Goal: Task Accomplishment & Management: Manage account settings

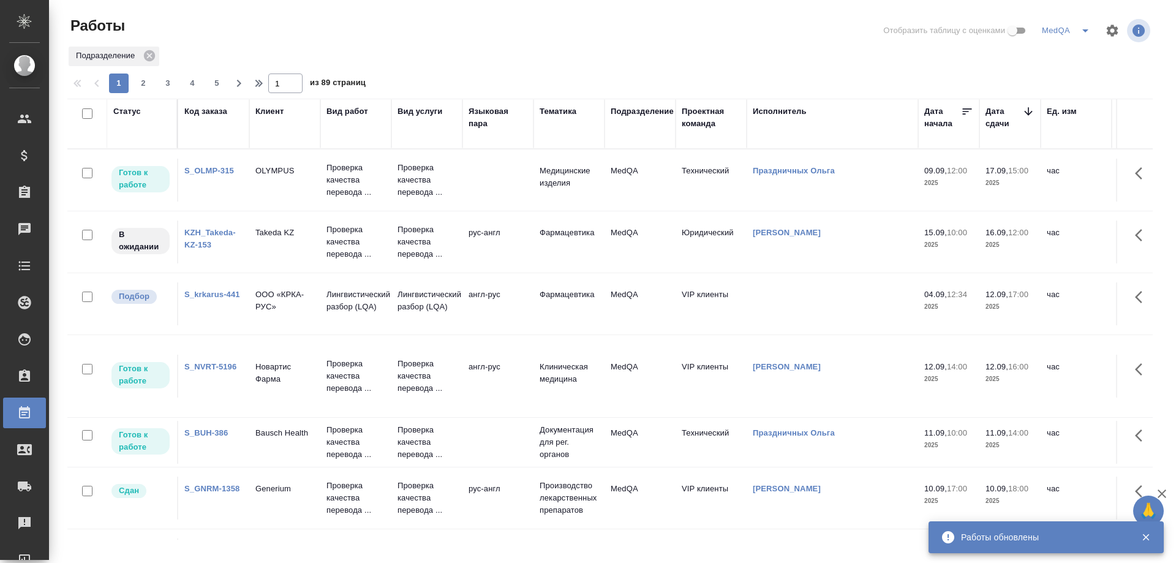
scroll to position [61, 0]
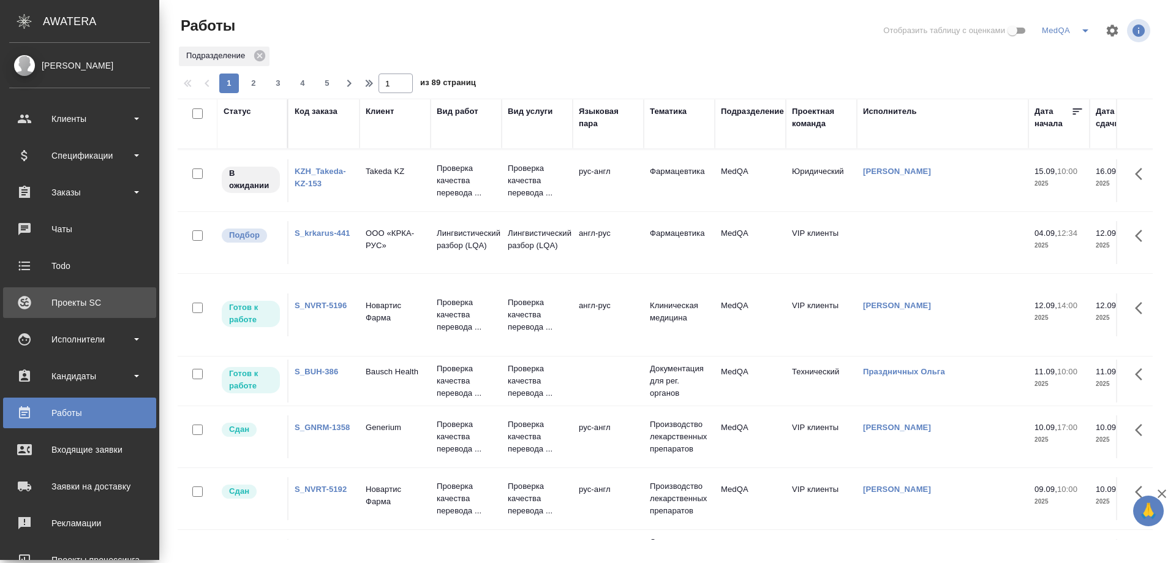
click at [80, 304] on div "Проекты SC" at bounding box center [79, 302] width 141 height 18
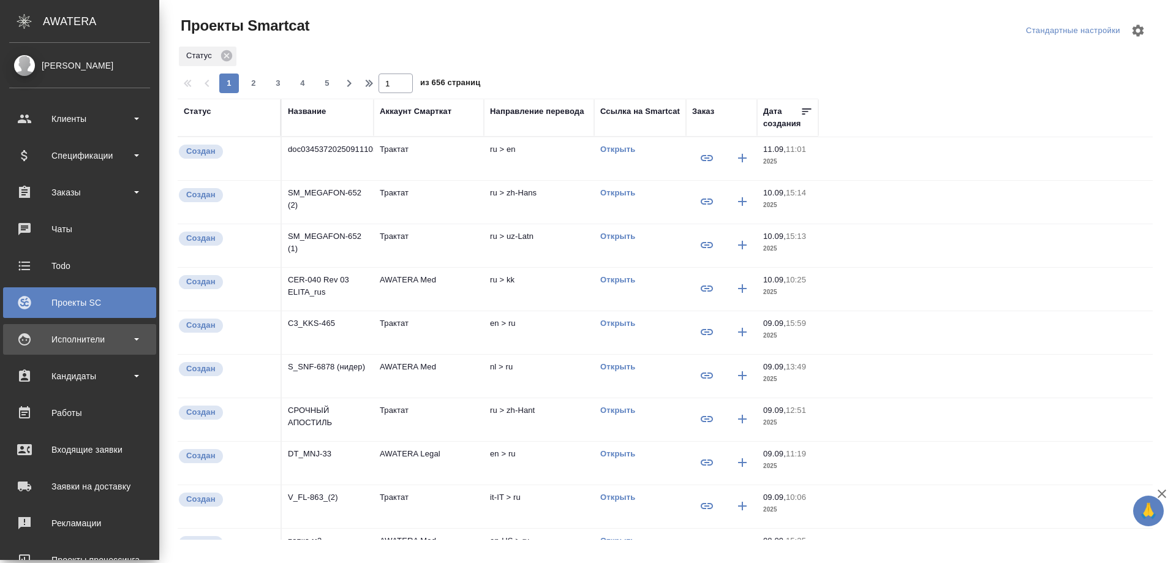
click at [80, 335] on div "Исполнители" at bounding box center [79, 339] width 141 height 18
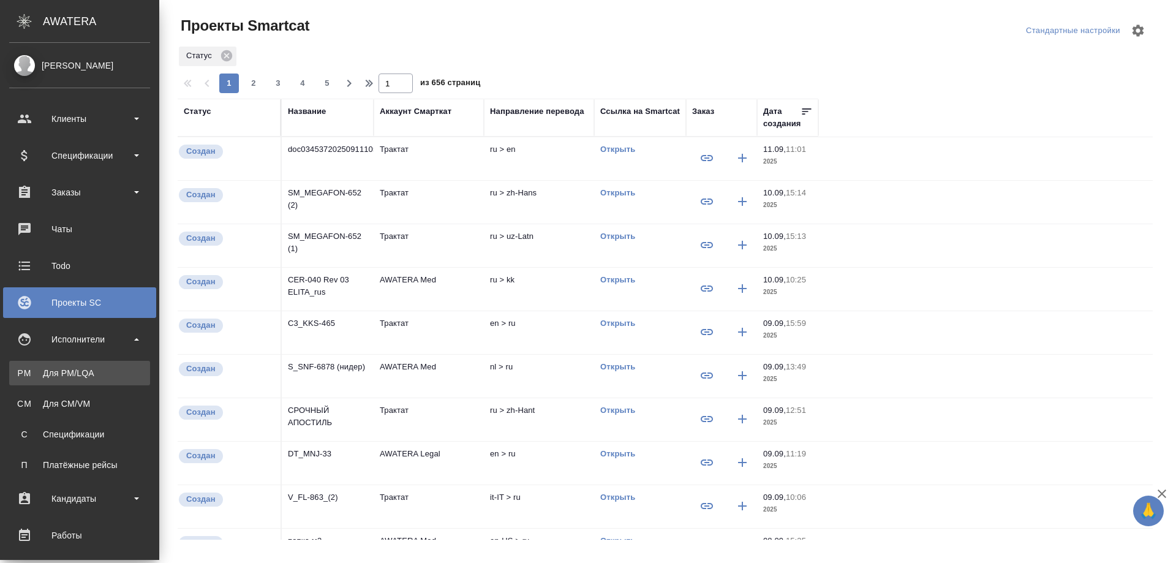
click at [76, 365] on link "PM Для PM/LQA" at bounding box center [79, 373] width 141 height 25
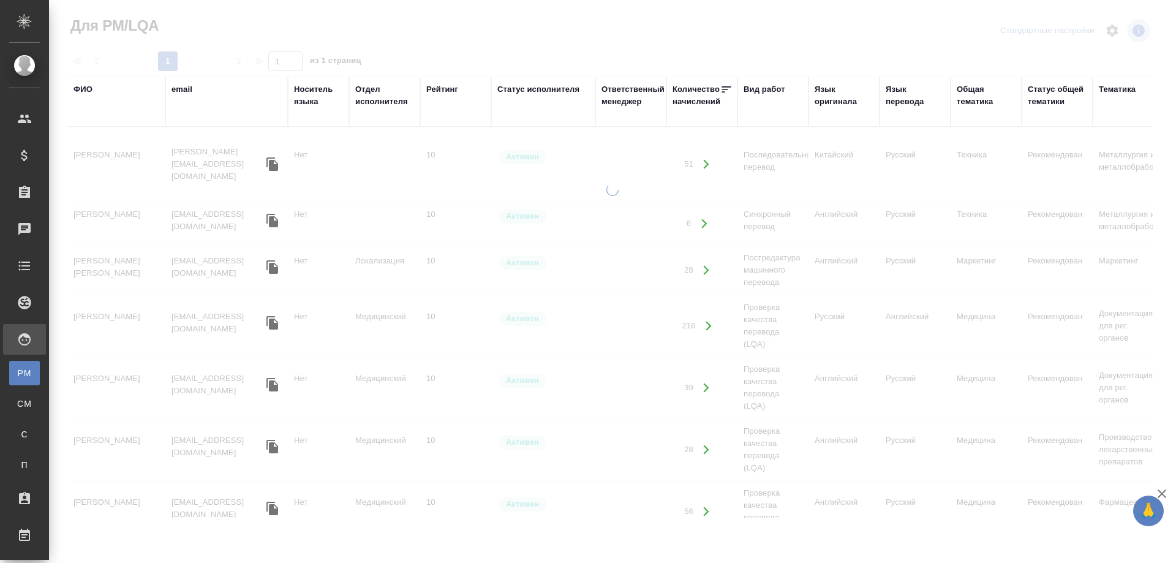
click at [85, 93] on div "ФИО" at bounding box center [83, 89] width 19 height 12
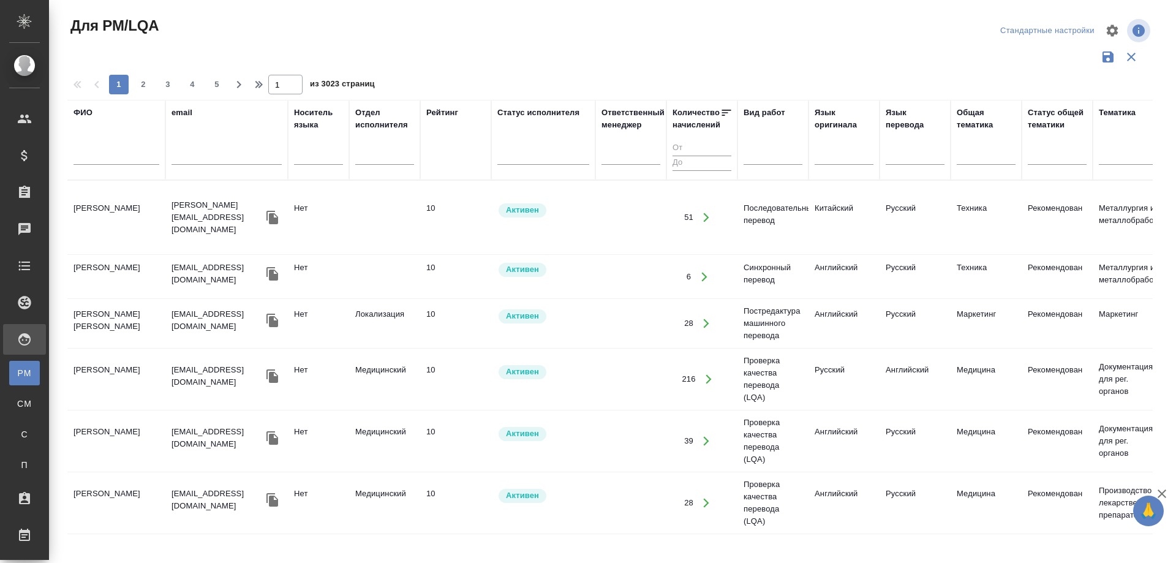
click at [88, 153] on input "text" at bounding box center [117, 156] width 86 height 15
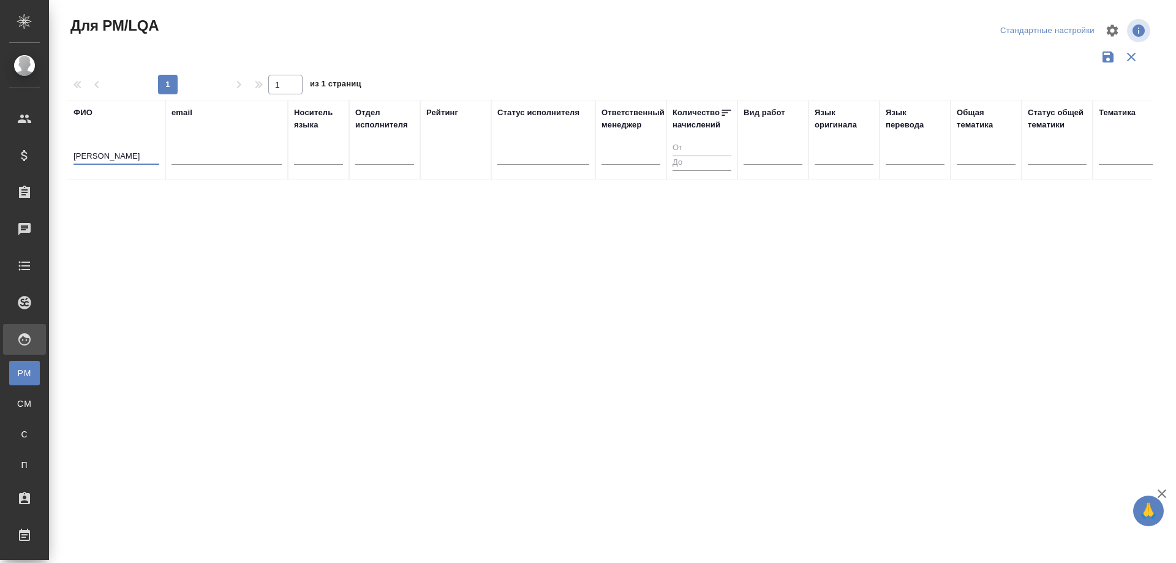
type input "Пащенко"
click at [122, 159] on input "[PERSON_NAME]" at bounding box center [117, 156] width 86 height 15
drag, startPoint x: 122, startPoint y: 159, endPoint x: 20, endPoint y: 162, distance: 102.4
click at [20, 162] on div ".cls-1 fill:#fff; AWATERA Solovyova Elena Клиенты Спецификации Заказы 0 Чаты To…" at bounding box center [588, 281] width 1176 height 563
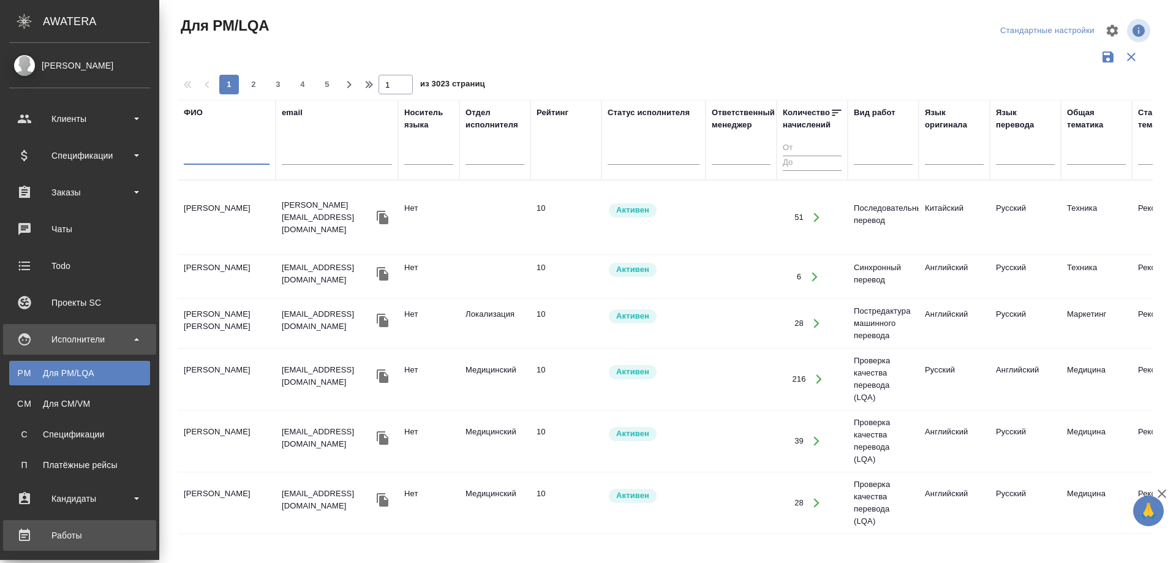
click at [67, 538] on div "Работы" at bounding box center [79, 535] width 141 height 18
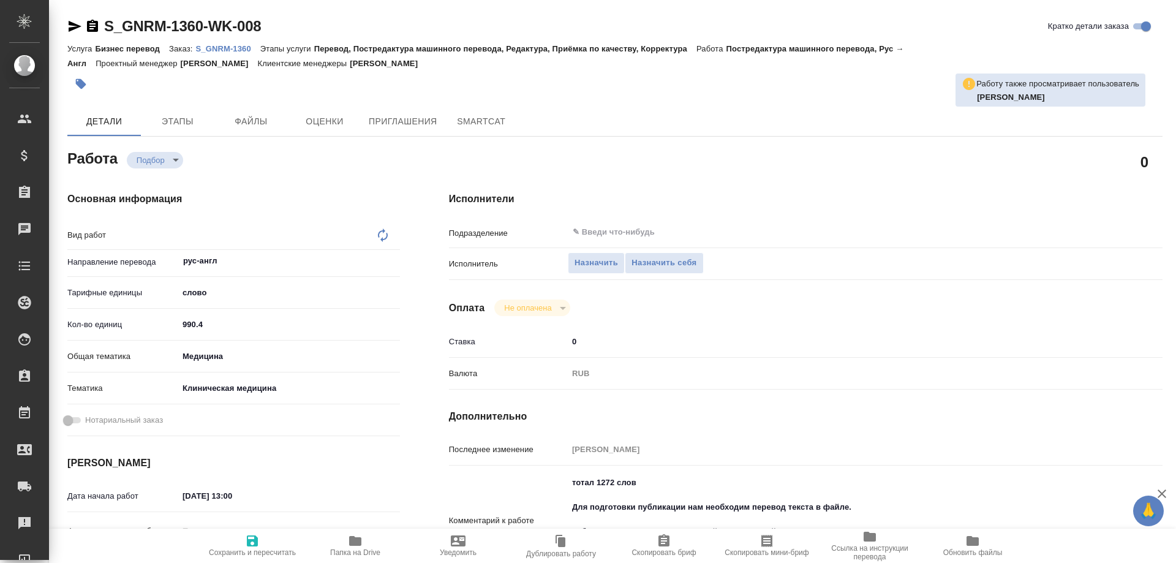
type textarea "x"
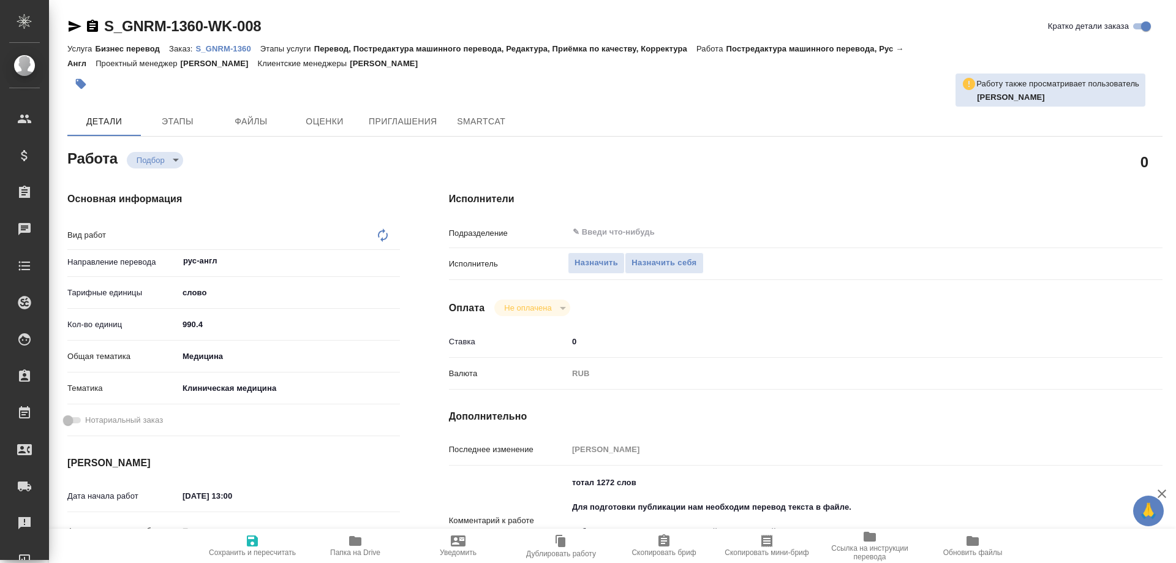
type textarea "x"
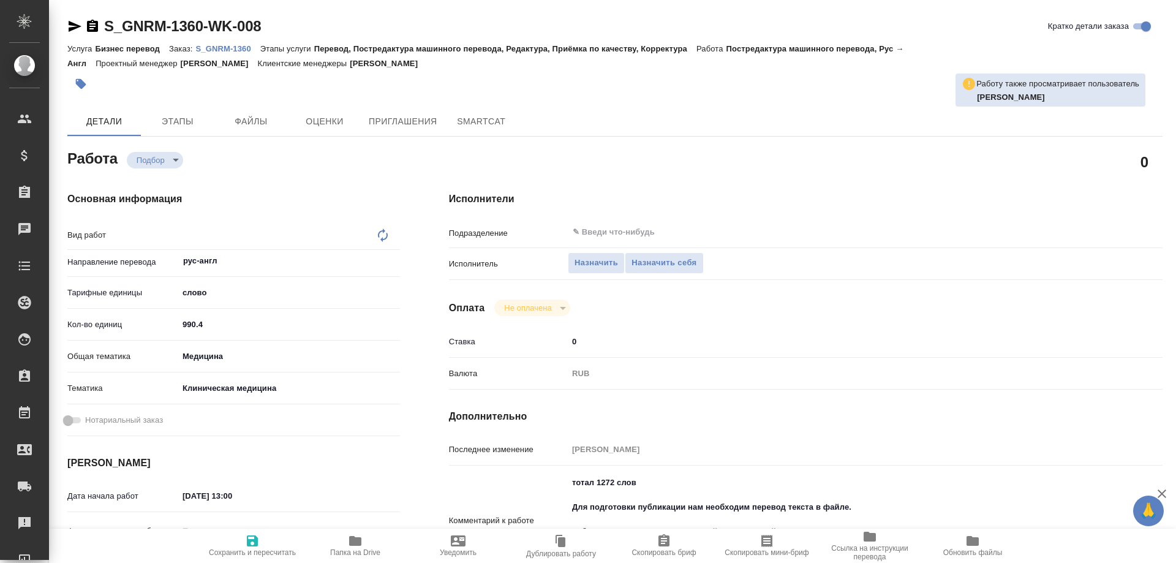
type textarea "x"
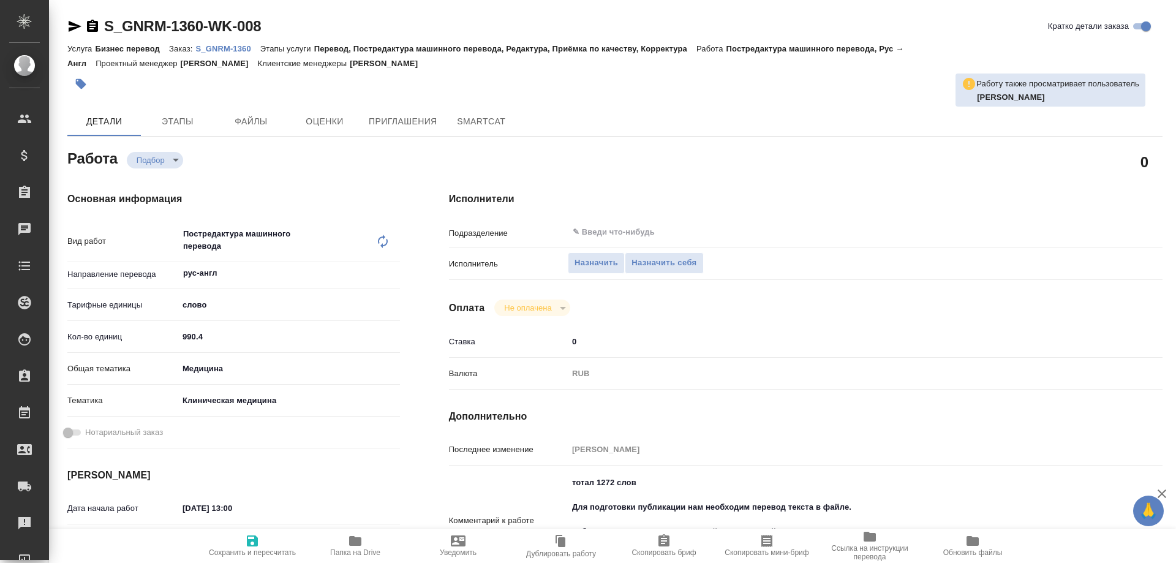
type textarea "Постредактура машинного перевода"
type textarea "x"
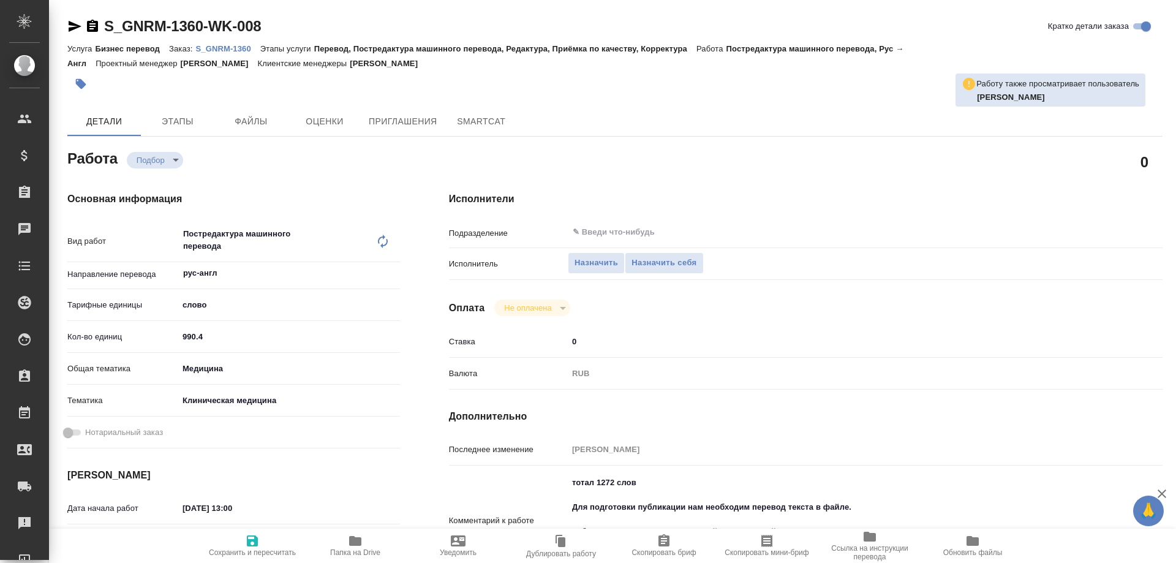
type textarea "x"
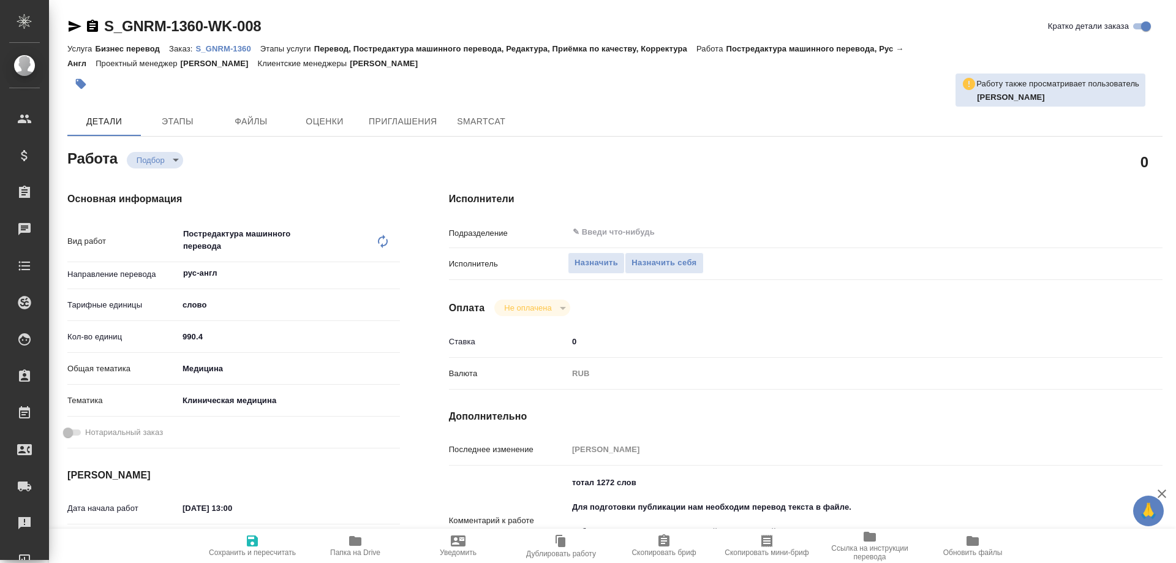
type textarea "x"
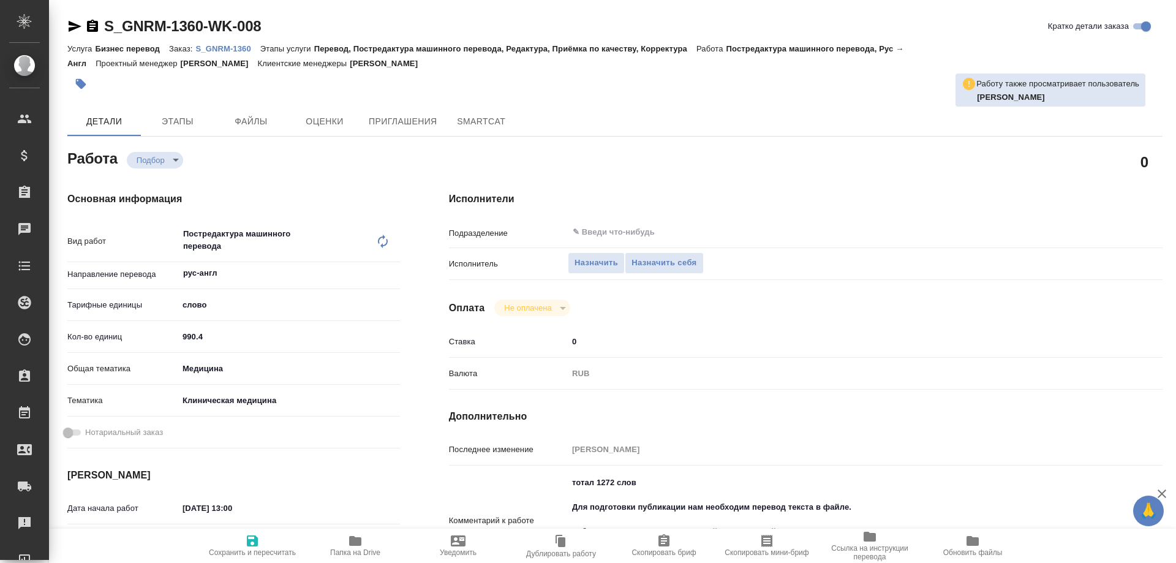
type textarea "x"
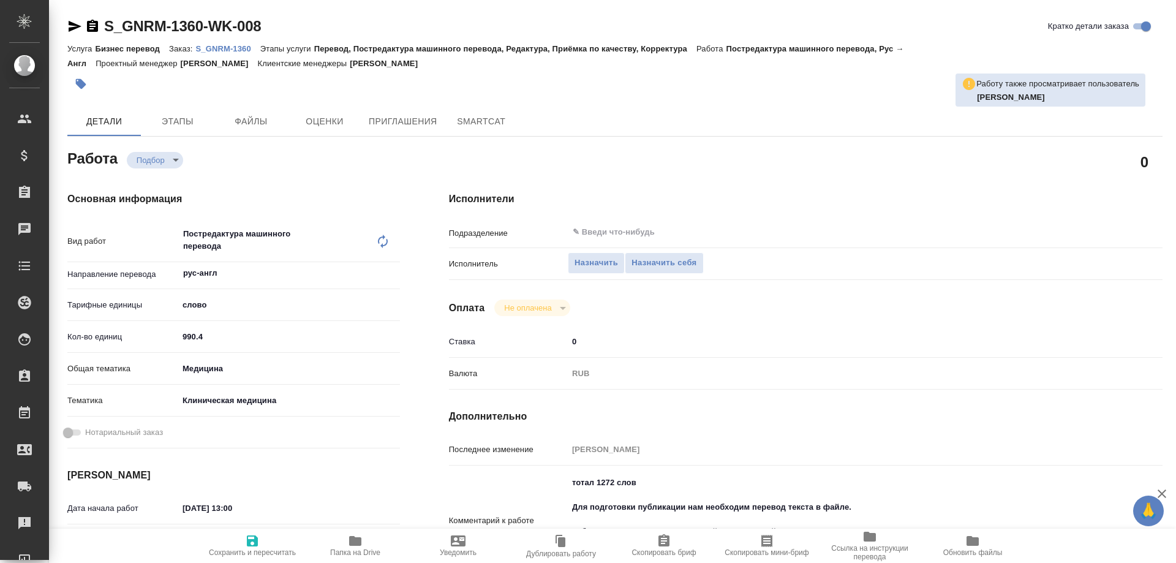
type textarea "x"
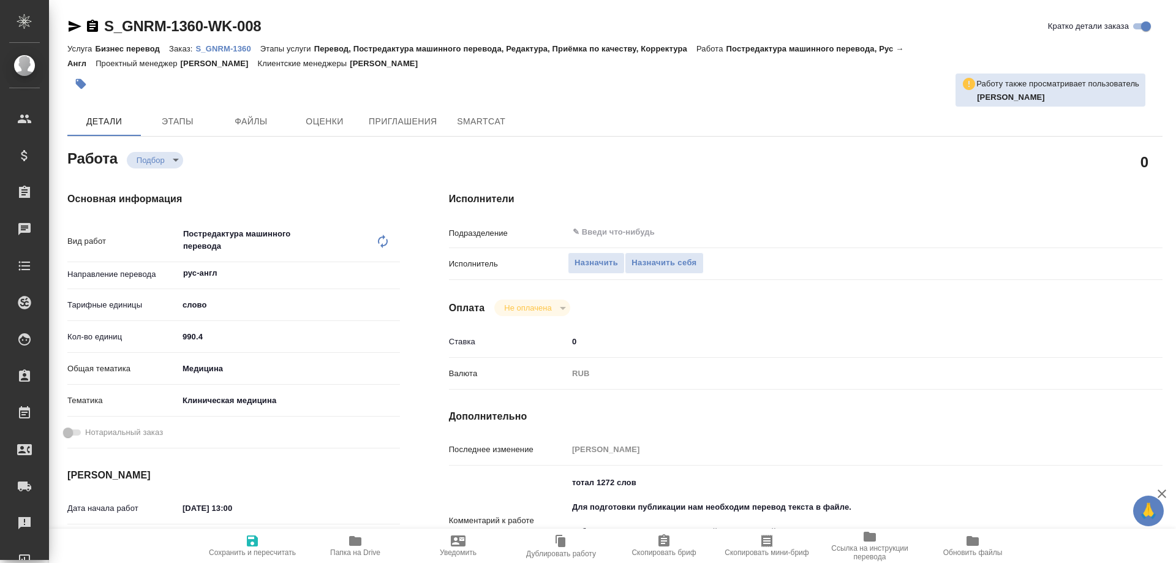
type textarea "x"
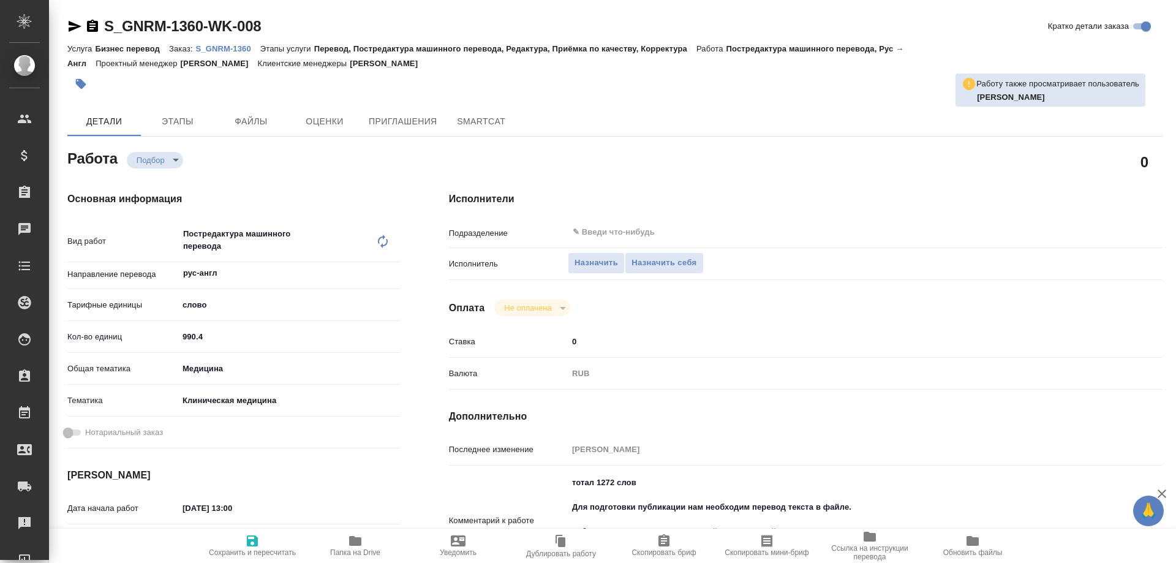
type textarea "x"
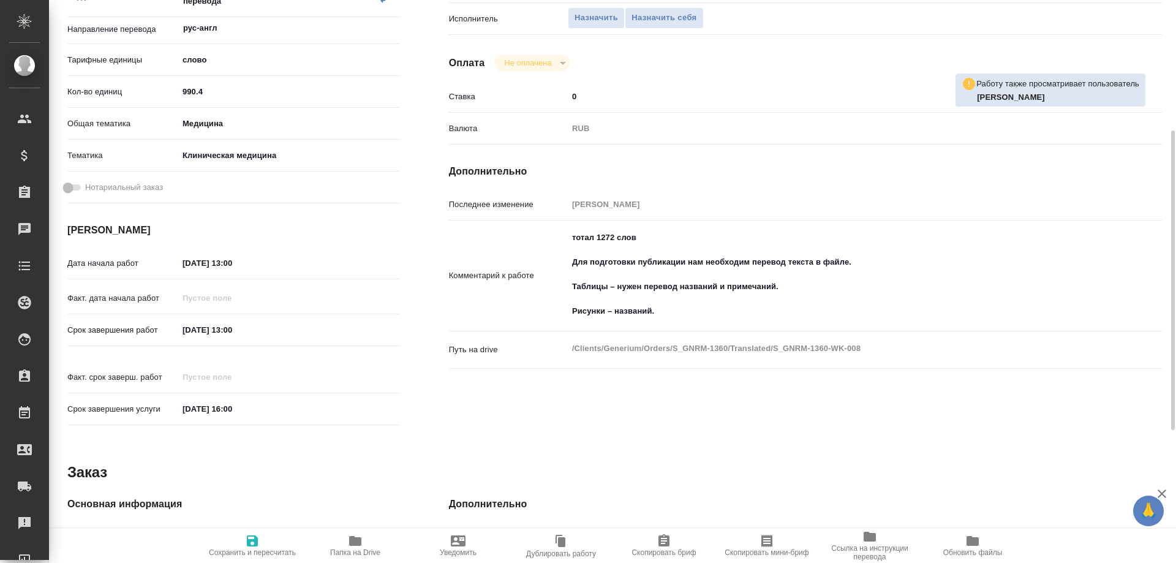
click at [358, 539] on icon "button" at bounding box center [355, 541] width 12 height 10
type textarea "x"
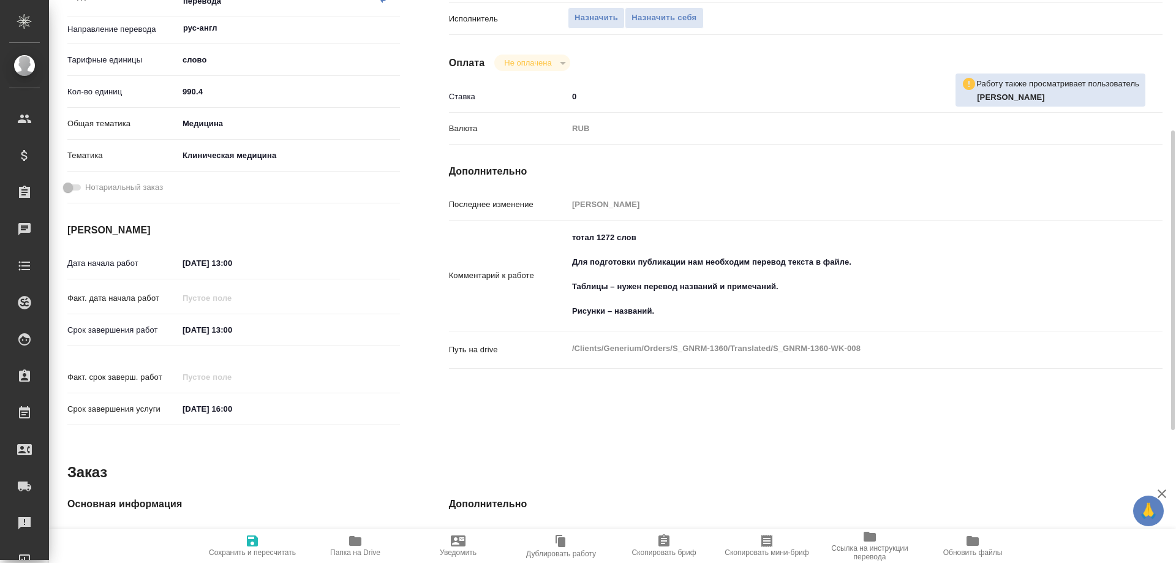
type textarea "x"
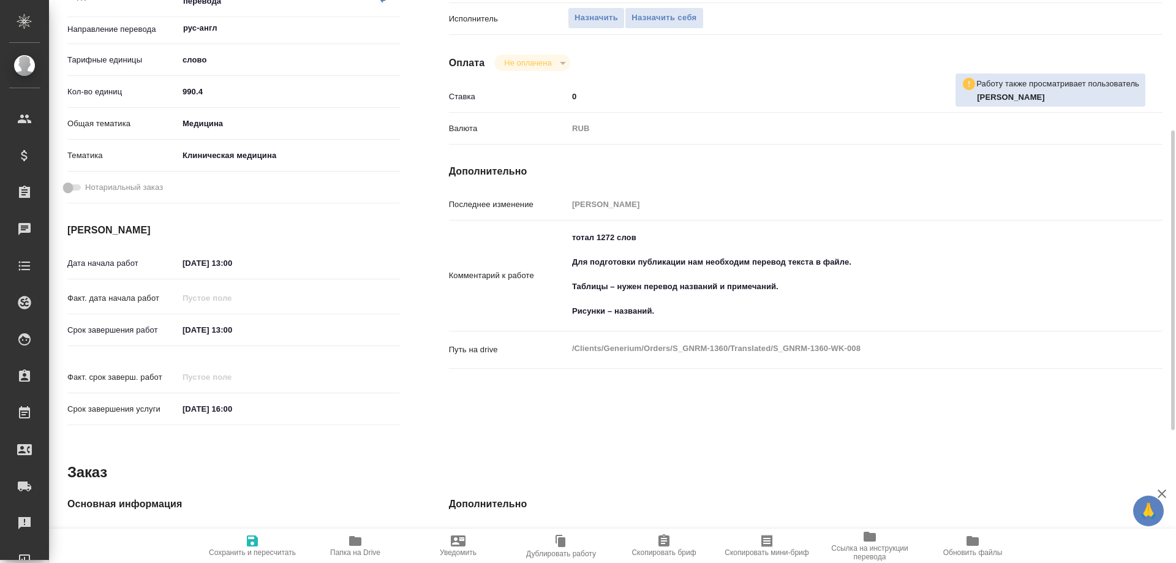
type textarea "x"
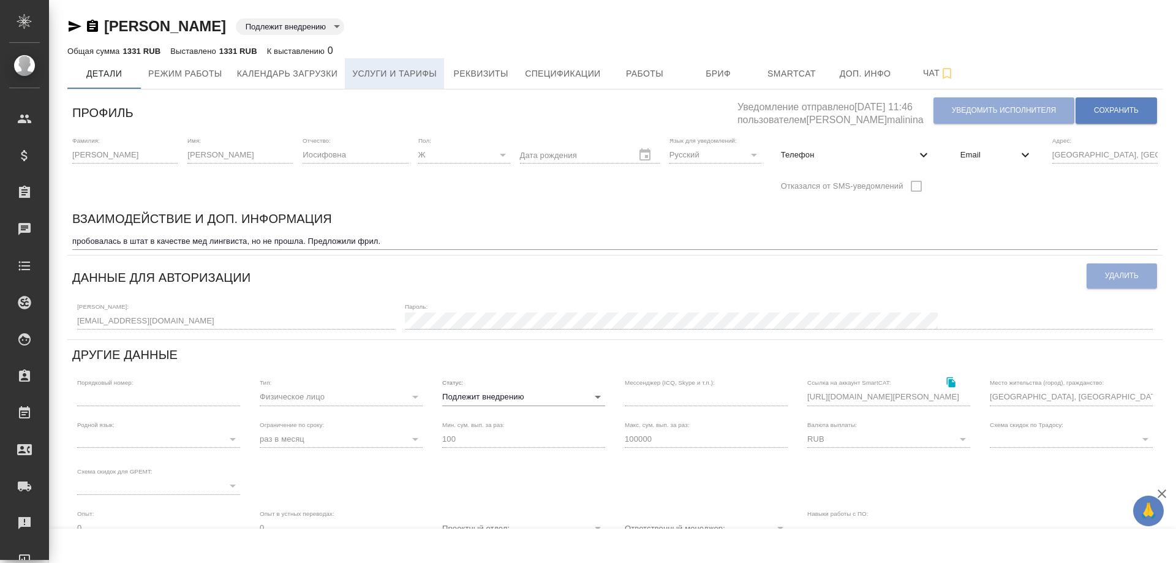
click at [387, 74] on span "Услуги и тарифы" at bounding box center [394, 73] width 85 height 15
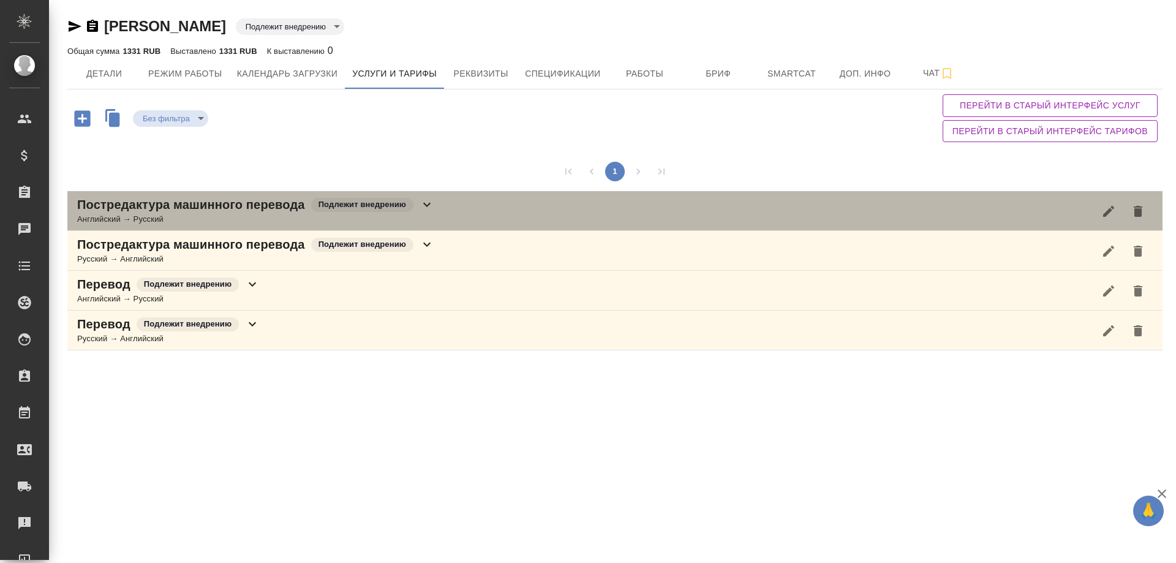
click at [425, 203] on icon at bounding box center [427, 204] width 15 height 15
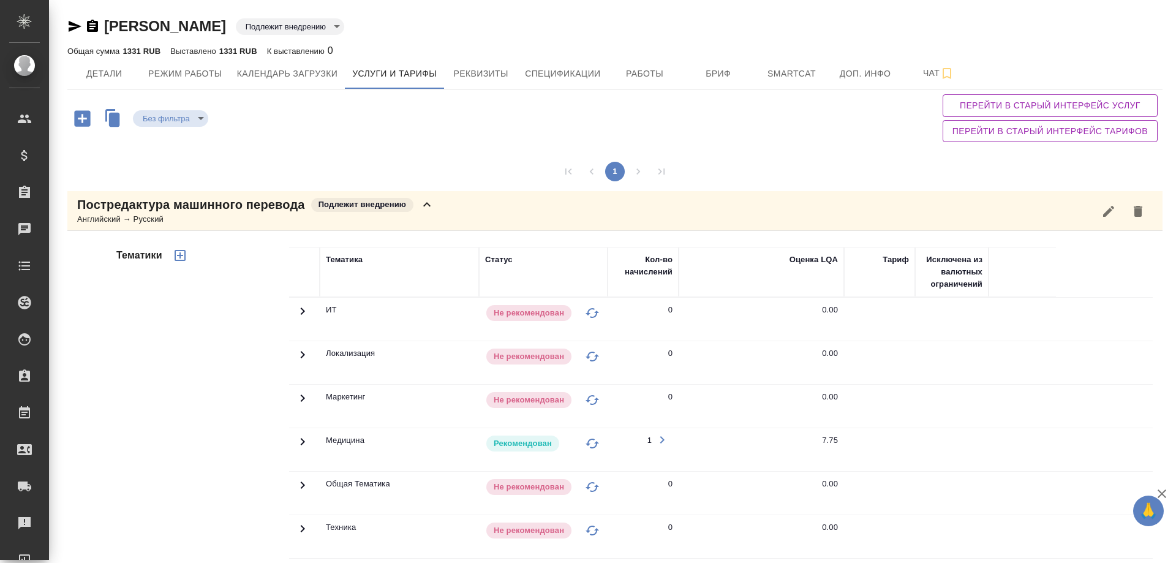
click at [303, 441] on icon at bounding box center [303, 441] width 4 height 7
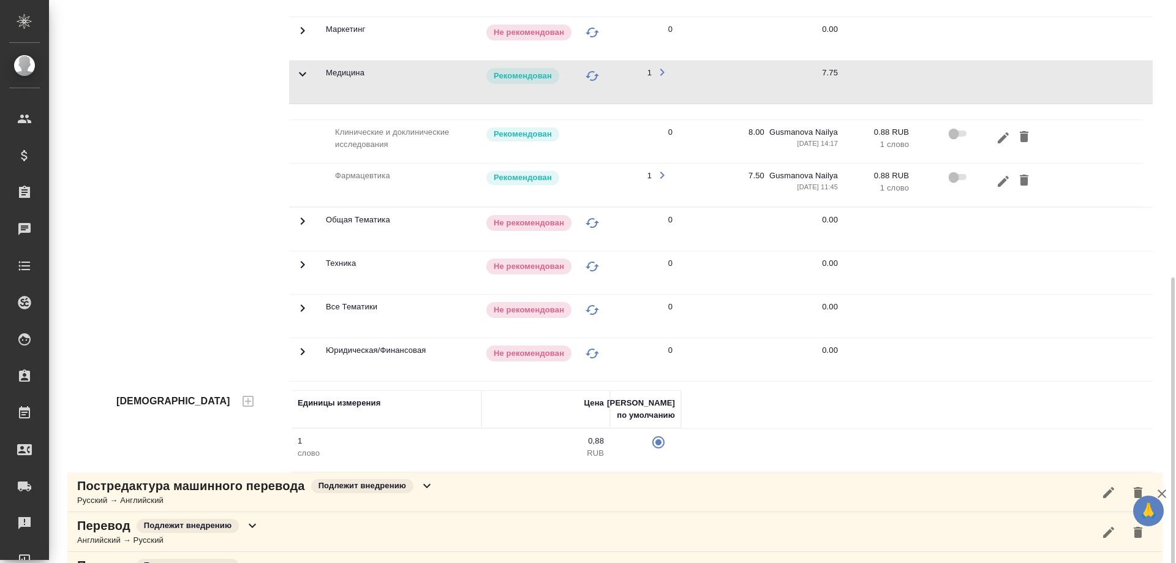
scroll to position [408, 0]
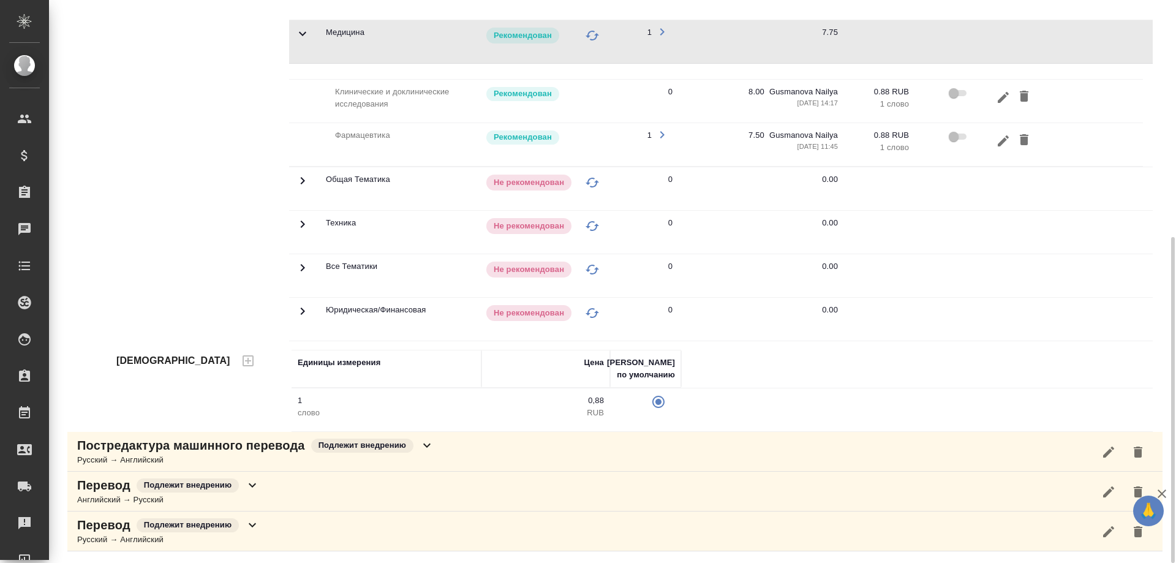
click at [427, 444] on icon at bounding box center [427, 445] width 15 height 15
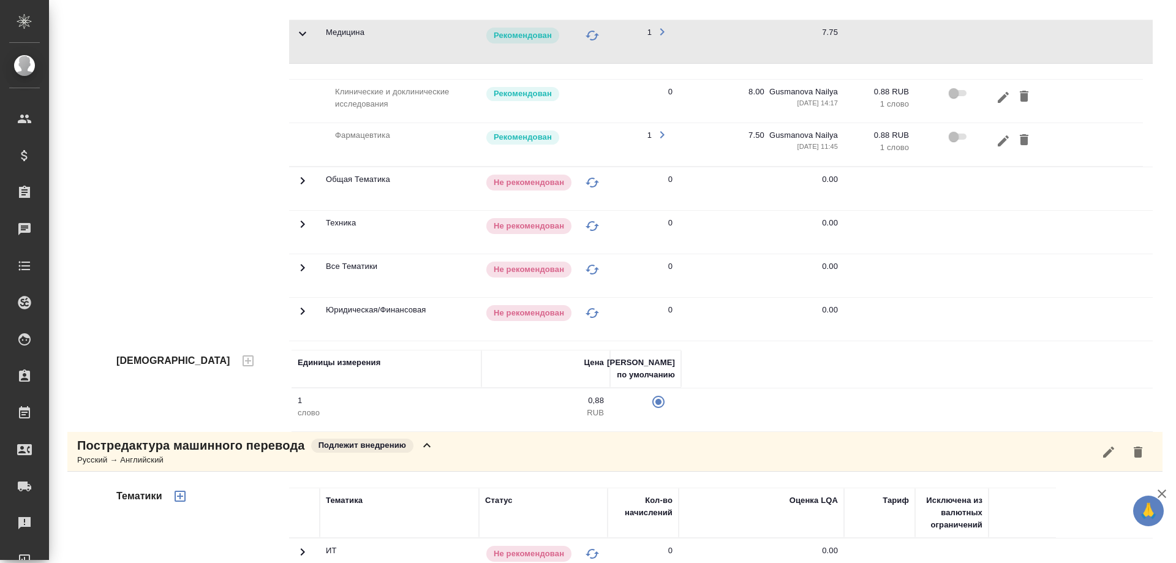
scroll to position [714, 0]
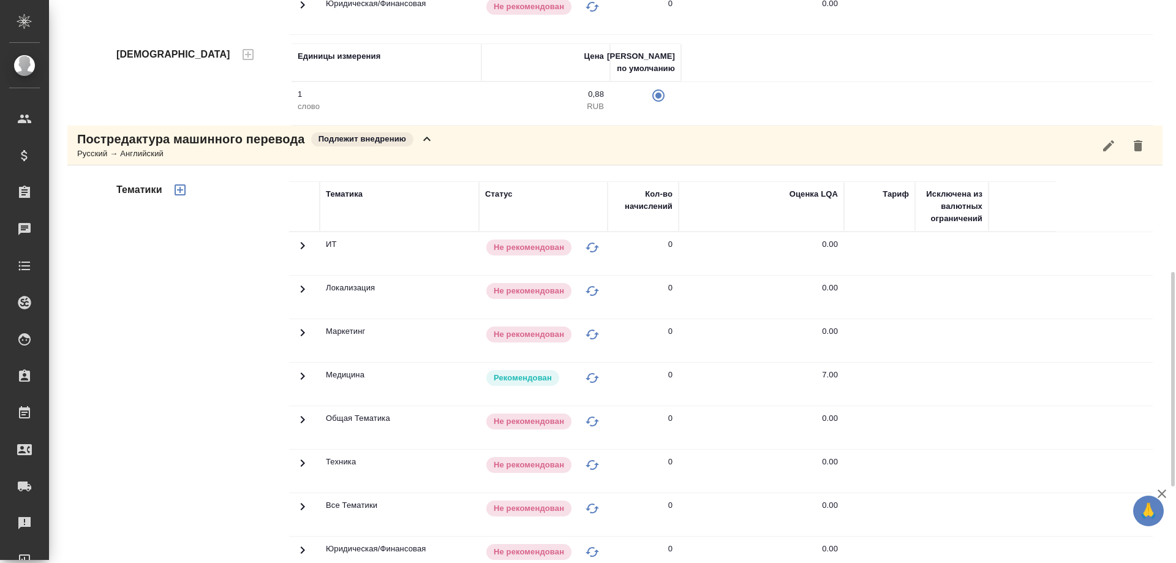
click at [306, 381] on icon at bounding box center [302, 376] width 15 height 15
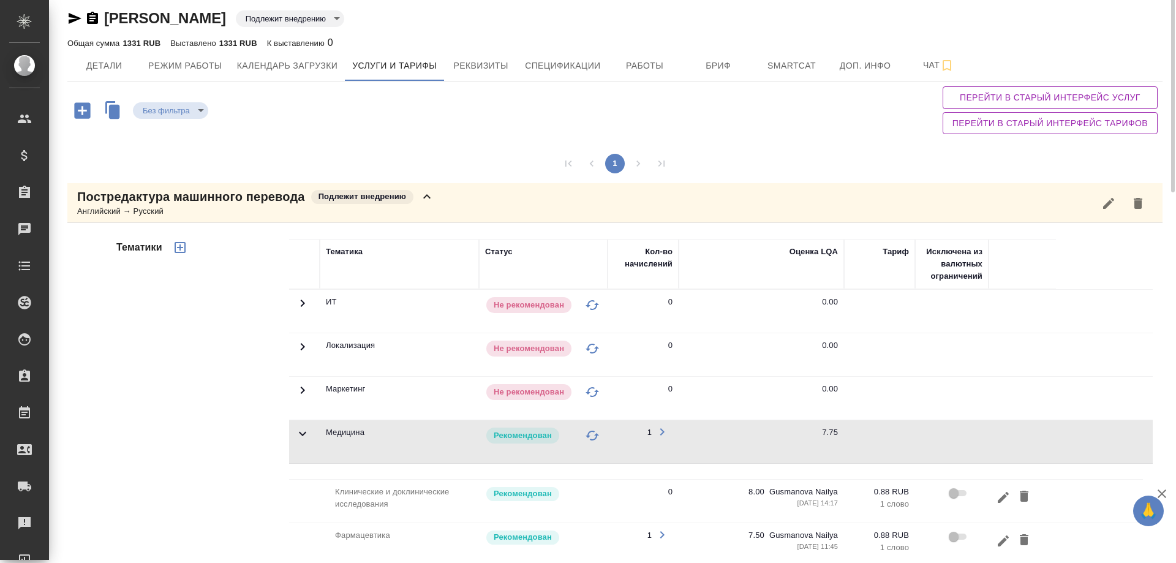
scroll to position [0, 0]
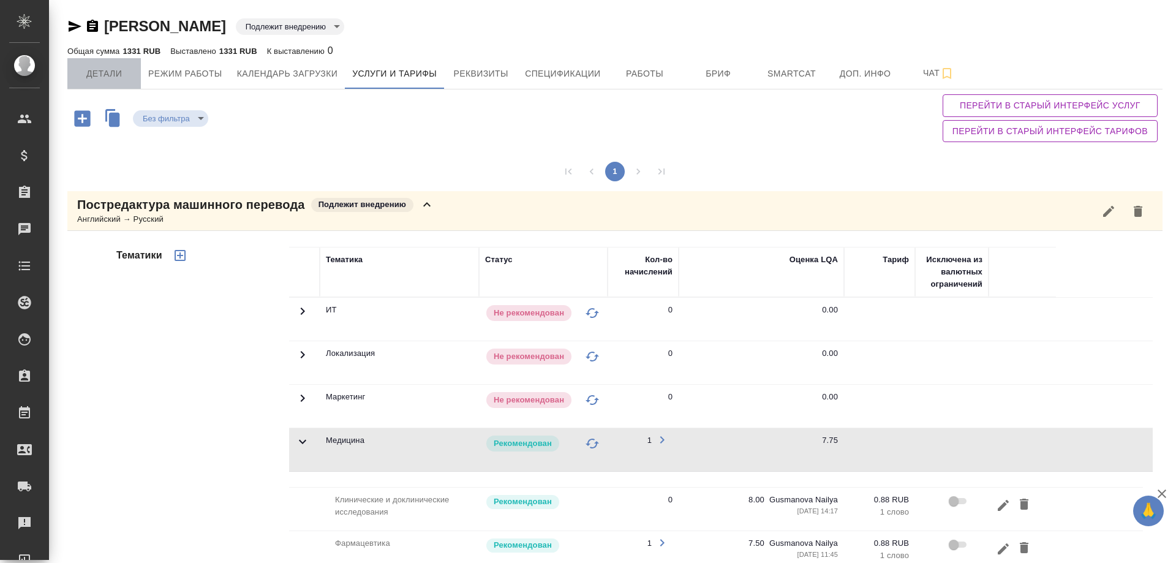
click at [94, 72] on span "Детали" at bounding box center [104, 73] width 59 height 15
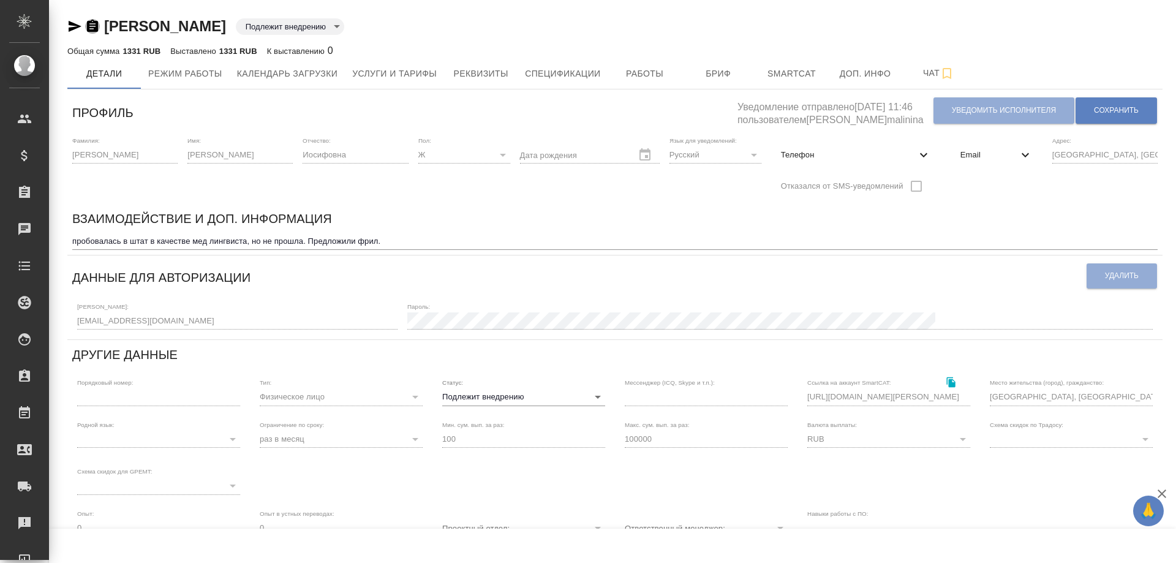
click at [96, 26] on icon "button" at bounding box center [92, 26] width 11 height 12
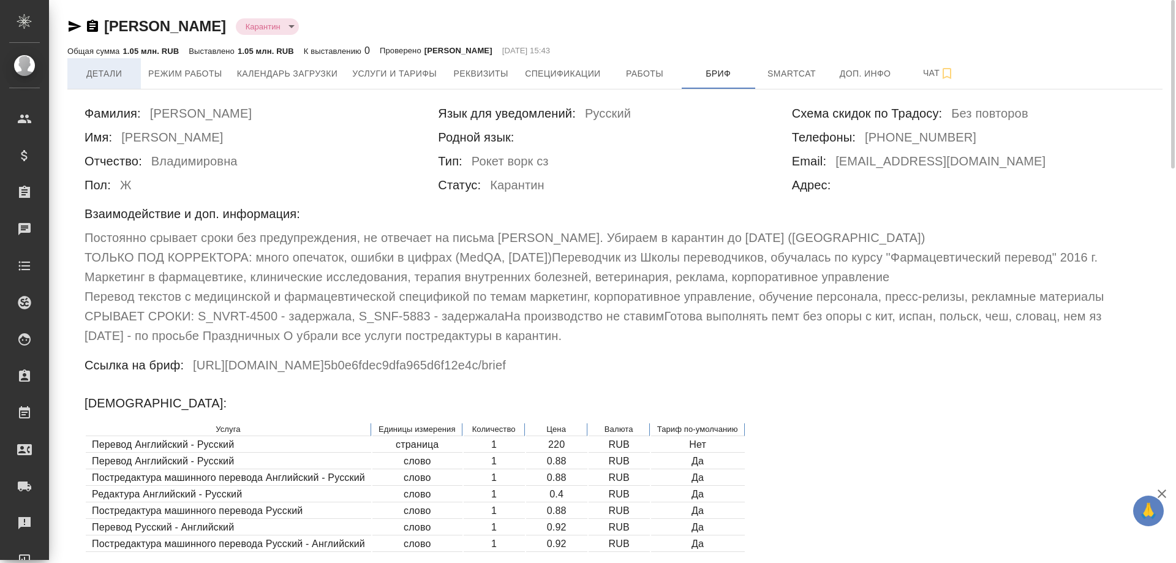
click at [96, 74] on span "Детали" at bounding box center [104, 73] width 59 height 15
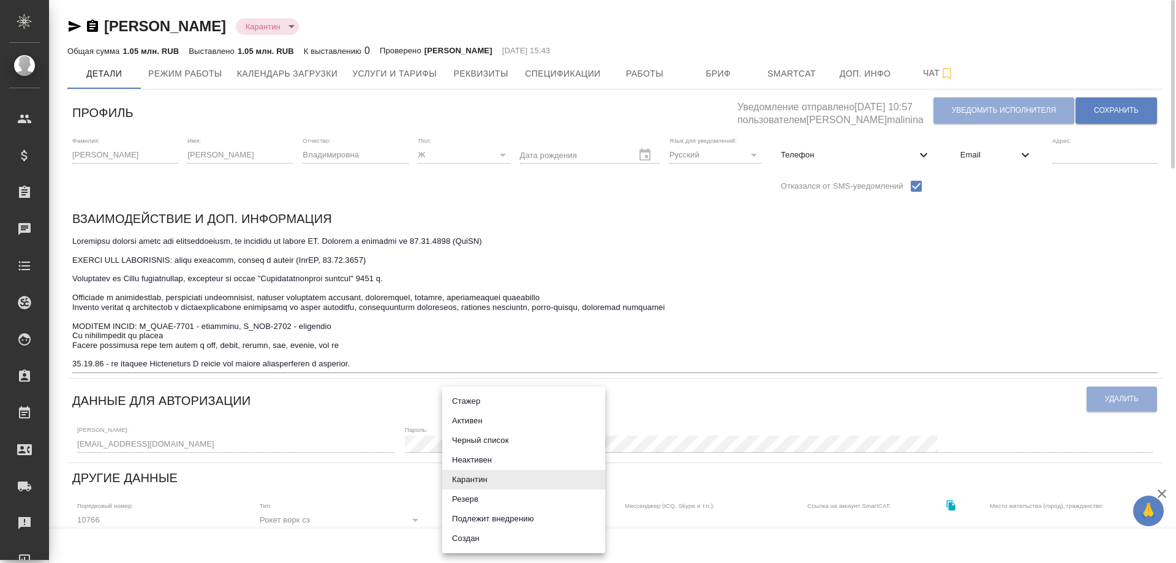
click at [597, 520] on body "🙏 .cls-1 fill:#fff; AWATERA [PERSON_NAME] Спецификации Заказы 0 Чаты Todo Проек…" at bounding box center [588, 281] width 1176 height 563
click at [486, 418] on li "Активен" at bounding box center [523, 421] width 163 height 20
type input "active"
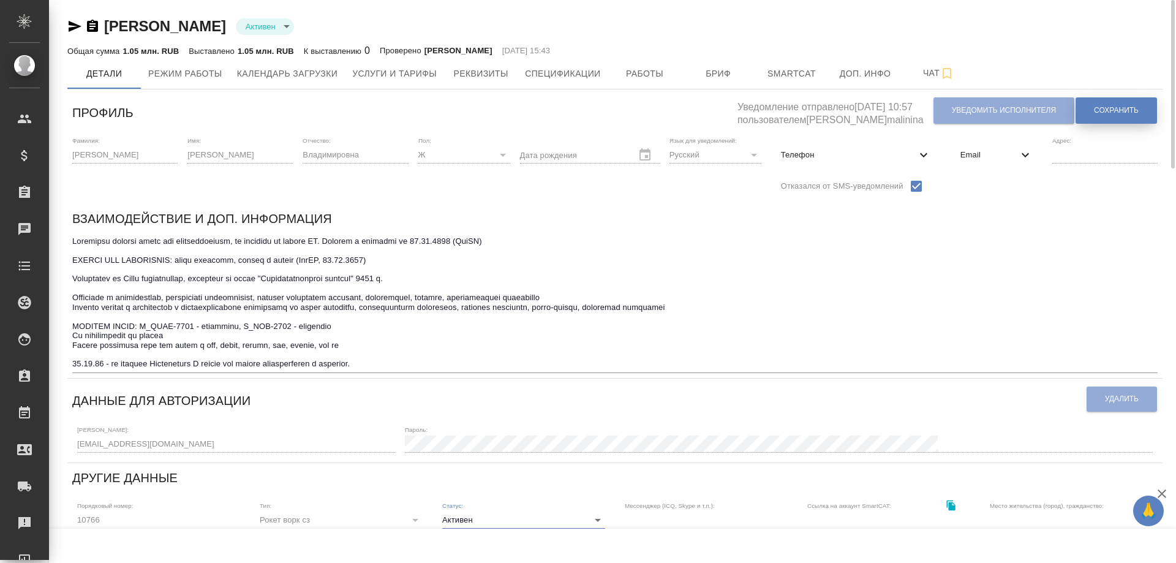
click at [1129, 112] on span "Сохранить" at bounding box center [1116, 110] width 45 height 10
click at [388, 81] on button "Услуги и тарифы" at bounding box center [394, 73] width 99 height 31
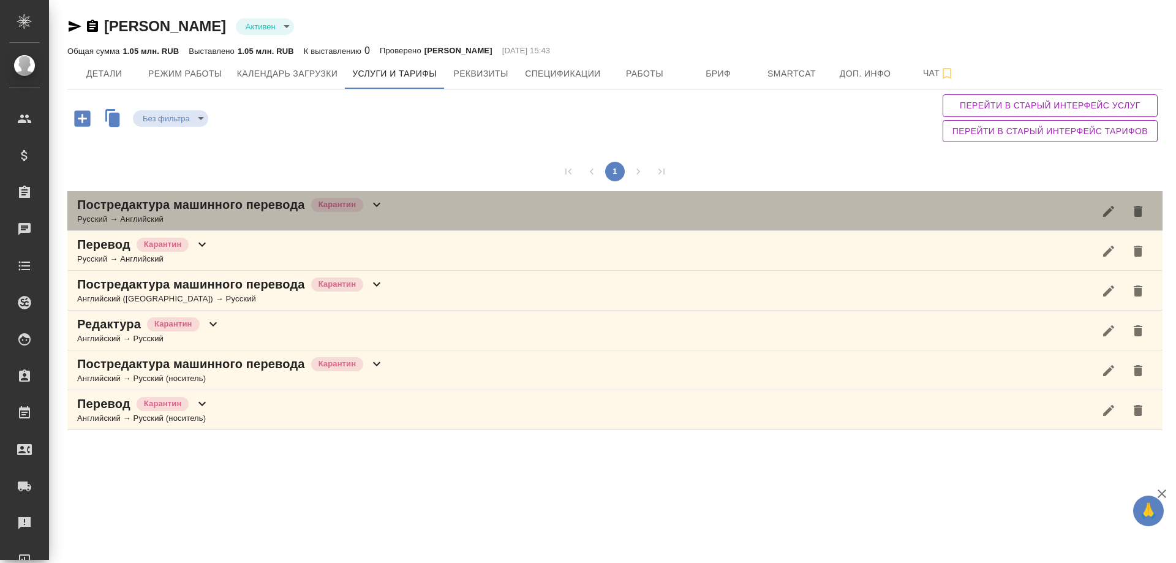
click at [374, 200] on icon at bounding box center [376, 204] width 15 height 15
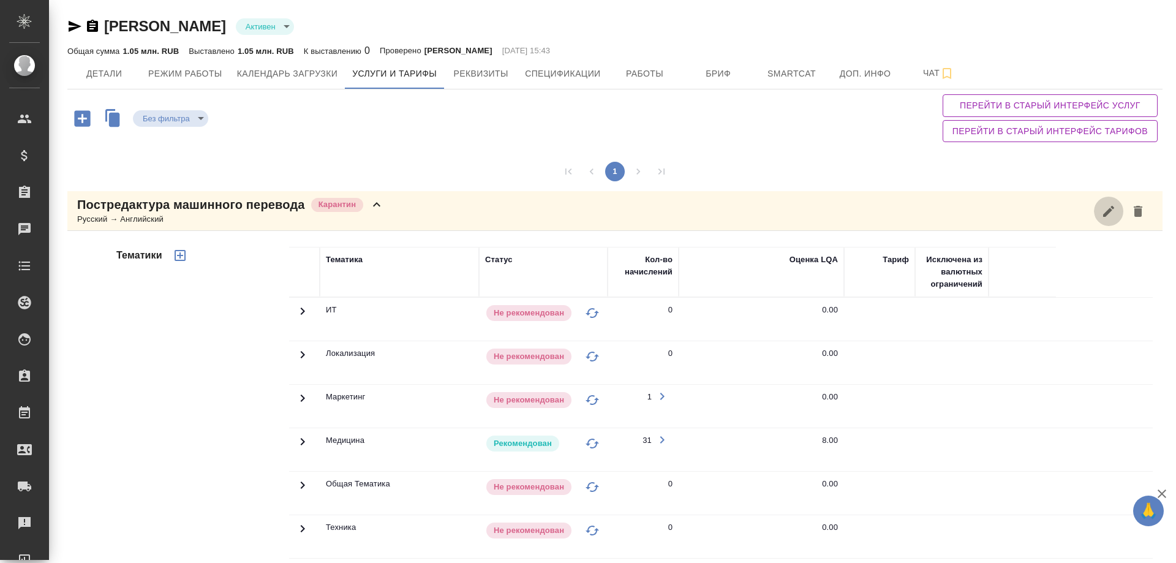
click at [1112, 213] on icon "button" at bounding box center [1109, 211] width 15 height 15
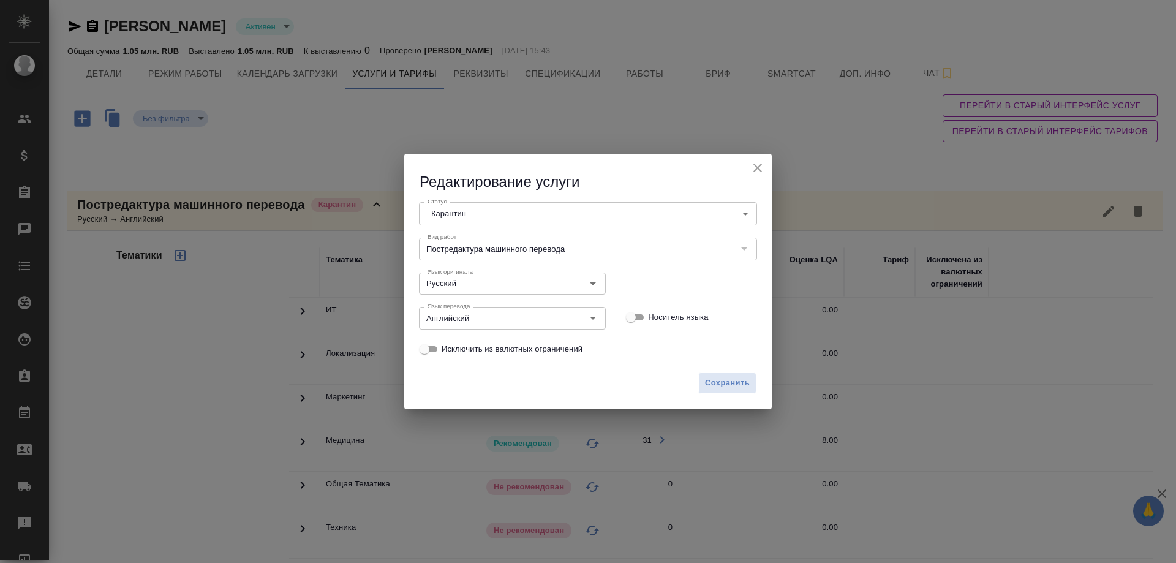
click at [746, 214] on body "🙏 .cls-1 fill:#fff; AWATERA Solovyova Elena Клиенты Спецификации Заказы 0 Чаты …" at bounding box center [588, 281] width 1176 height 563
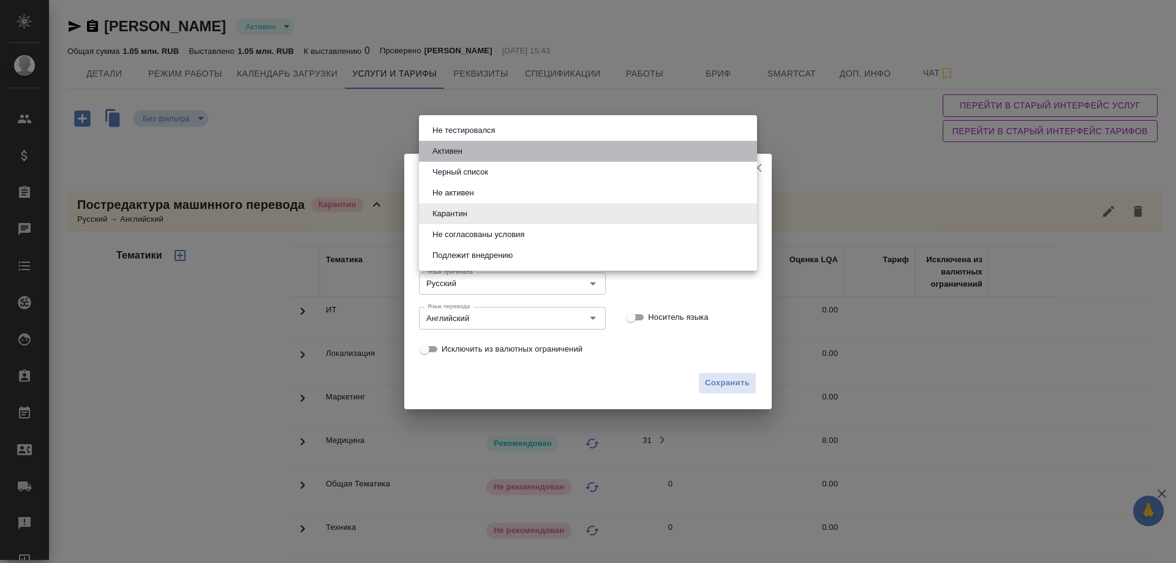
click at [475, 153] on li "Активен" at bounding box center [588, 151] width 338 height 21
type input "active"
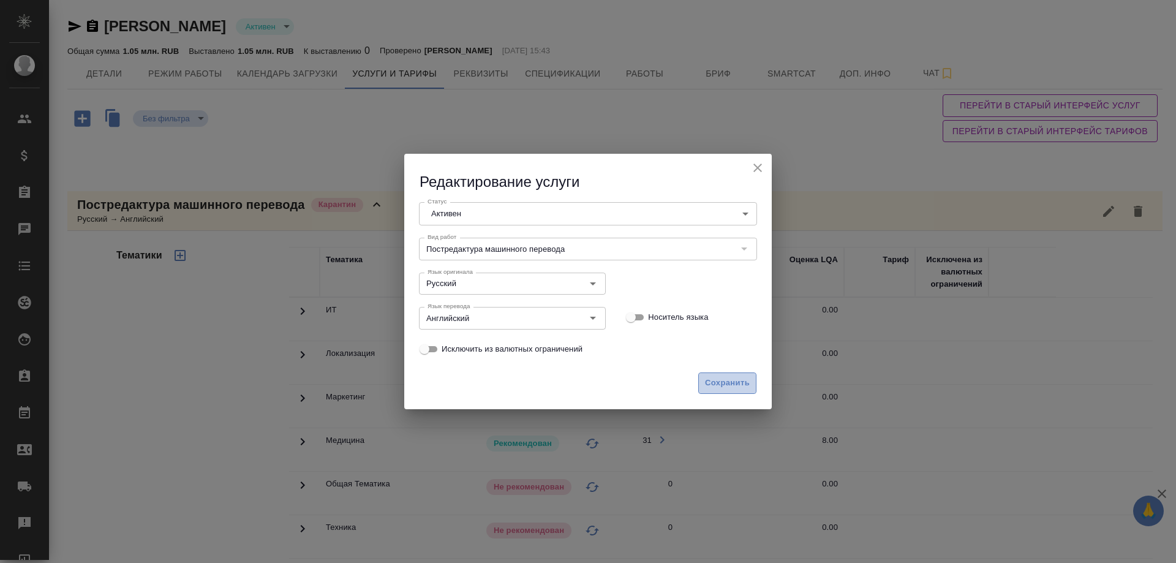
click at [722, 379] on span "Сохранить" at bounding box center [727, 383] width 45 height 14
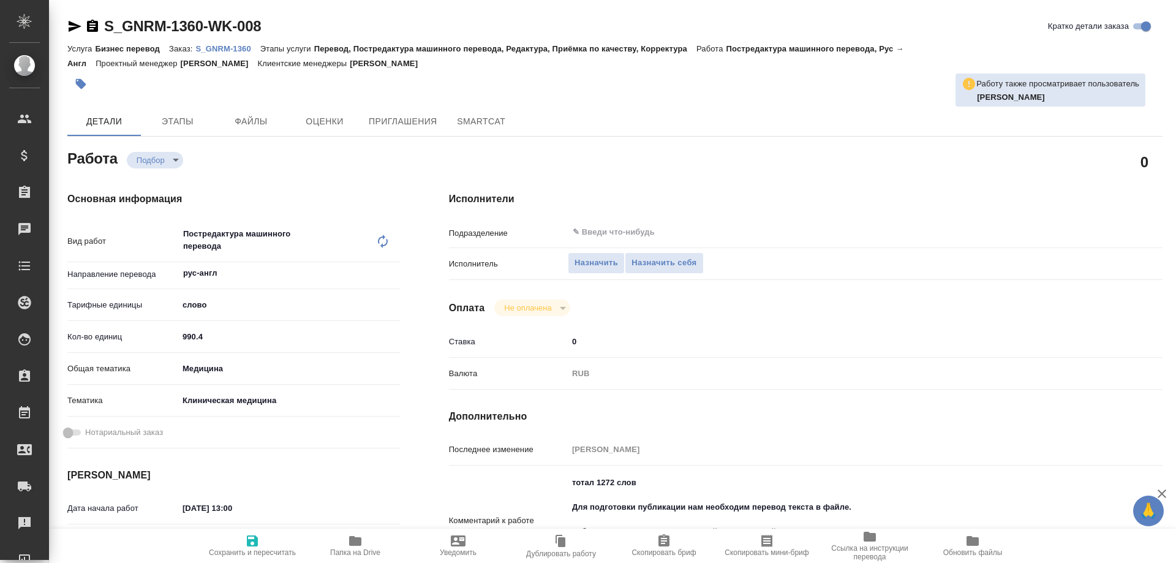
type textarea "x"
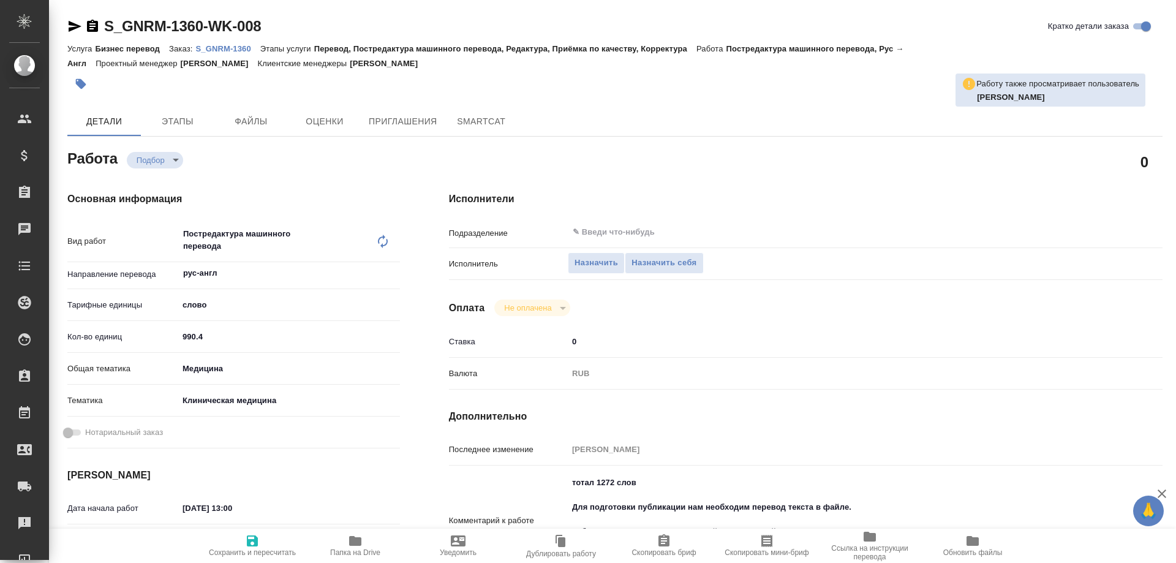
type textarea "x"
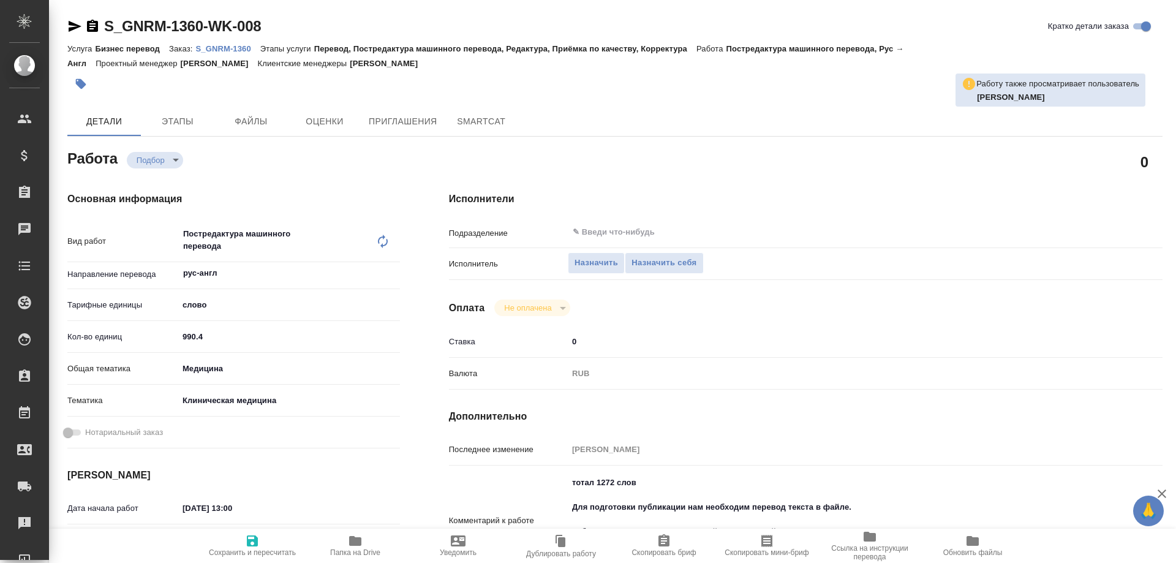
type textarea "x"
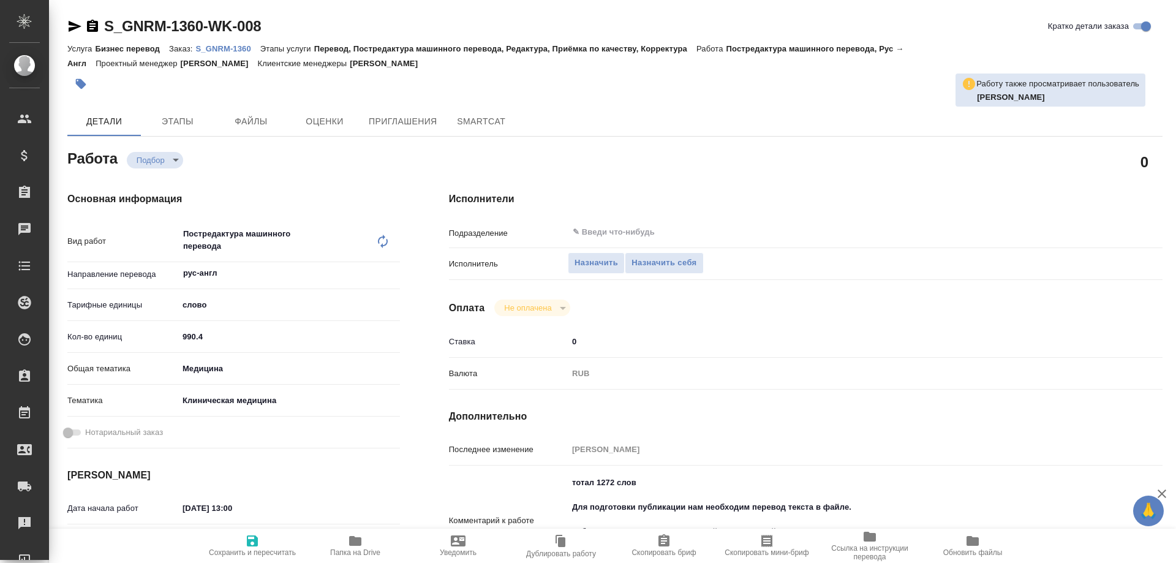
type textarea "x"
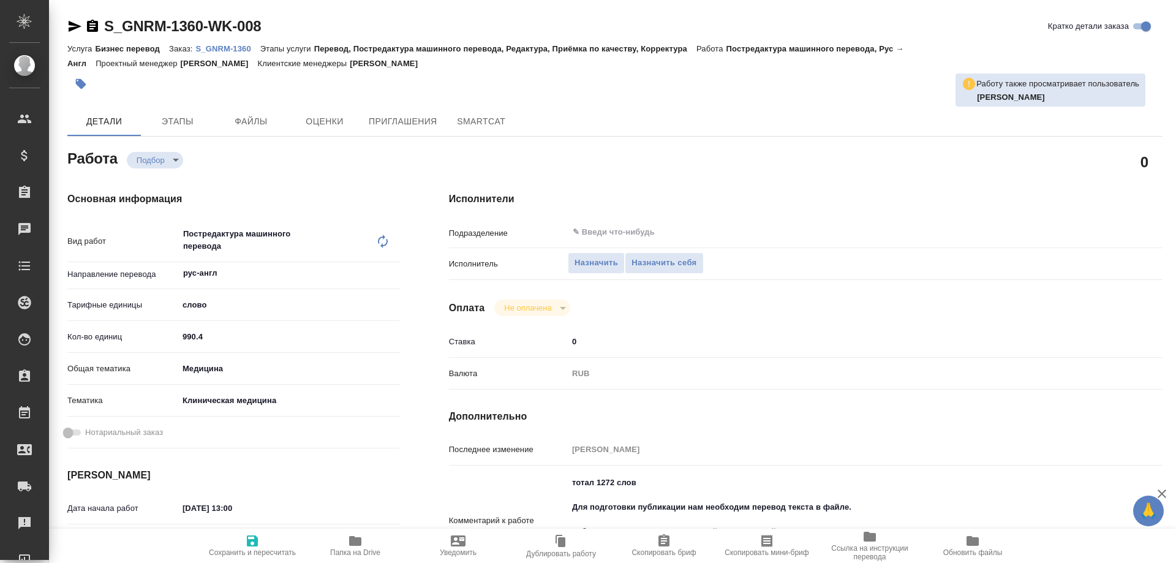
type textarea "x"
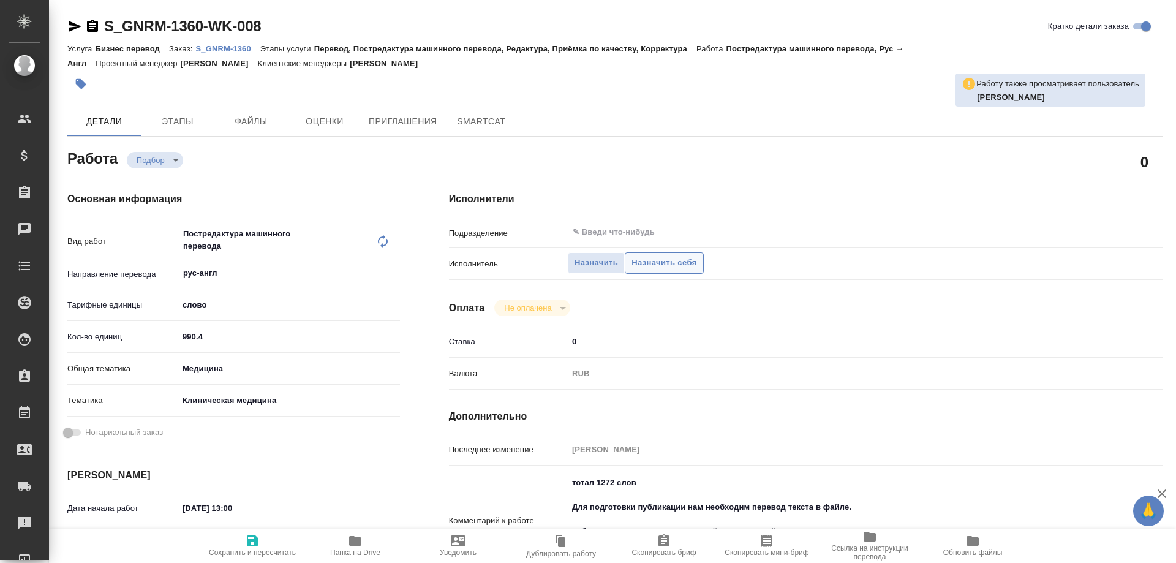
type textarea "x"
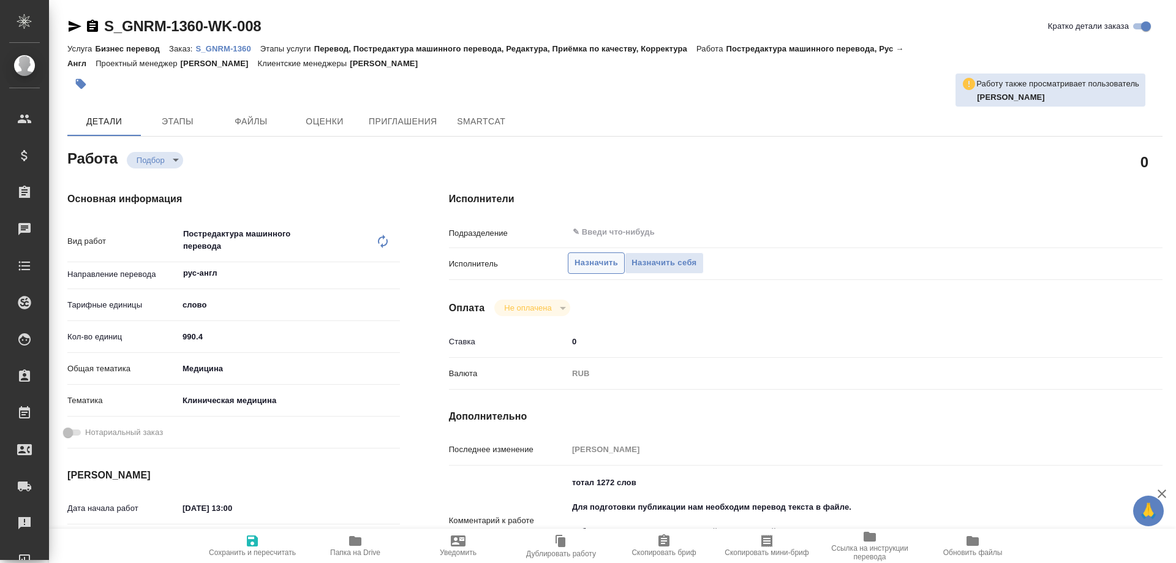
type textarea "x"
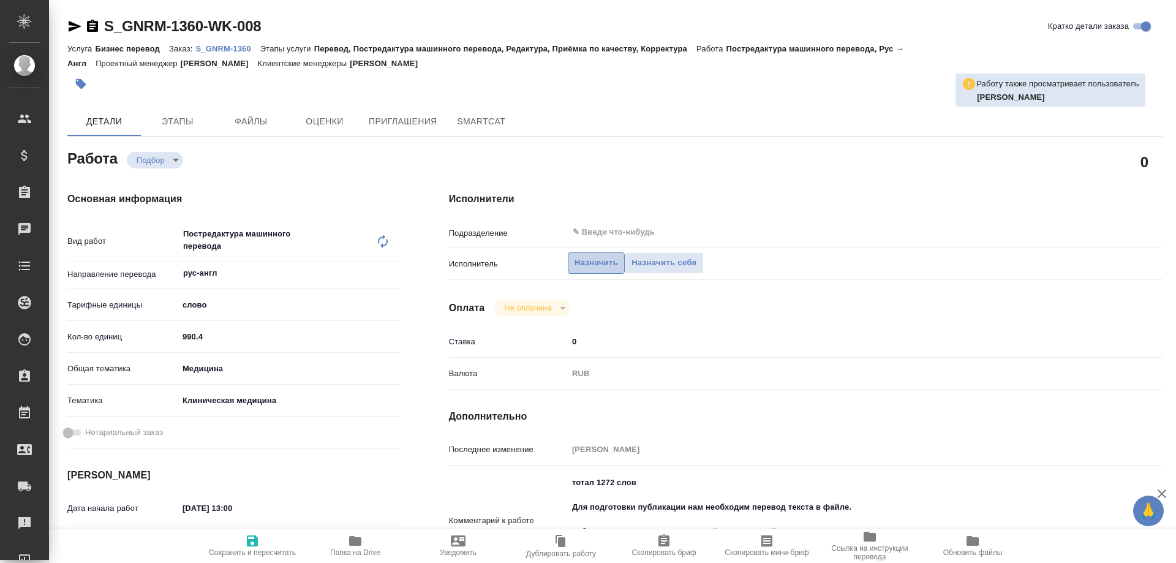
click at [593, 265] on span "Назначить" at bounding box center [597, 263] width 44 height 14
type textarea "x"
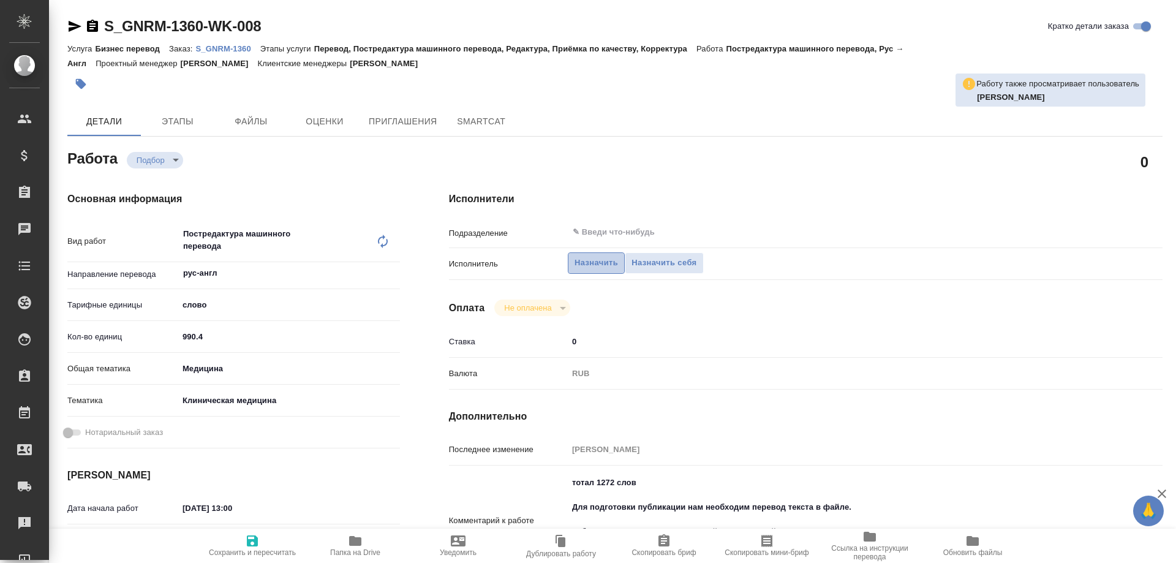
type textarea "x"
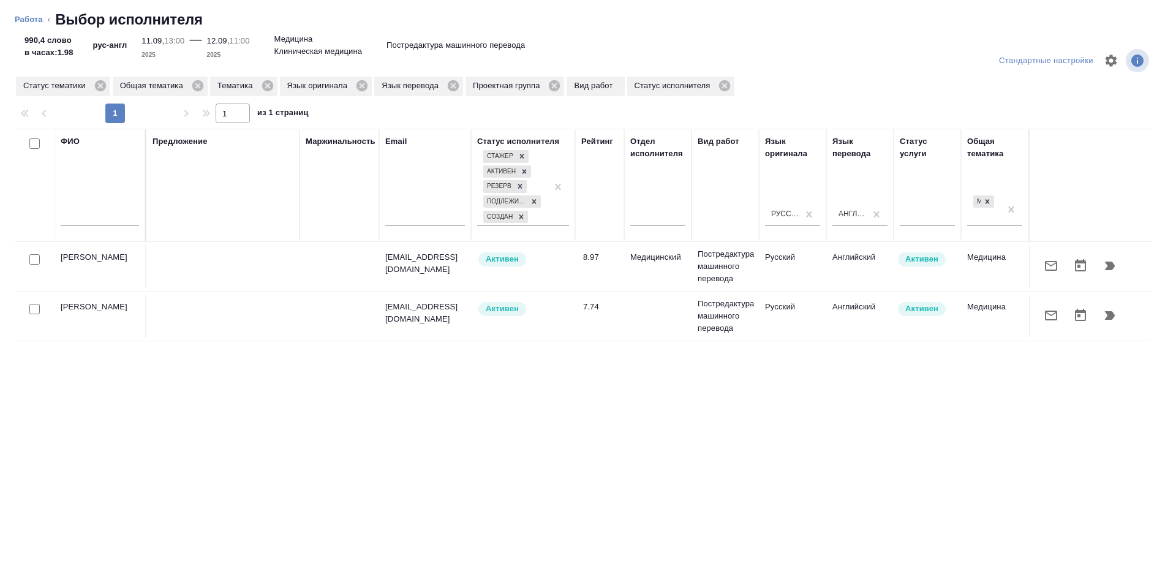
type textarea "x"
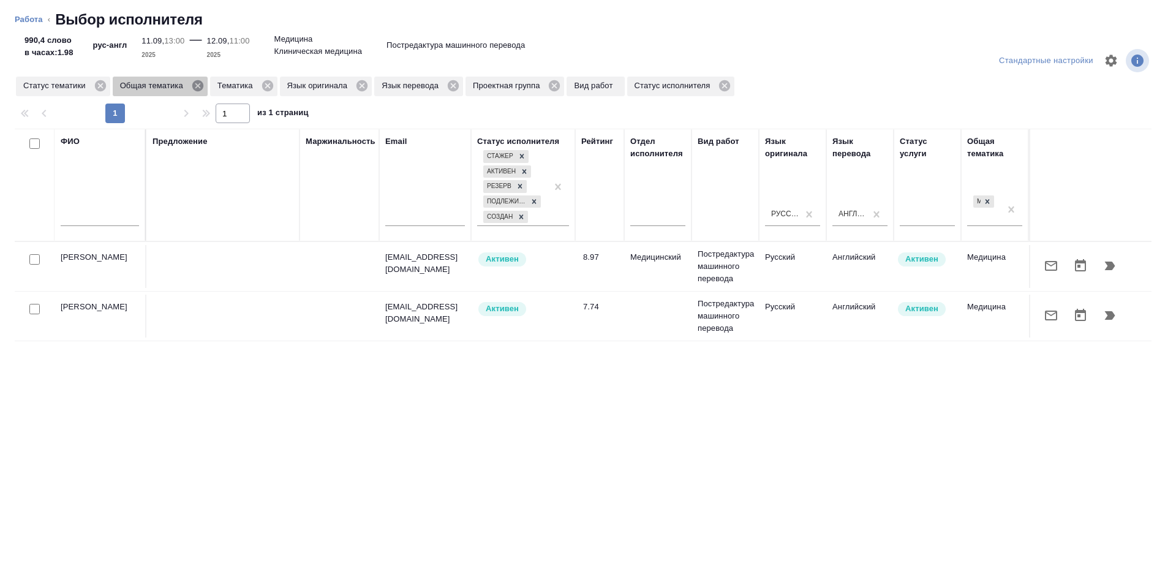
click at [201, 85] on icon at bounding box center [197, 85] width 11 height 11
click at [174, 85] on icon at bounding box center [169, 85] width 11 height 11
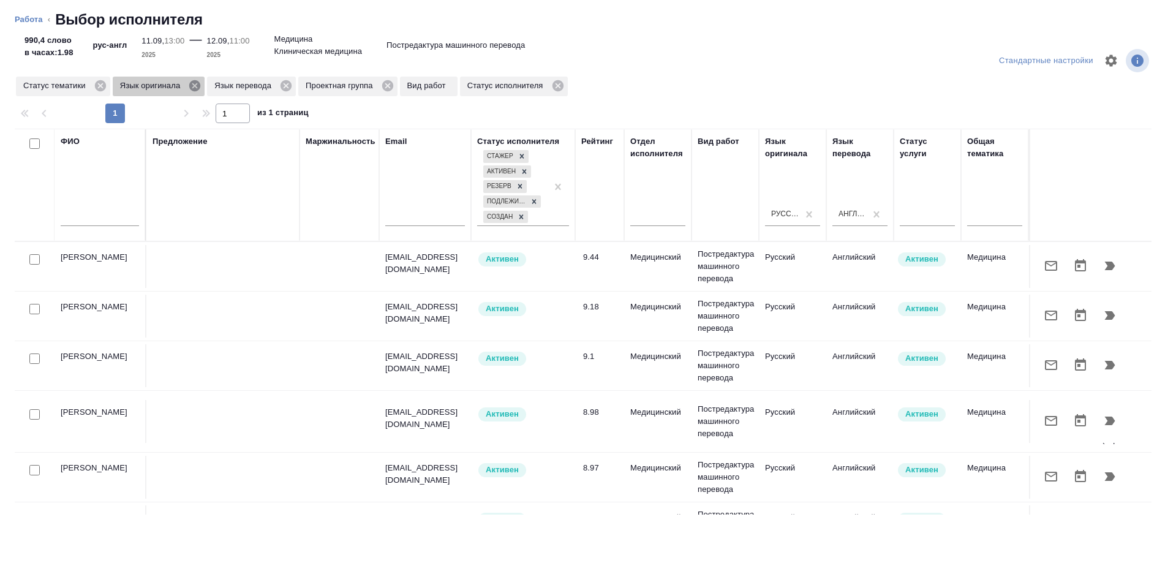
click at [194, 85] on icon at bounding box center [194, 85] width 13 height 13
click at [194, 85] on icon at bounding box center [191, 85] width 11 height 11
click at [199, 85] on icon at bounding box center [201, 85] width 11 height 11
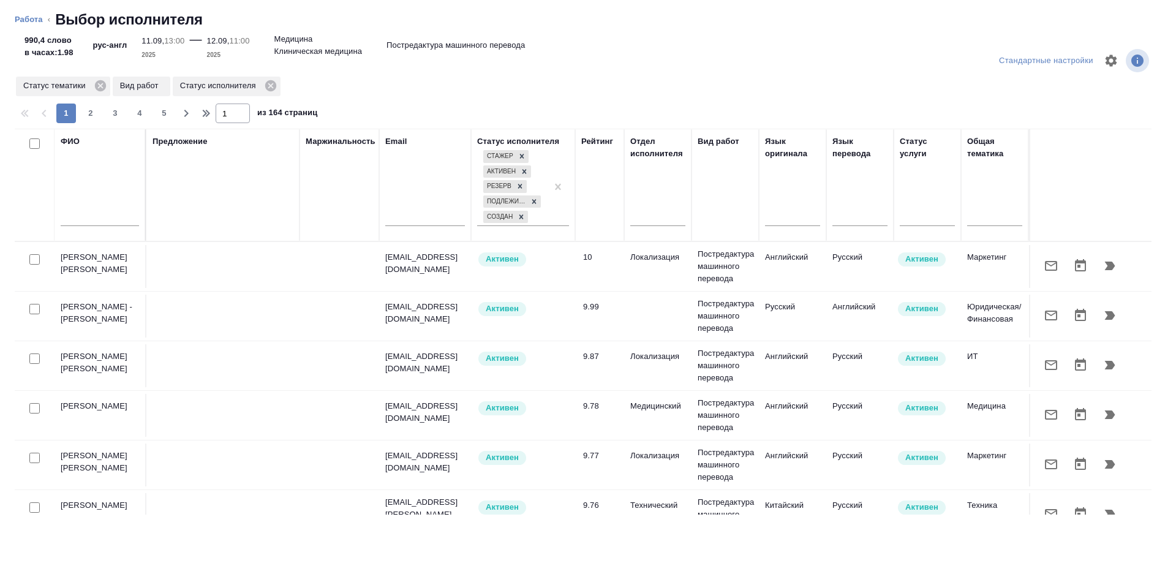
click at [152, 86] on p "Вид работ" at bounding box center [141, 86] width 43 height 12
click at [267, 83] on icon at bounding box center [270, 85] width 11 height 11
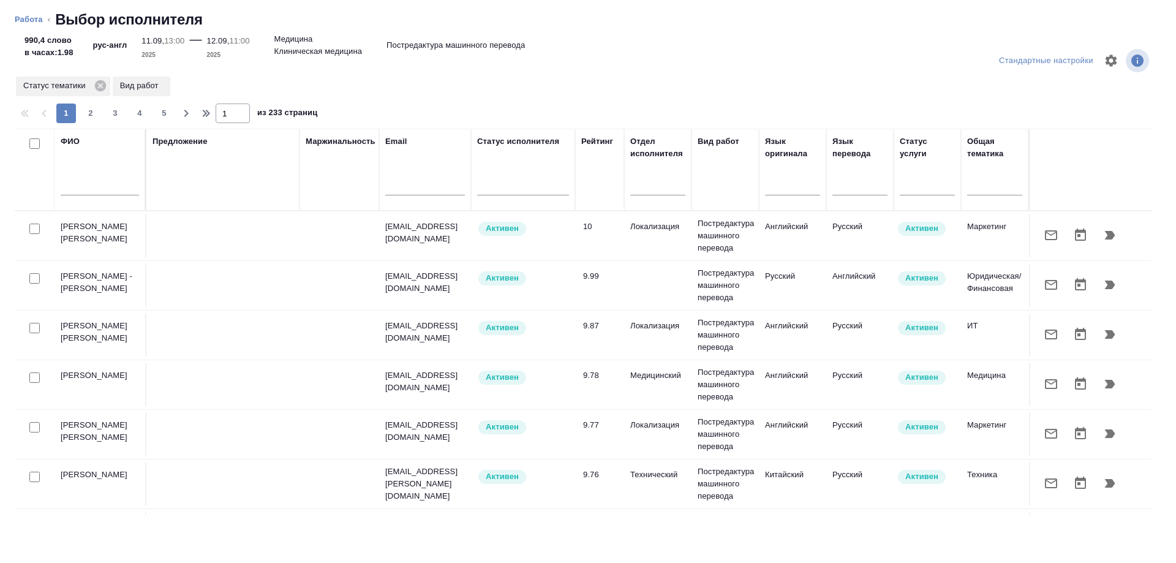
click at [156, 86] on p "Вид работ" at bounding box center [141, 86] width 43 height 12
click at [100, 86] on icon at bounding box center [100, 85] width 13 height 13
click at [80, 186] on input "text" at bounding box center [100, 187] width 78 height 15
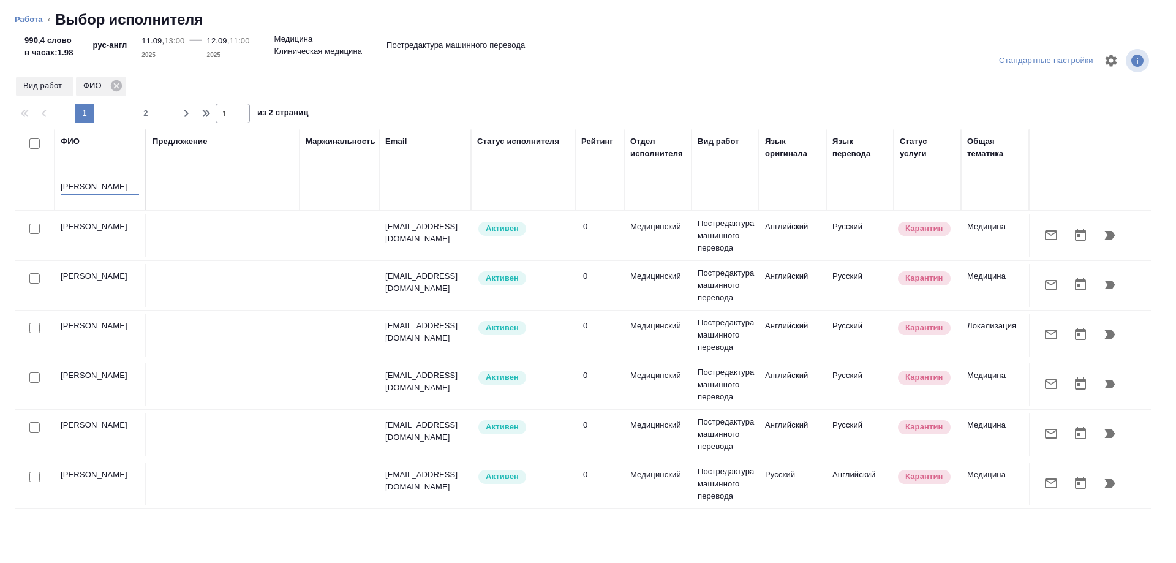
type input "Пащенко"
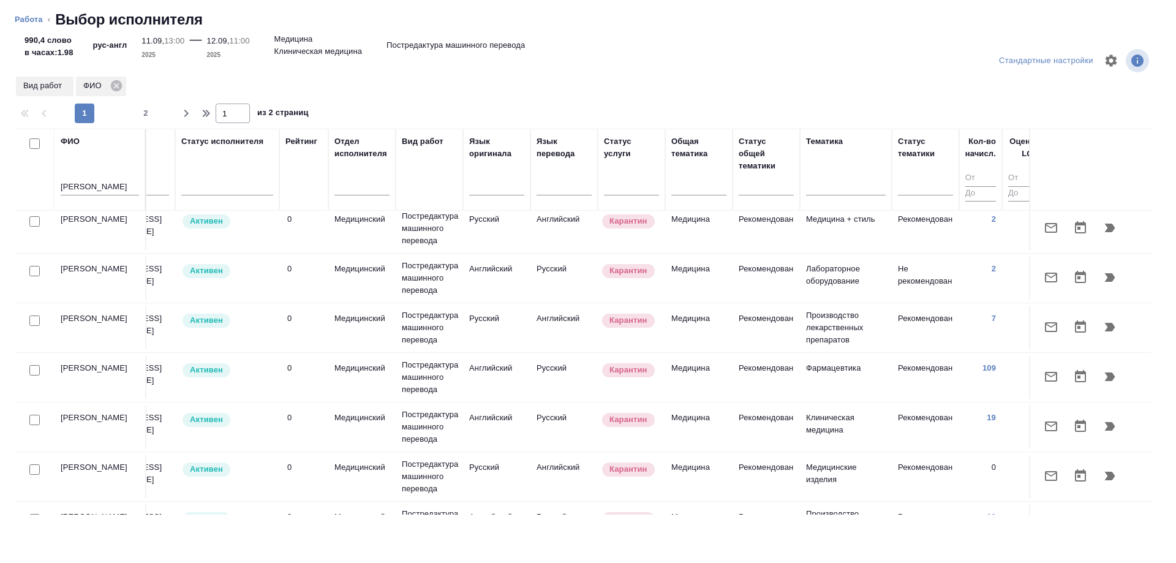
scroll to position [368, 296]
click at [1103, 424] on icon "button" at bounding box center [1110, 425] width 15 height 15
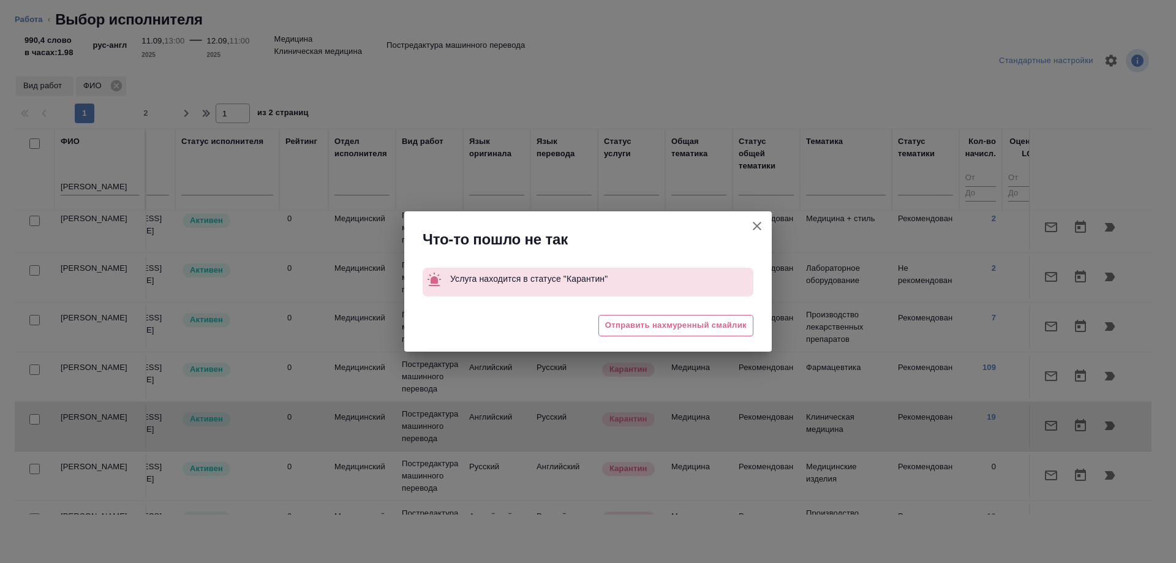
type textarea "x"
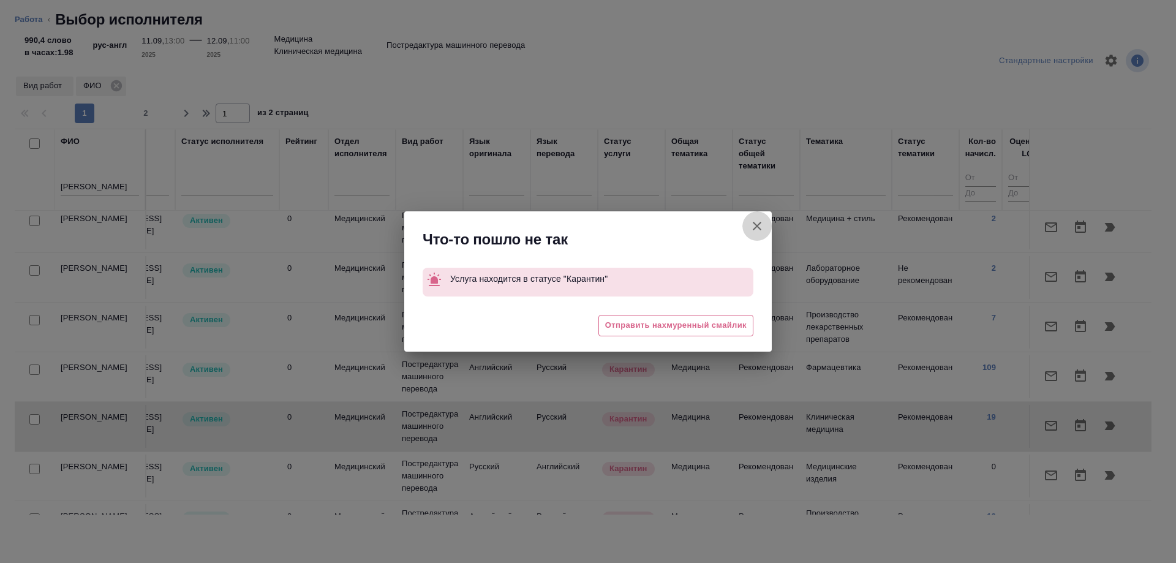
click at [762, 226] on icon "button" at bounding box center [757, 226] width 15 height 15
type textarea "x"
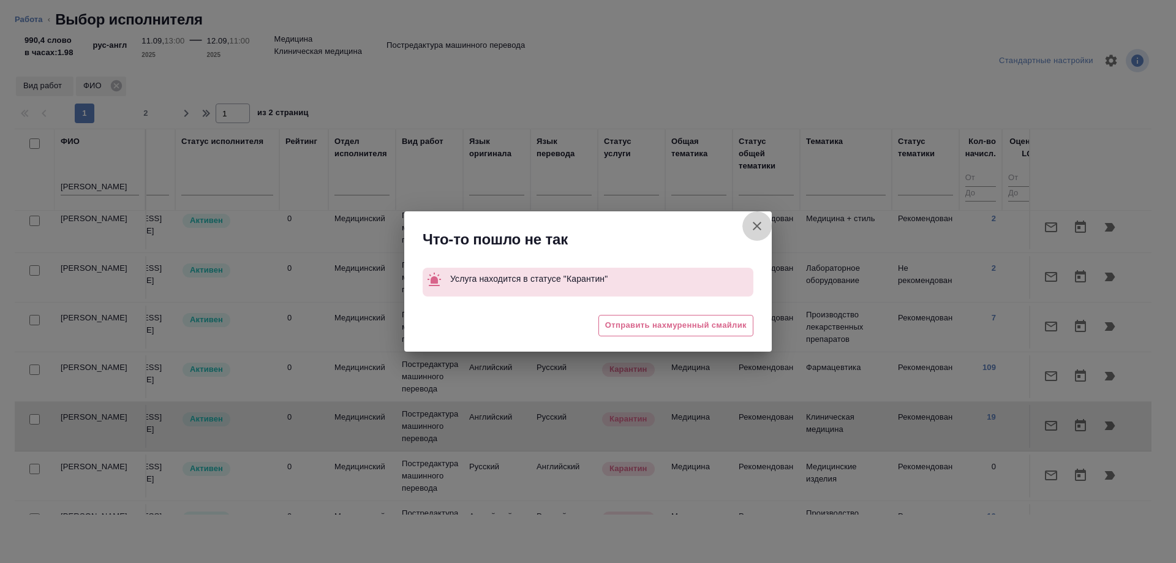
type textarea "x"
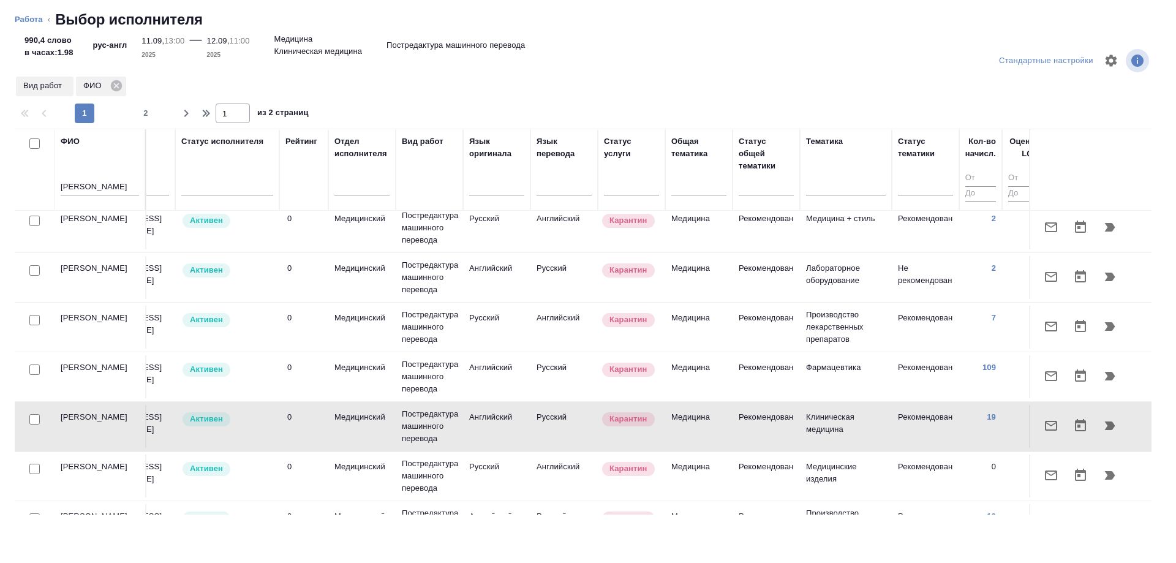
click at [758, 230] on td "Рекомендован" at bounding box center [766, 227] width 67 height 43
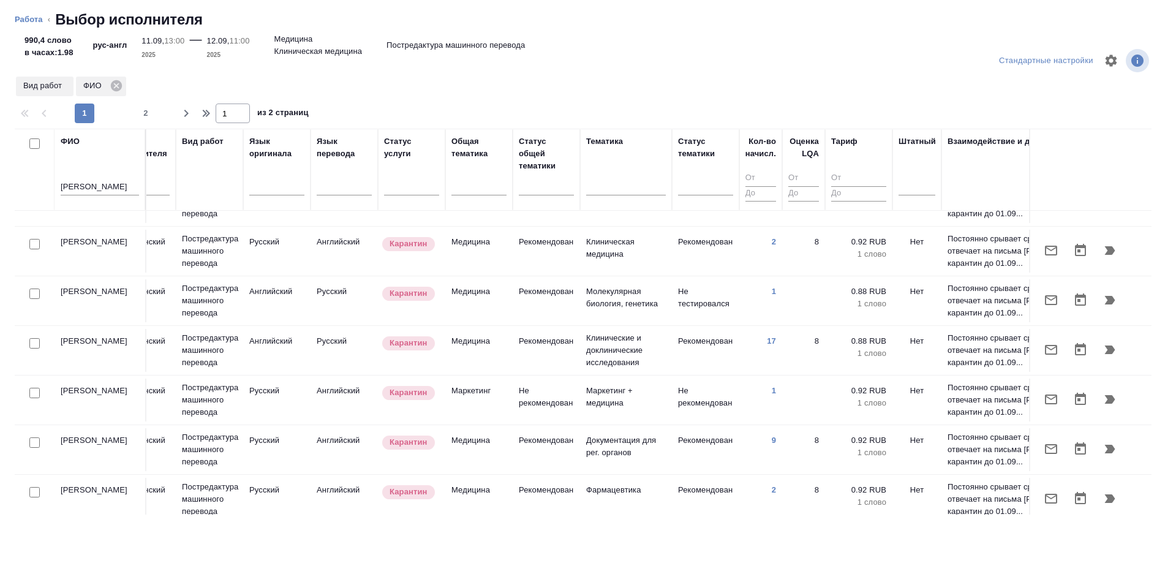
scroll to position [836, 516]
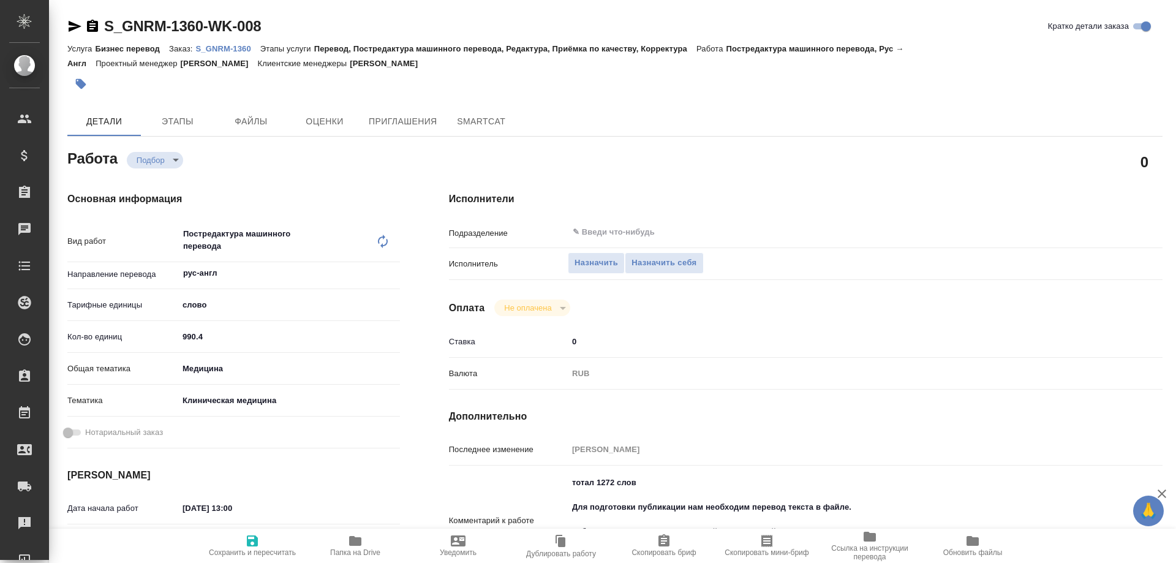
type textarea "x"
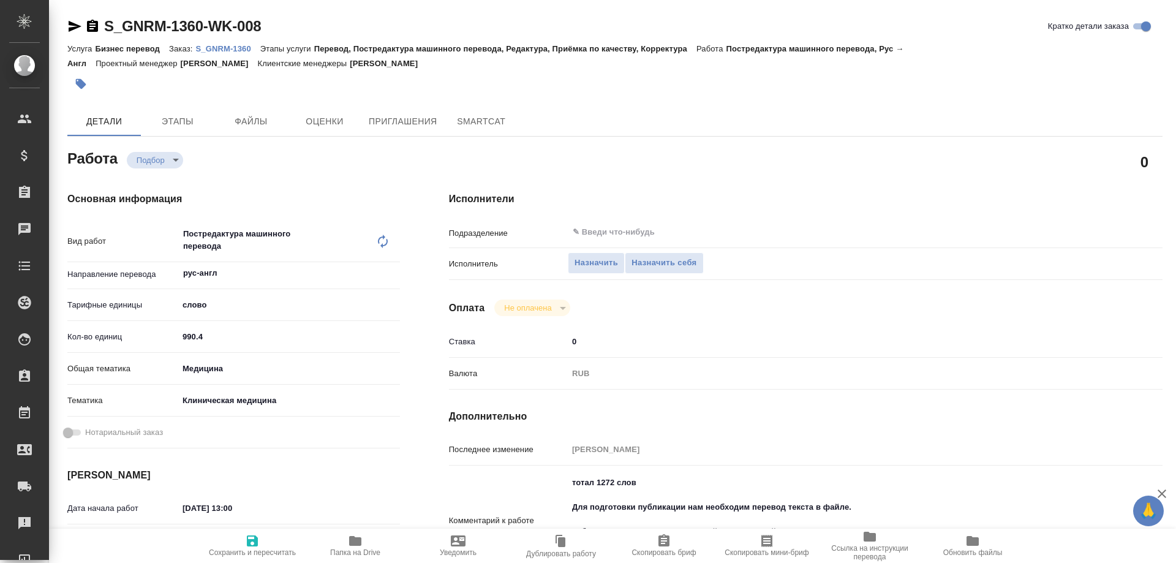
type textarea "x"
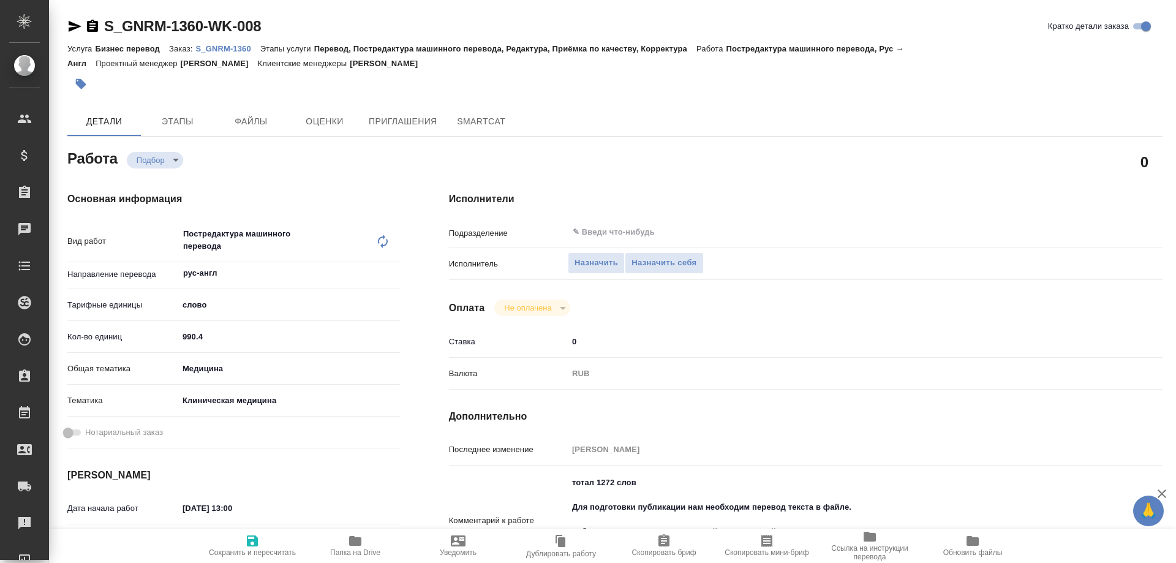
type textarea "x"
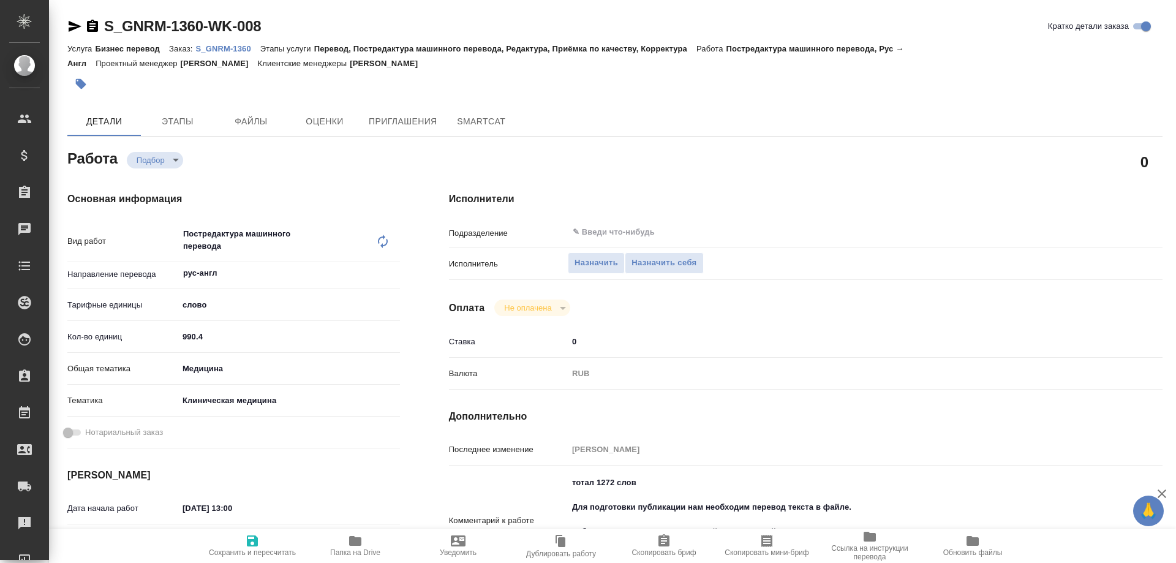
type textarea "x"
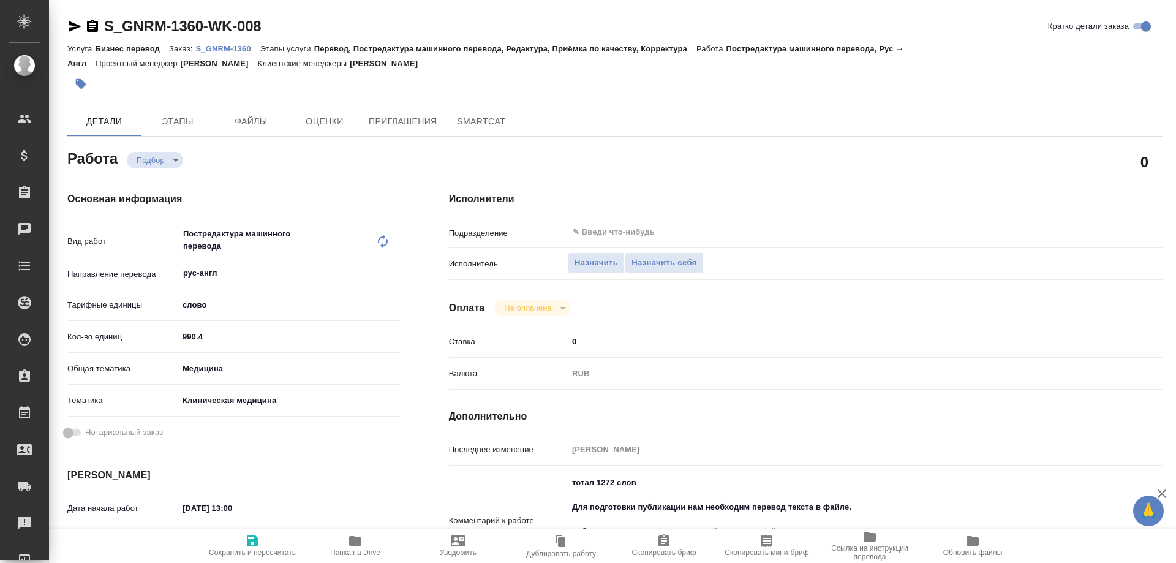
type textarea "x"
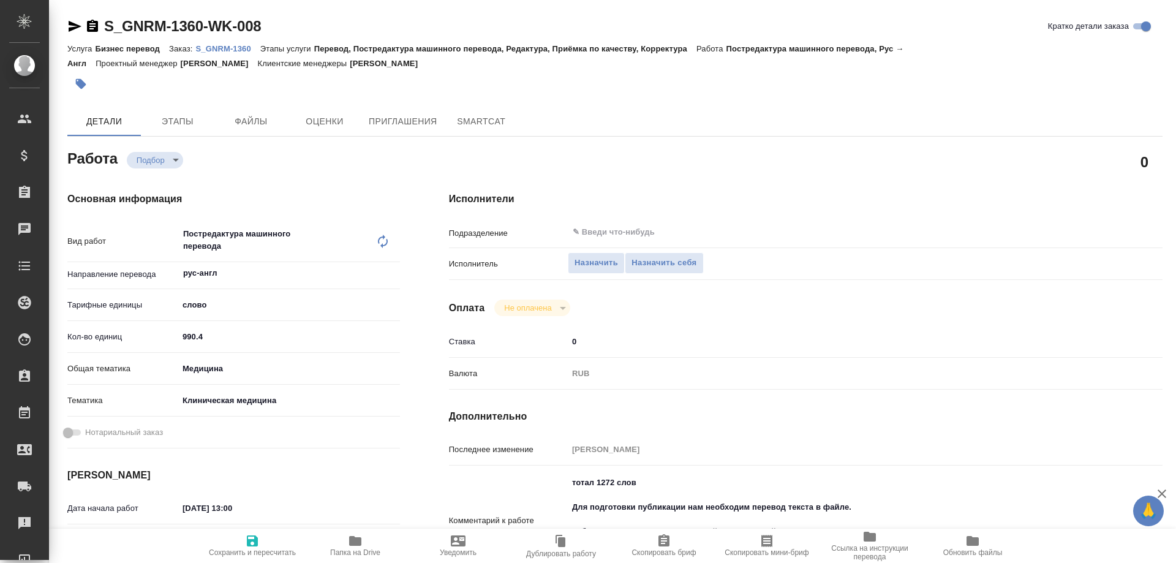
type textarea "x"
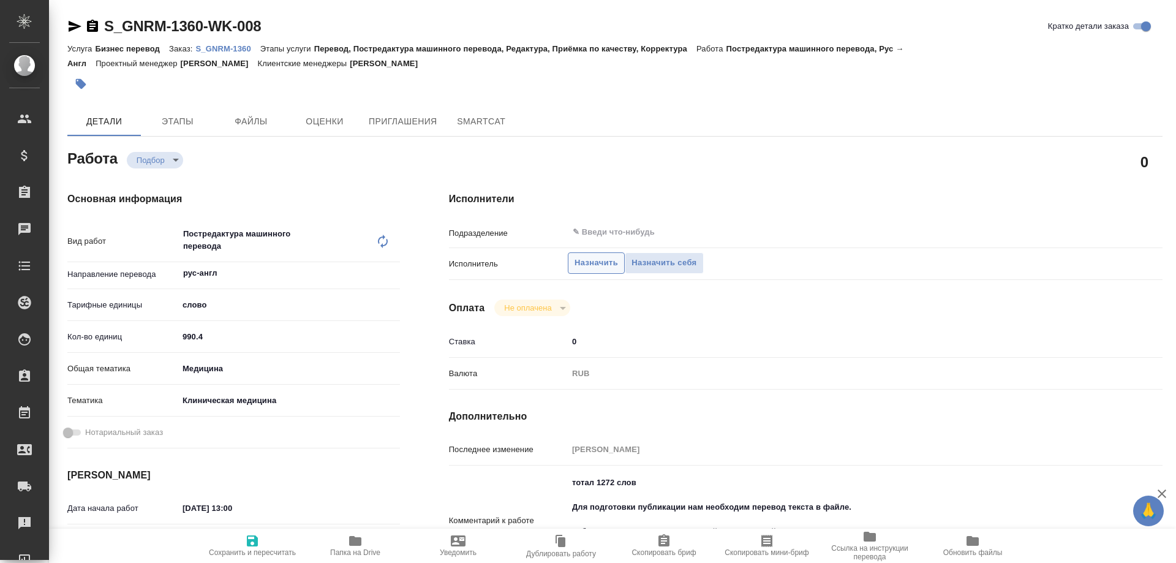
click at [583, 262] on span "Назначить" at bounding box center [597, 263] width 44 height 14
type textarea "x"
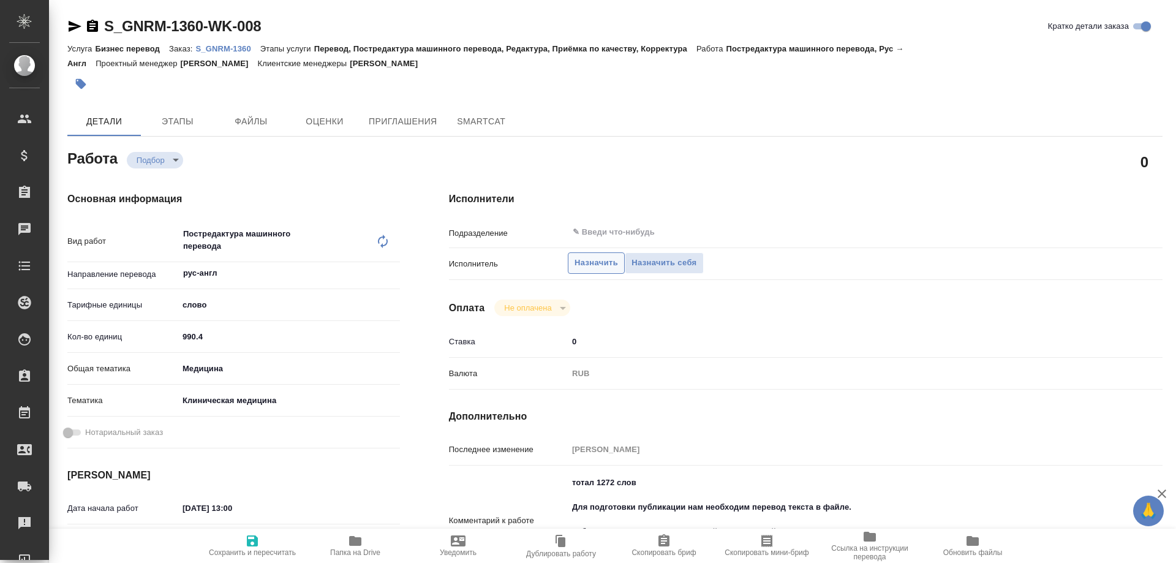
type textarea "x"
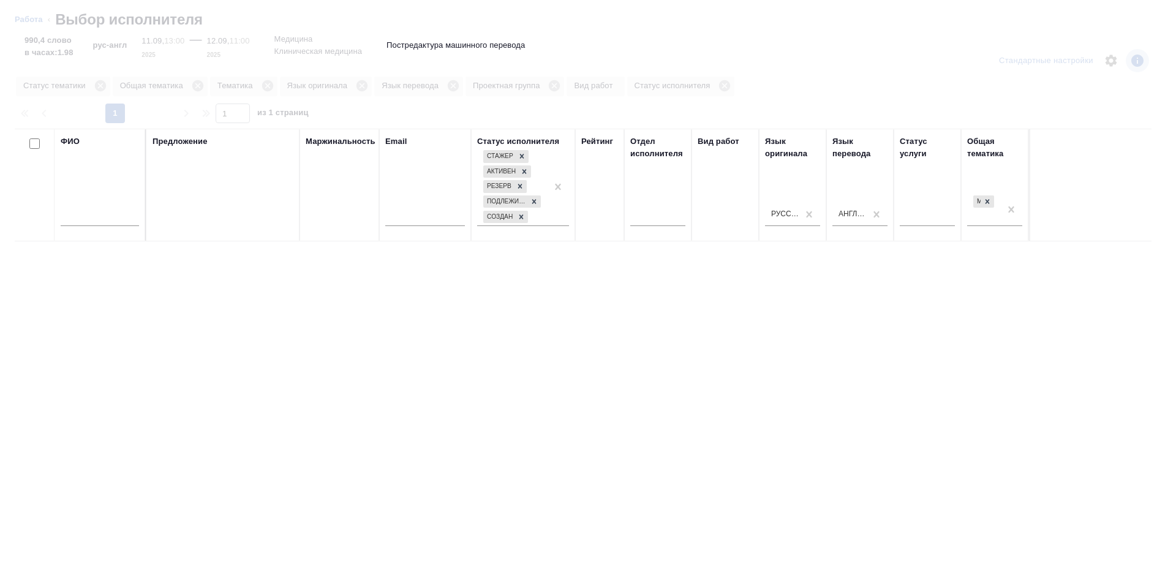
type textarea "x"
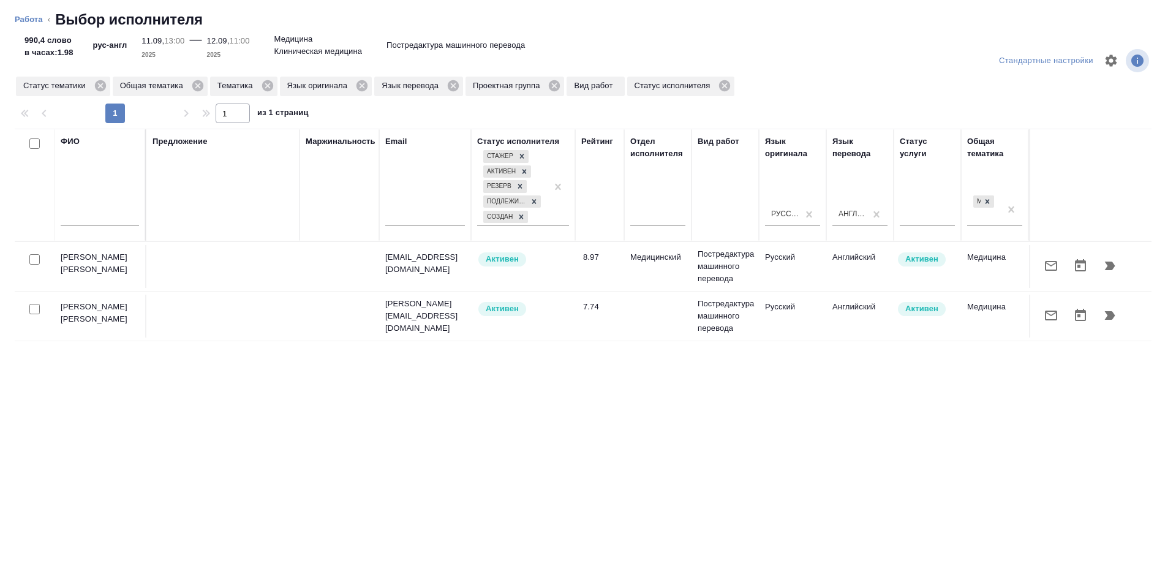
type textarea "x"
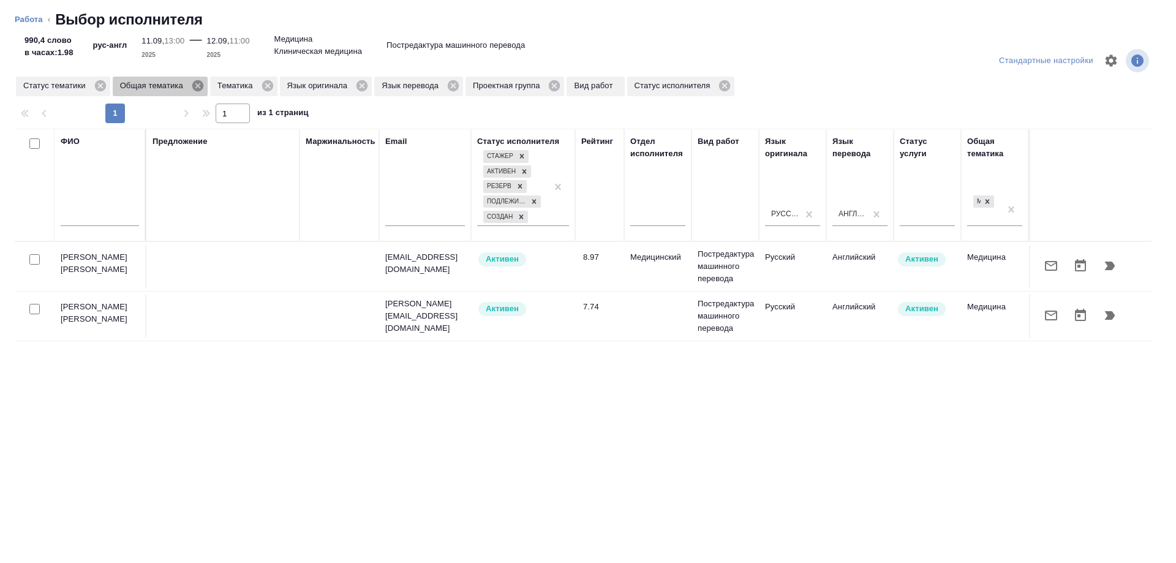
click at [196, 87] on icon at bounding box center [197, 85] width 13 height 13
click at [167, 88] on icon at bounding box center [169, 85] width 11 height 11
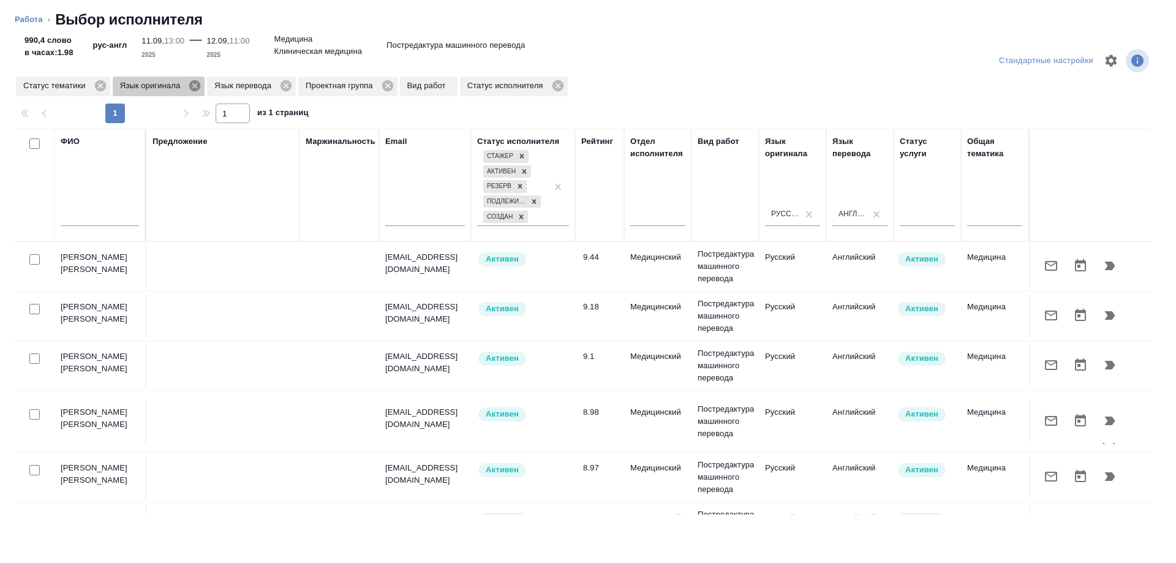
click at [193, 82] on icon at bounding box center [194, 85] width 11 height 11
click at [193, 83] on icon at bounding box center [191, 85] width 11 height 11
click at [197, 85] on icon at bounding box center [201, 85] width 11 height 11
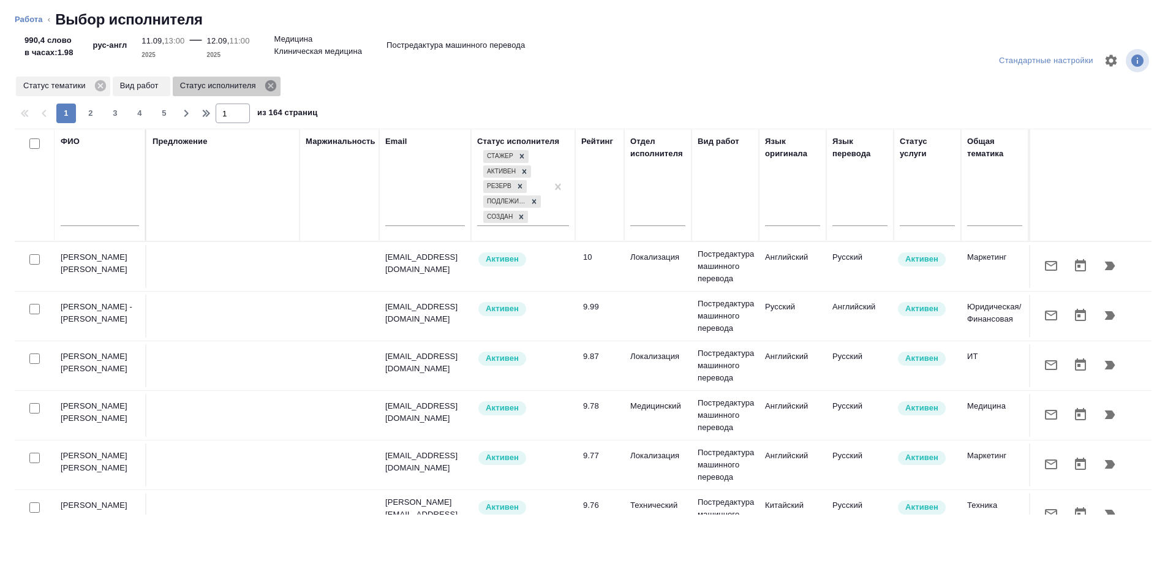
click at [268, 81] on icon at bounding box center [270, 85] width 11 height 11
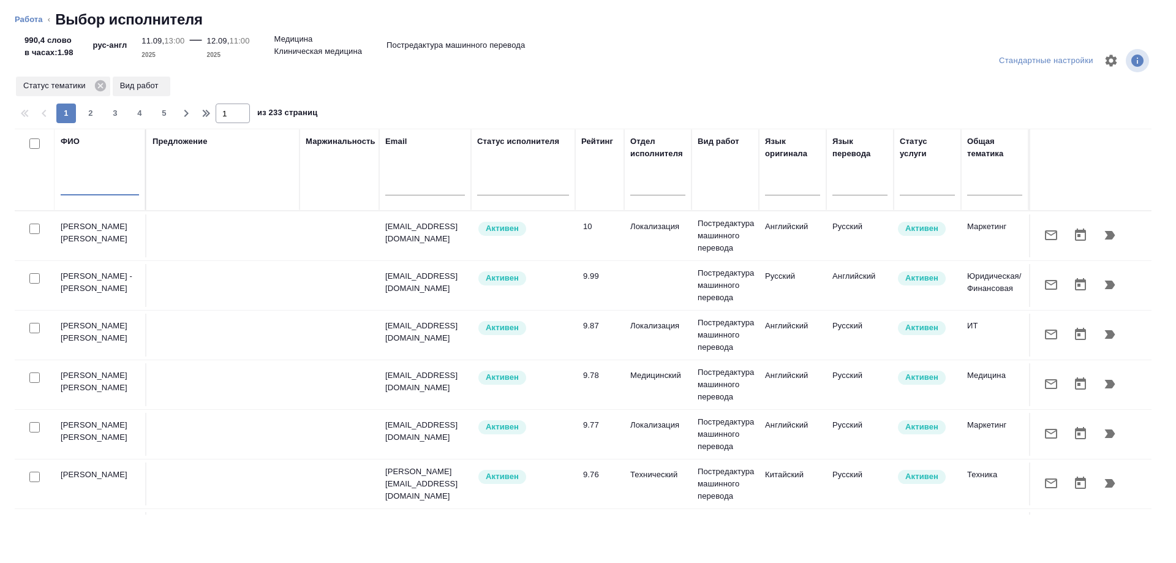
click at [91, 189] on input "text" at bounding box center [100, 187] width 78 height 15
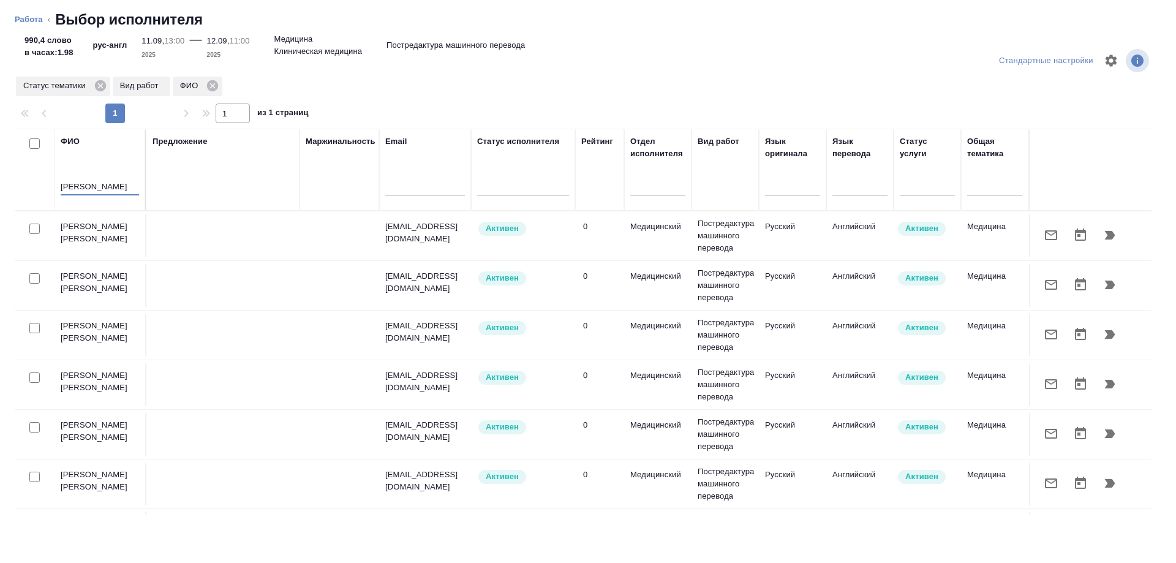
type input "Пащенко"
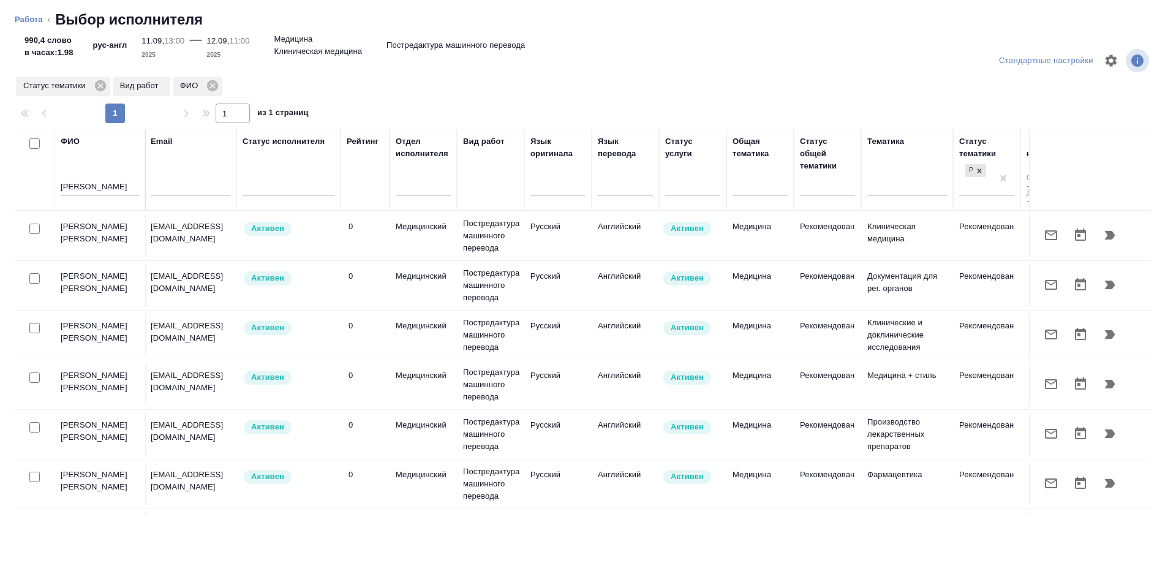
scroll to position [0, 373]
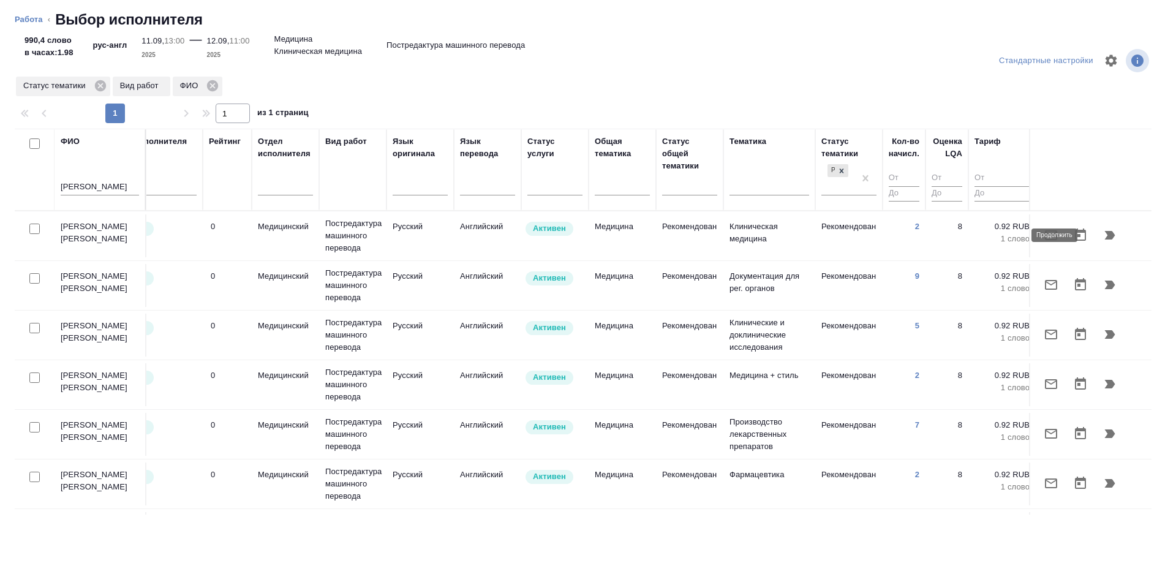
click at [1105, 232] on icon "button" at bounding box center [1110, 235] width 10 height 9
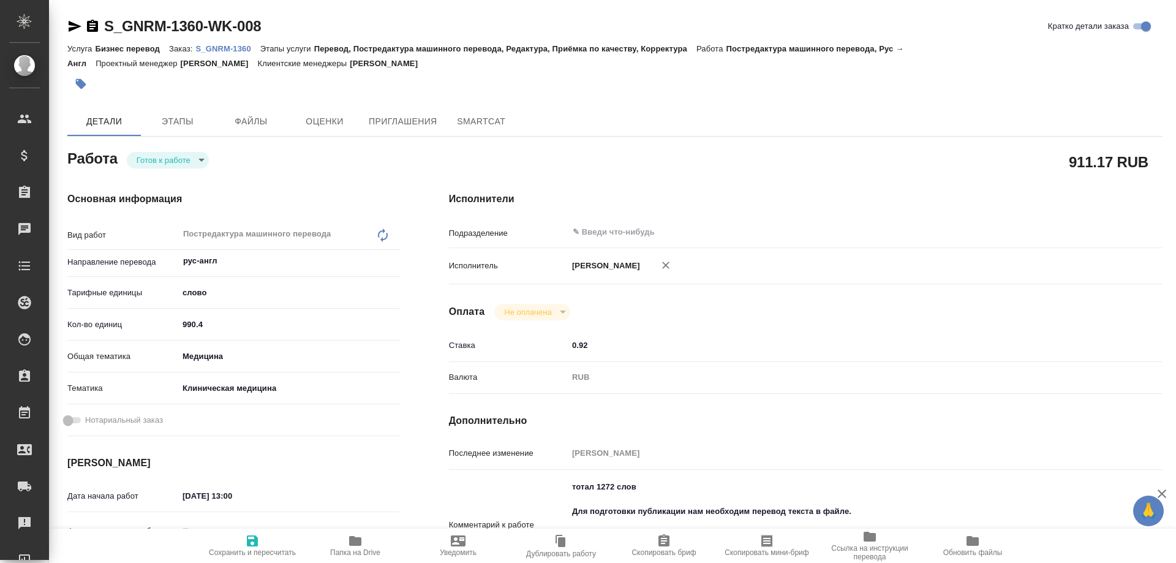
type textarea "x"
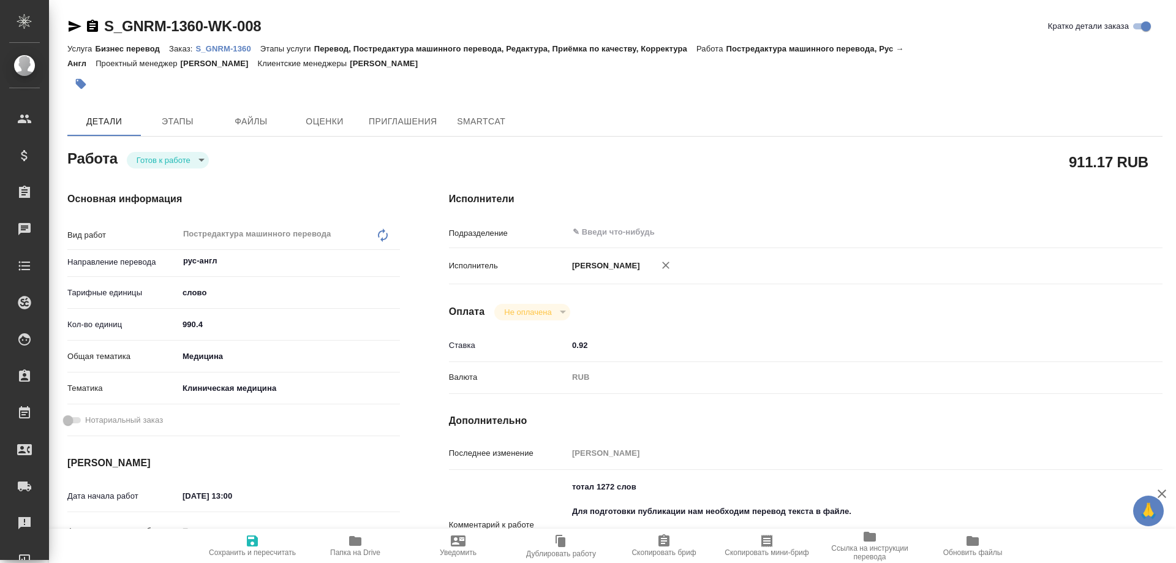
type textarea "x"
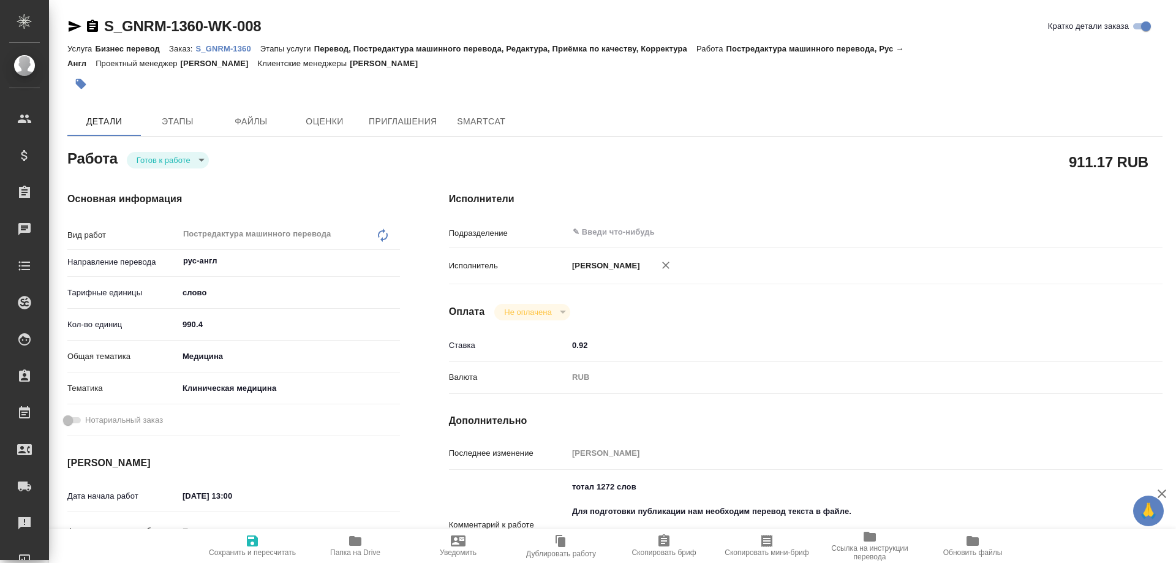
type textarea "x"
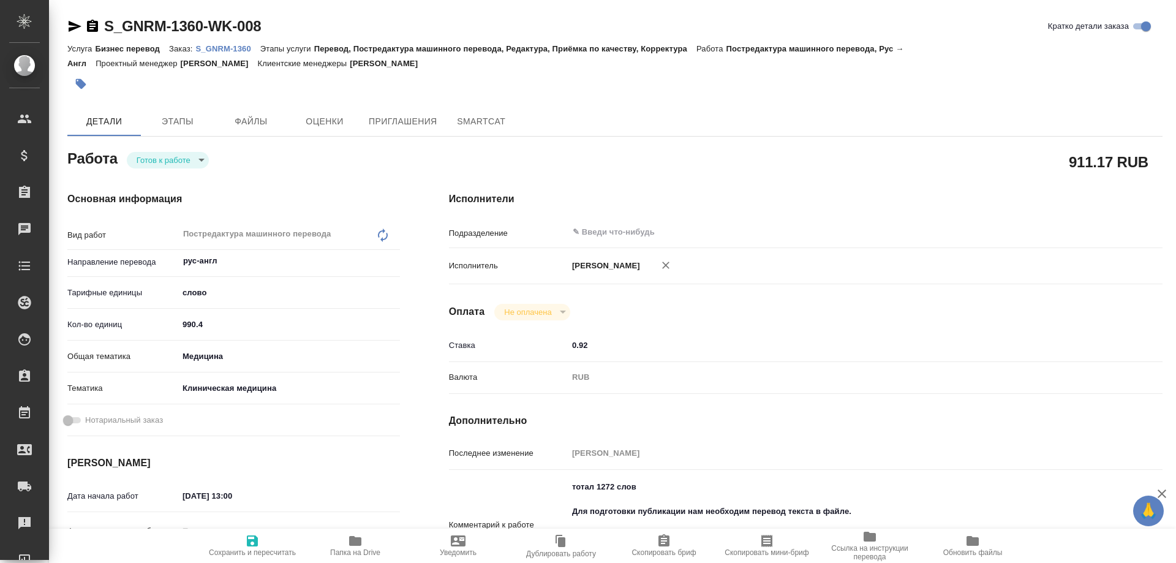
type textarea "x"
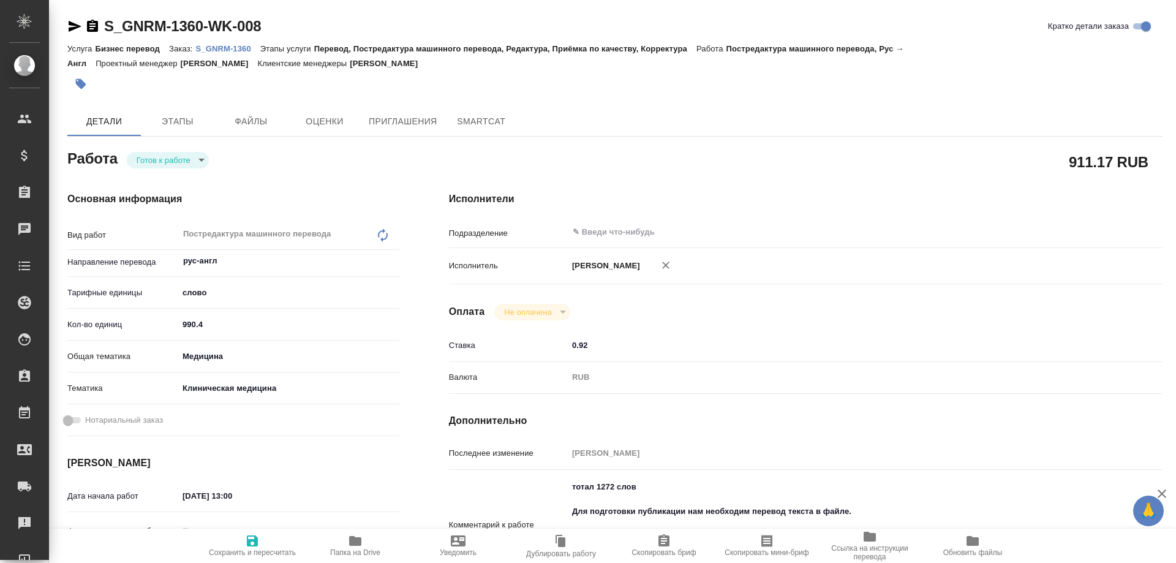
type textarea "x"
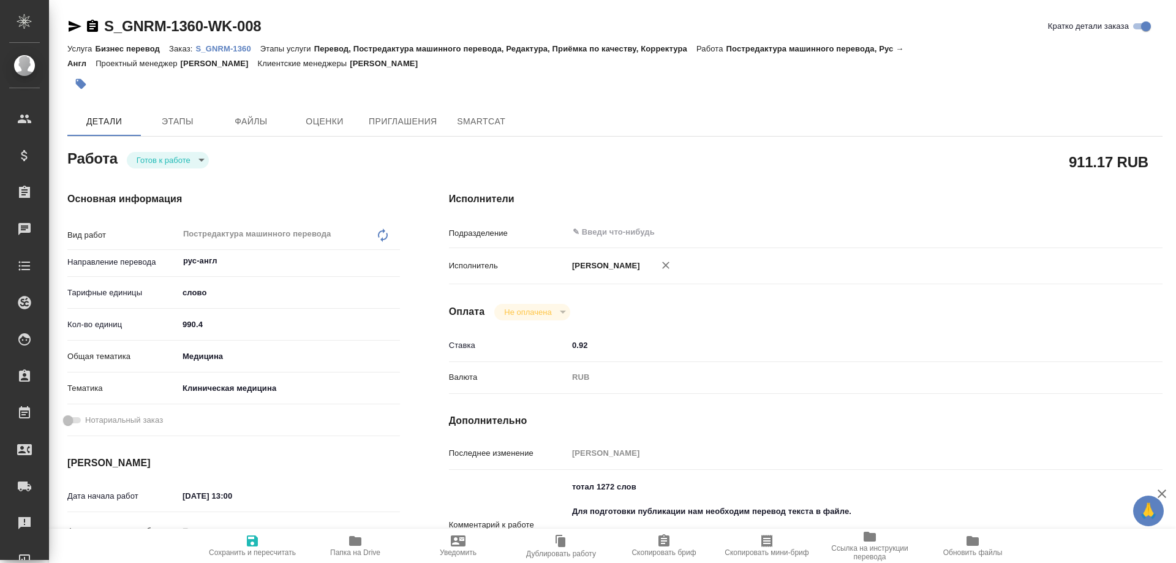
type textarea "x"
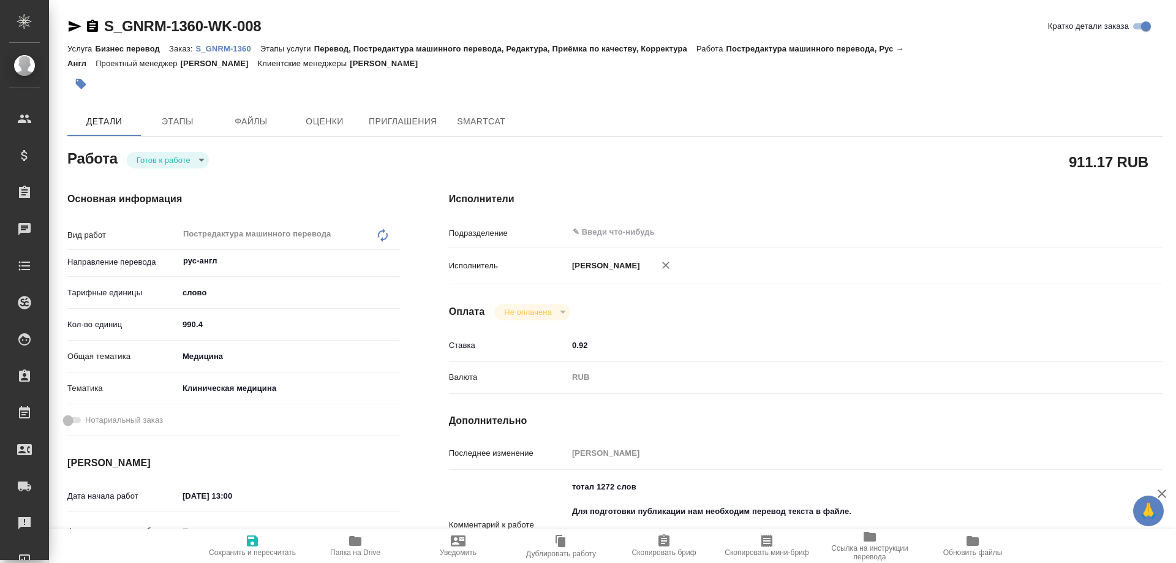
type textarea "x"
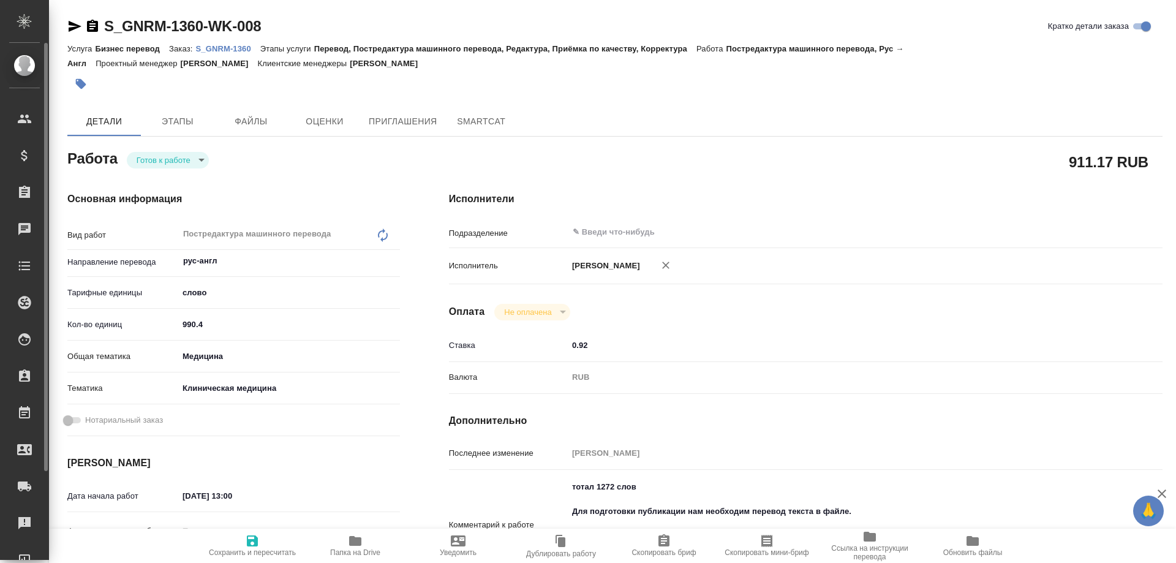
type textarea "x"
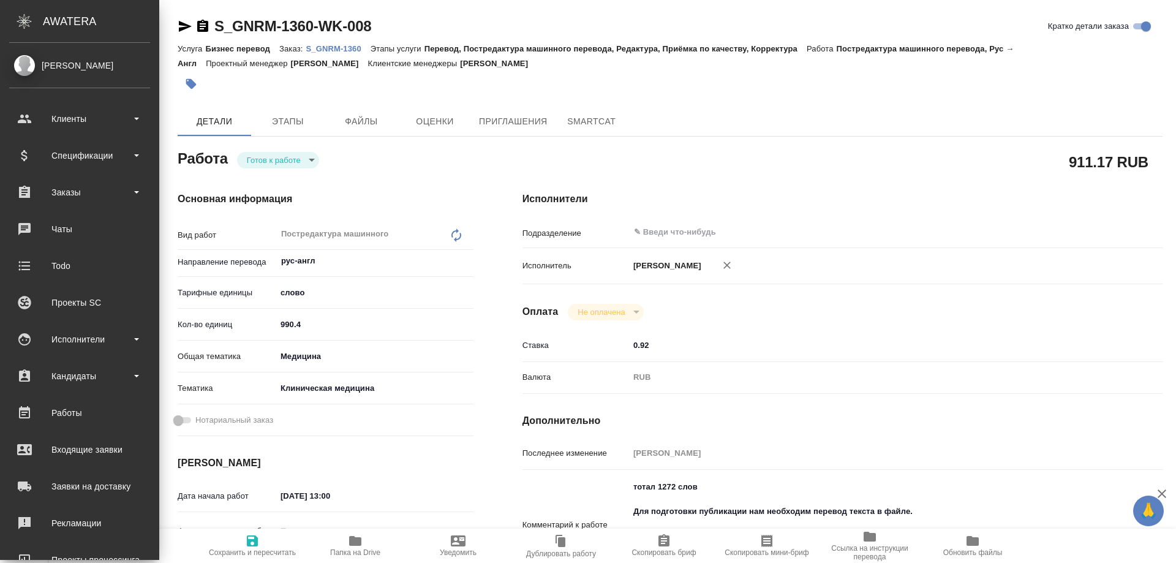
type textarea "x"
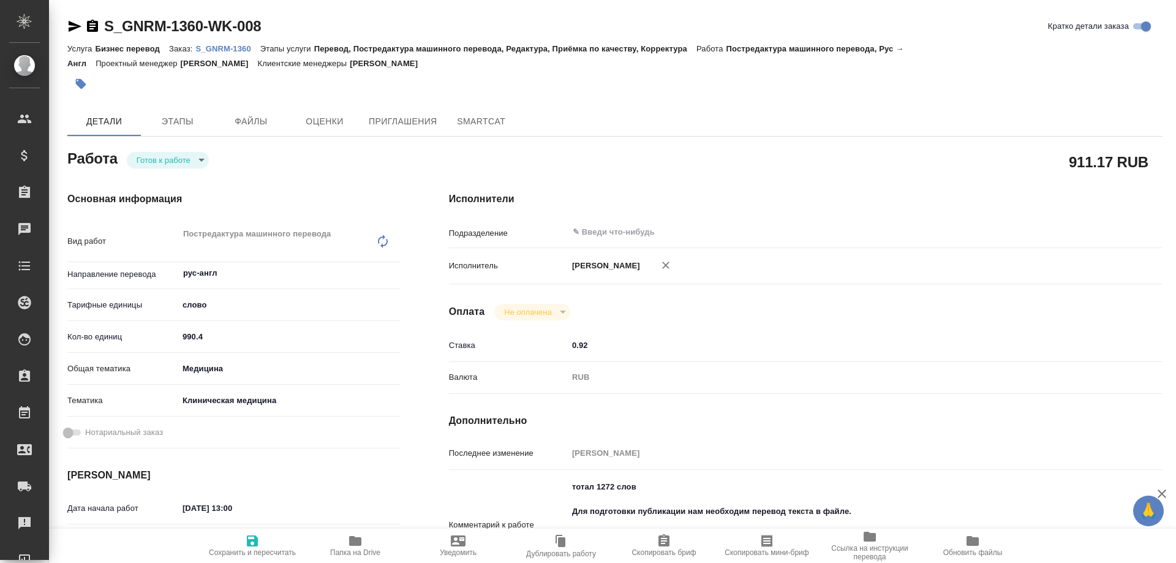
type textarea "x"
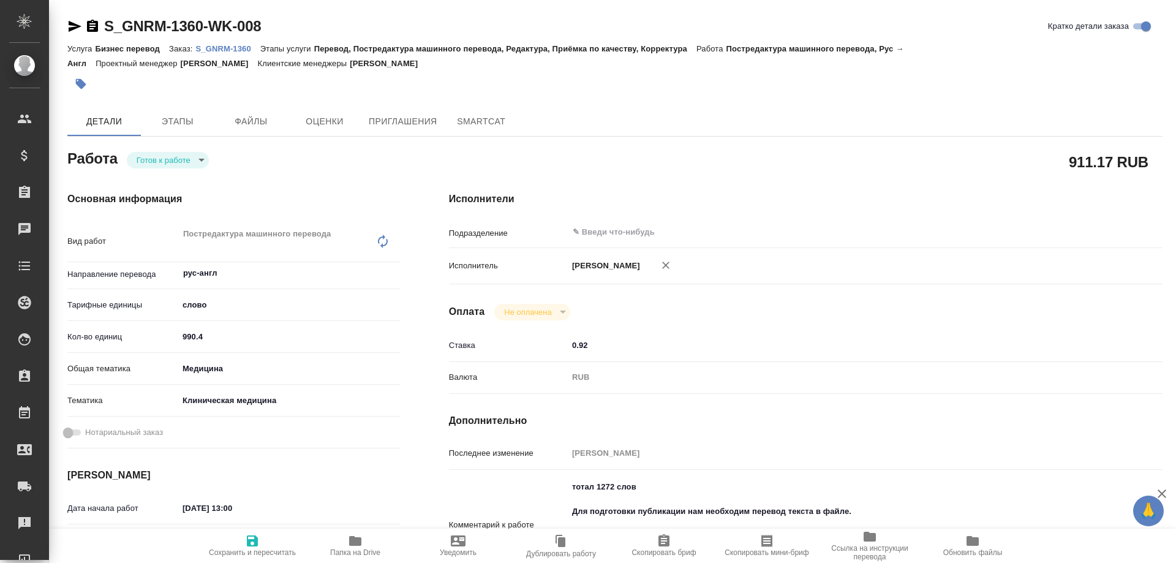
type textarea "x"
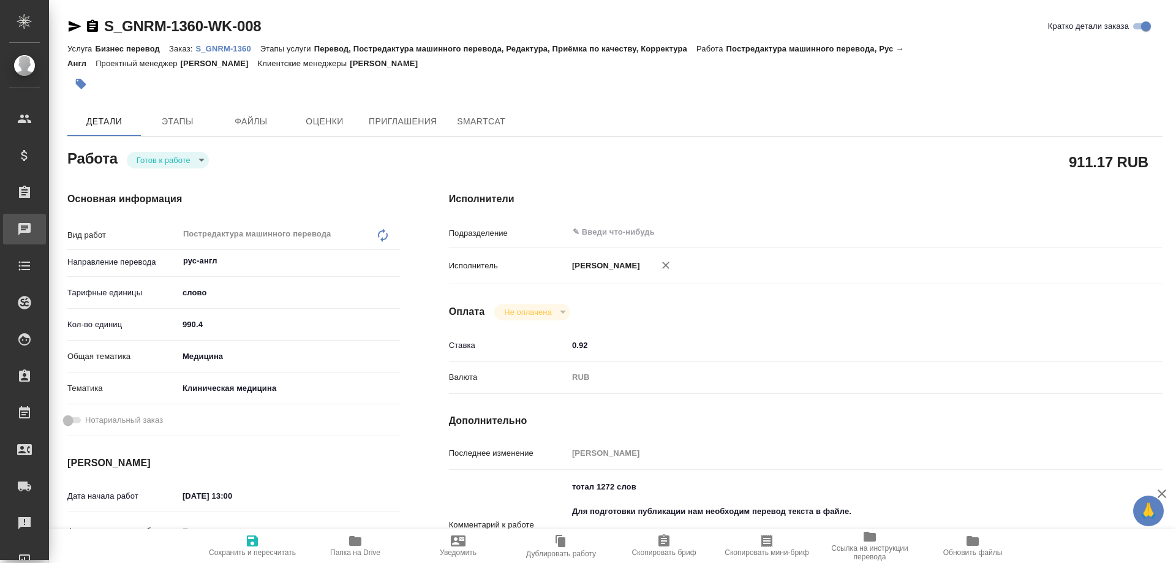
type textarea "x"
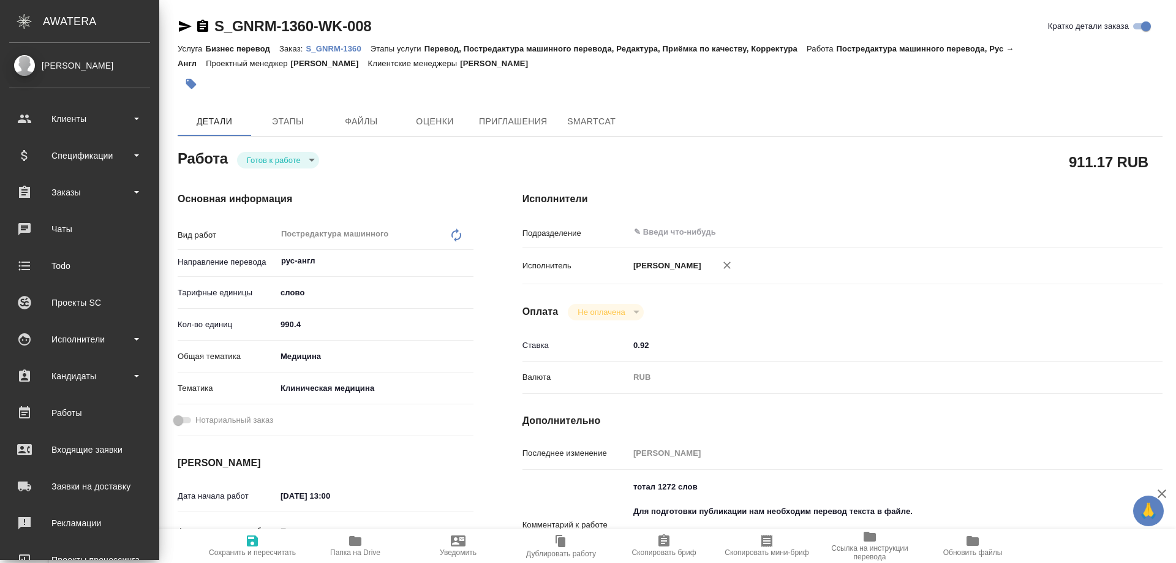
type textarea "x"
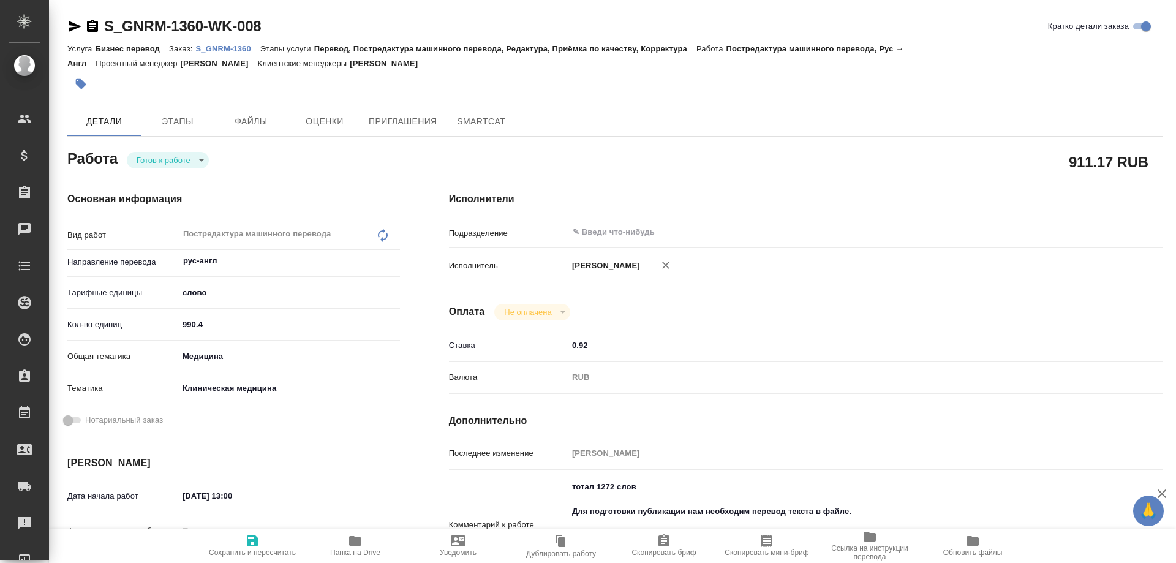
type textarea "x"
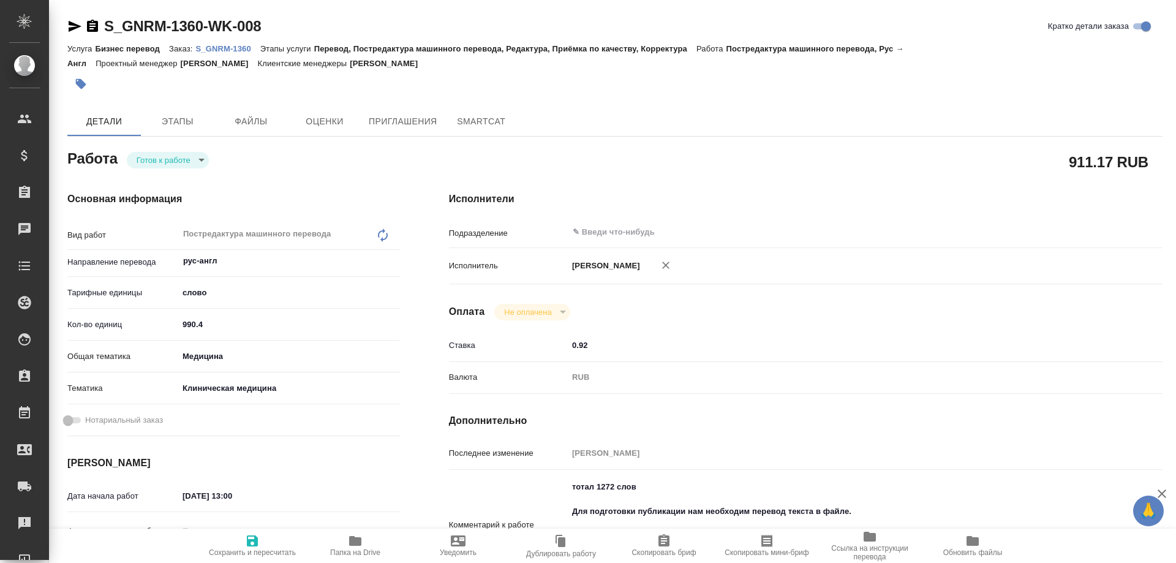
type textarea "x"
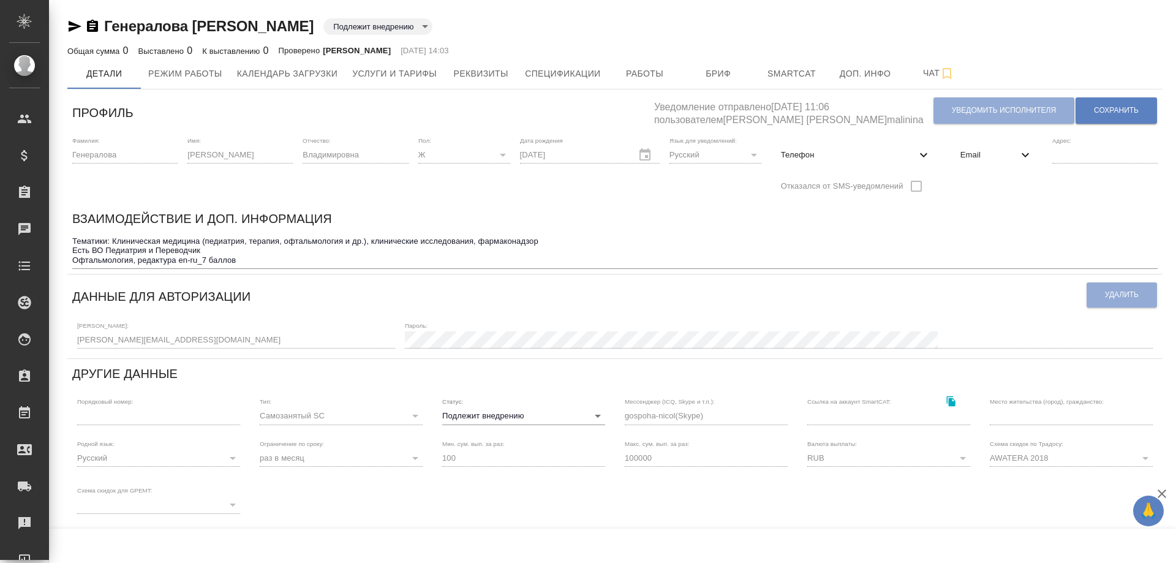
click at [91, 24] on icon "button" at bounding box center [92, 26] width 15 height 15
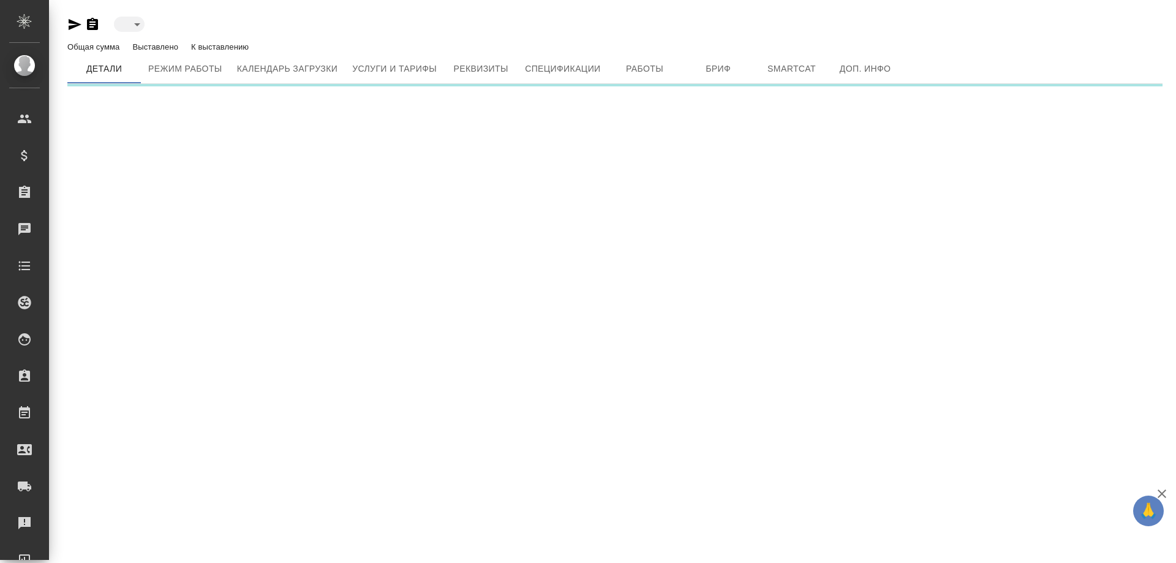
type input "toBeImplemented"
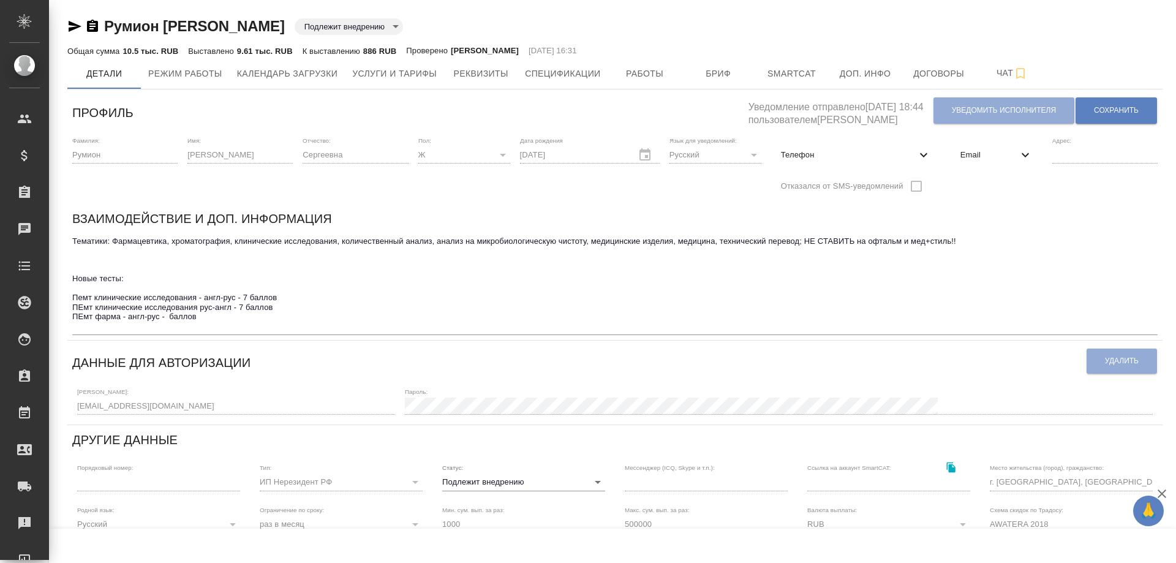
click at [89, 23] on icon "button" at bounding box center [92, 26] width 11 height 12
click at [407, 74] on span "Услуги и тарифы" at bounding box center [394, 73] width 85 height 15
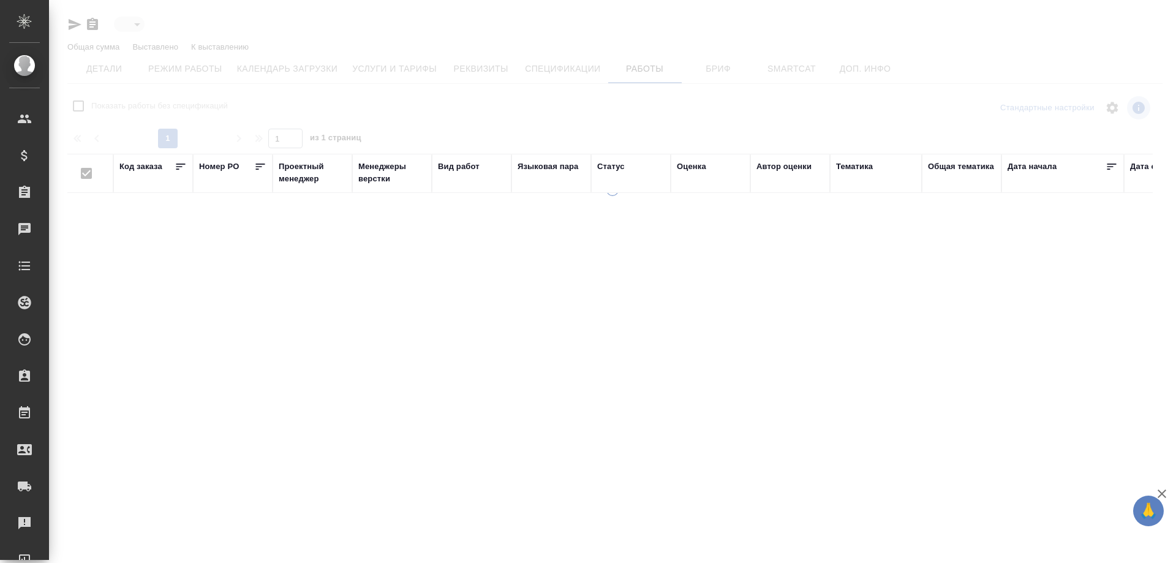
type input "toBeImplemented"
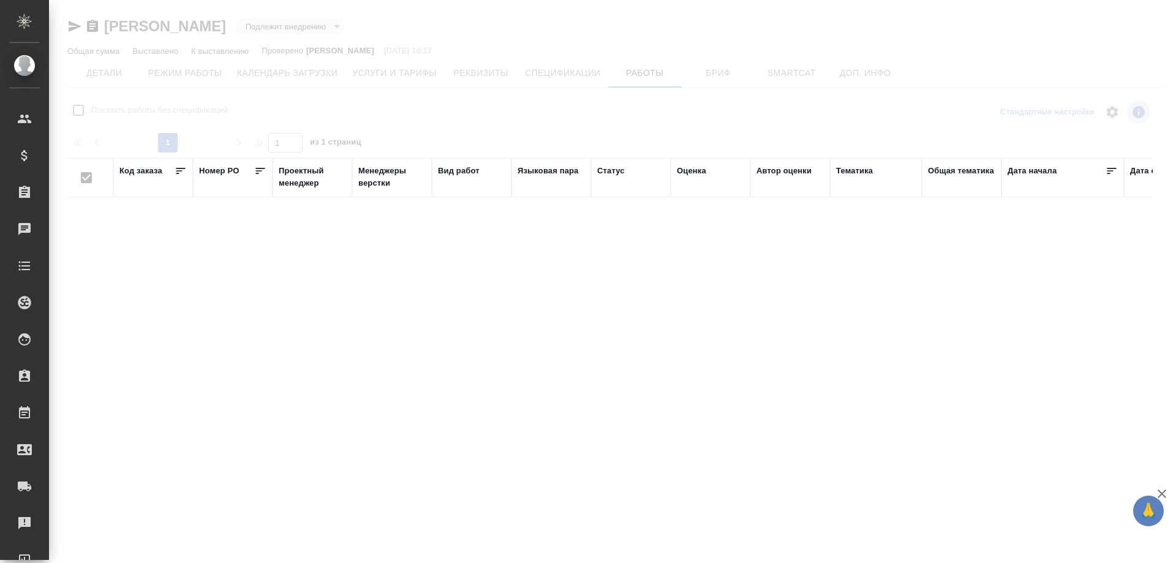
checkbox input "false"
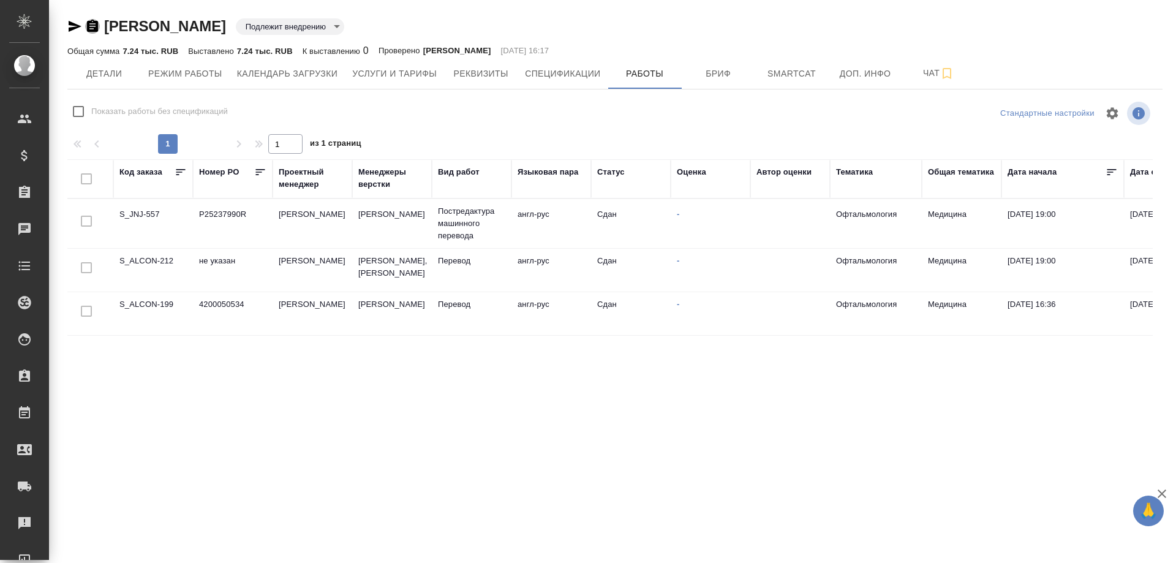
click at [88, 22] on icon "button" at bounding box center [92, 26] width 11 height 12
click at [382, 72] on span "Услуги и тарифы" at bounding box center [394, 73] width 85 height 15
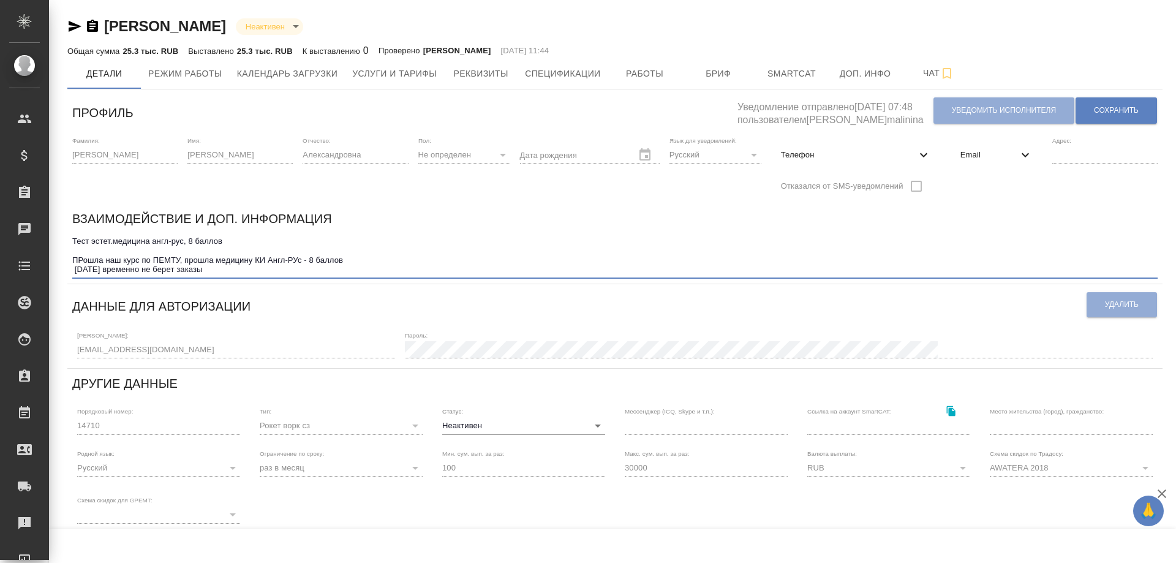
click at [213, 271] on textarea "Тест эстет.медицина англ-рус, 8 баллов ПРошла наш курс по ПЕМТУ, прошла медицин…" at bounding box center [615, 256] width 1086 height 38
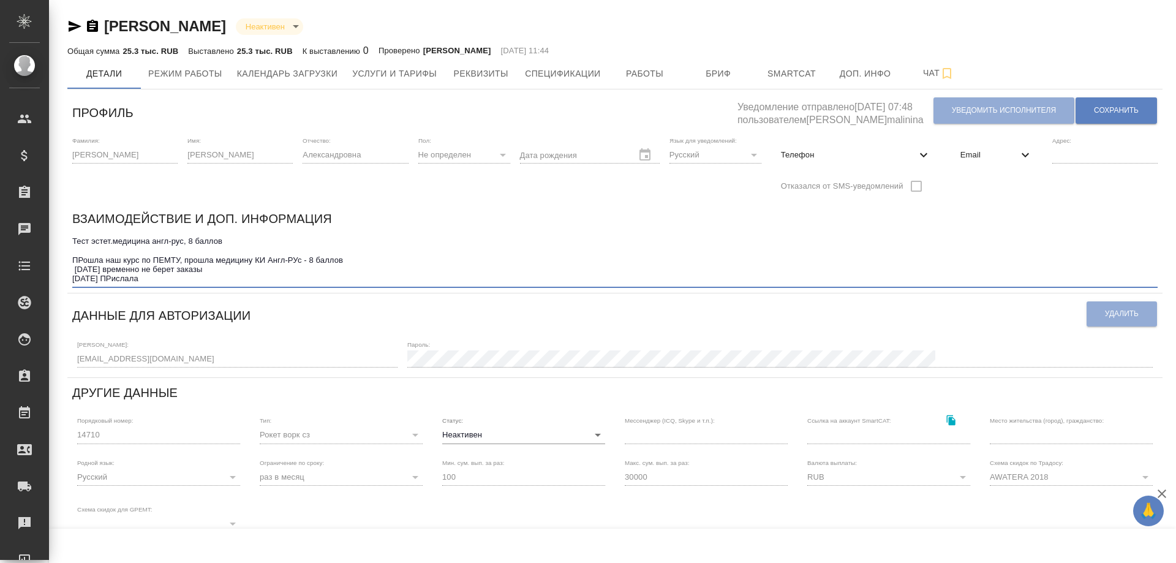
click at [126, 278] on textarea "Тест эстет.медицина англ-рус, 8 баллов ПРошла наш курс по ПЕМТУ, прошла медицин…" at bounding box center [615, 260] width 1086 height 47
click at [179, 279] on textarea "Тест эстет.медицина англ-рус, 8 баллов ПРошла наш курс по ПЕМТУ, прошла медицин…" at bounding box center [615, 260] width 1086 height 47
drag, startPoint x: 117, startPoint y: 276, endPoint x: 250, endPoint y: 276, distance: 133.0
click at [250, 276] on textarea "Тест эстет.медицина англ-рус, 8 баллов ПРошла наш курс по ПЕМТУ, прошла медицин…" at bounding box center [615, 260] width 1086 height 47
type textarea "Тест эстет.медицина англ-рус, 8 баллов ПРошла наш курс по ПЕМТУ, прошла медицин…"
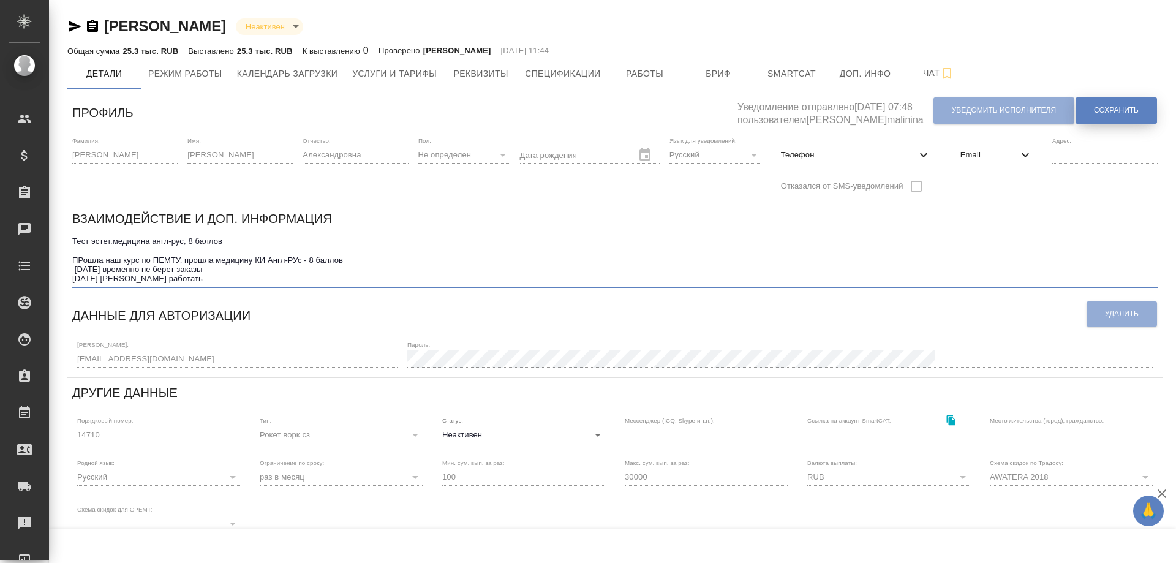
click at [1110, 104] on button "Сохранить" at bounding box center [1116, 110] width 81 height 26
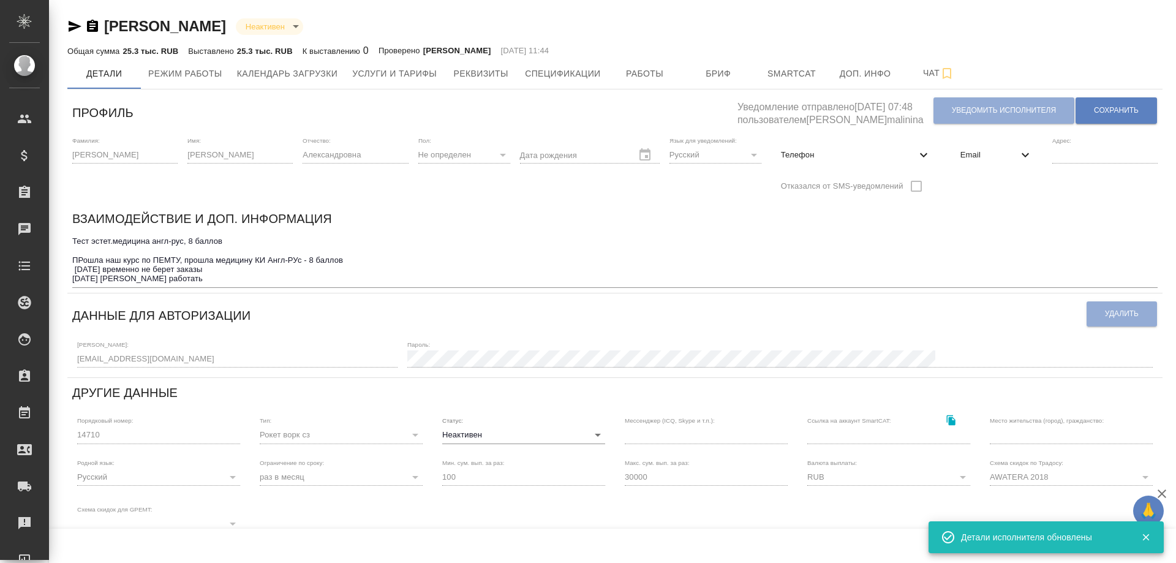
click at [590, 433] on body "🙏 .cls-1 fill:#fff; AWATERA [PERSON_NAME] Спецификации Заказы 0 Чаты Todo Проек…" at bounding box center [588, 281] width 1176 height 563
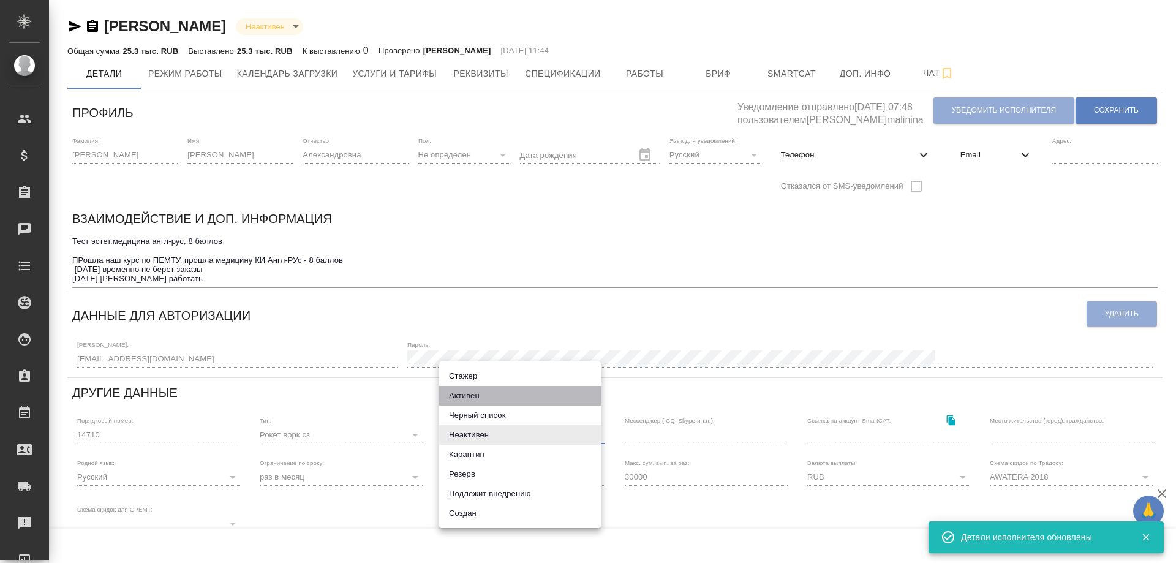
click at [497, 396] on li "Активен" at bounding box center [520, 396] width 162 height 20
type input "active"
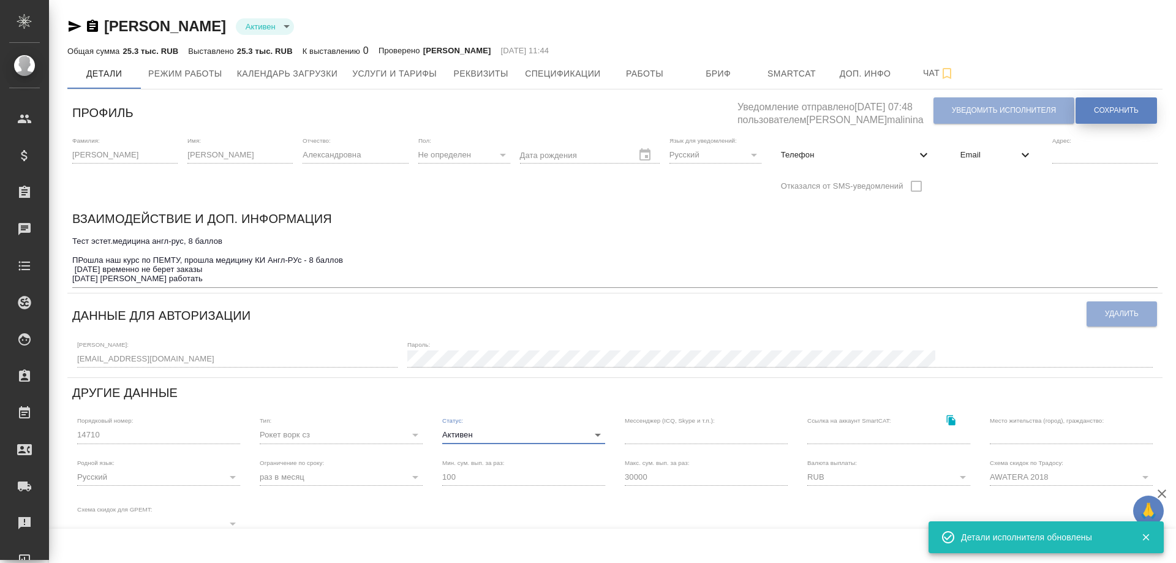
click at [1102, 110] on span "Сохранить" at bounding box center [1116, 110] width 45 height 10
click at [91, 24] on icon "button" at bounding box center [92, 26] width 15 height 15
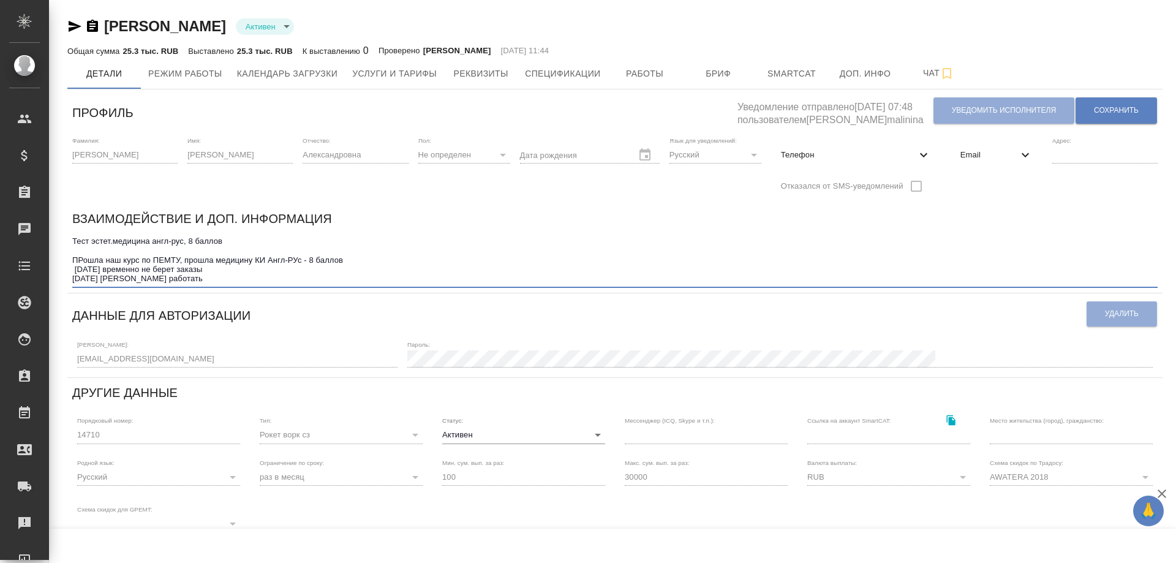
click at [179, 277] on textarea "Тест эстет.медицина англ-рус, 8 баллов ПРошла наш курс по ПЕМТУ, прошла медицин…" at bounding box center [615, 260] width 1086 height 47
type textarea "Тест эстет.медицина англ-рус, 8 баллов ПРошла наш курс по ПЕМТУ, прошла медицин…"
click at [1124, 98] on button "Сохранить" at bounding box center [1116, 110] width 81 height 26
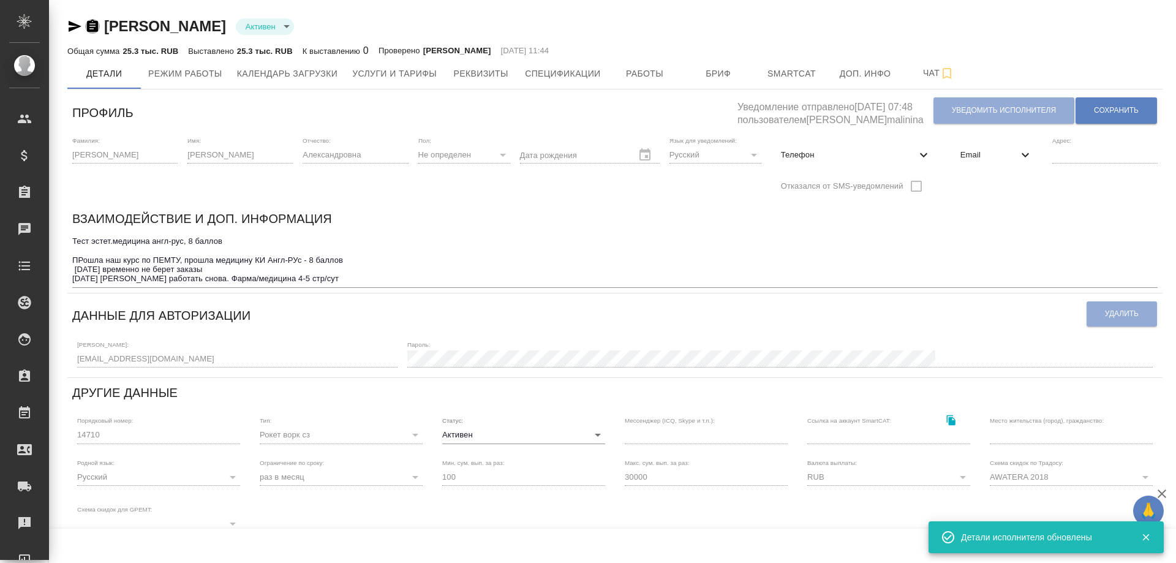
click at [94, 23] on icon "button" at bounding box center [92, 26] width 11 height 12
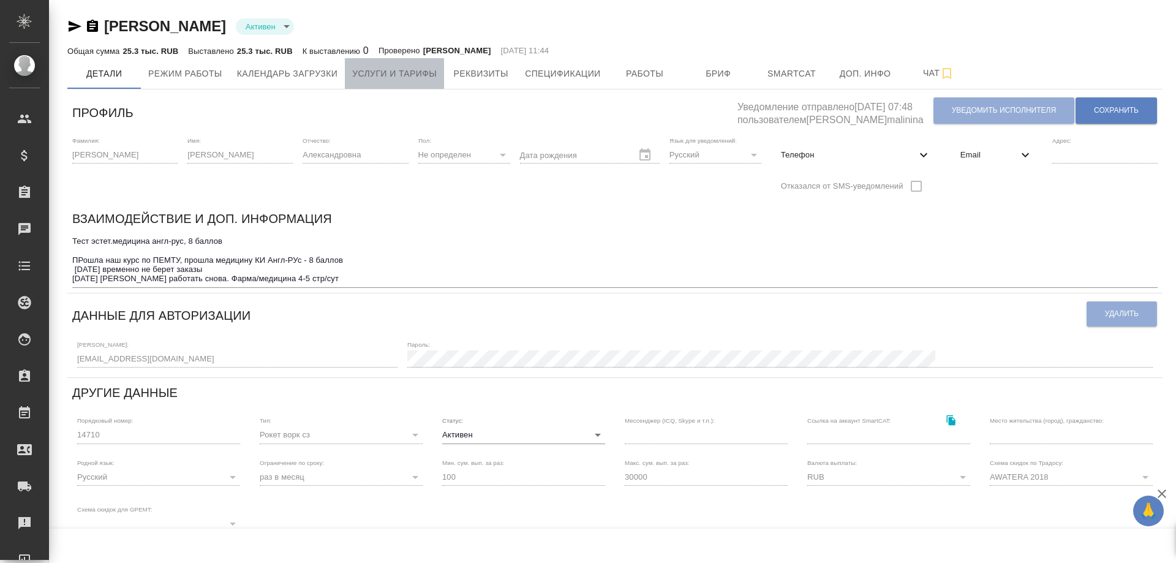
click at [380, 62] on button "Услуги и тарифы" at bounding box center [394, 73] width 99 height 31
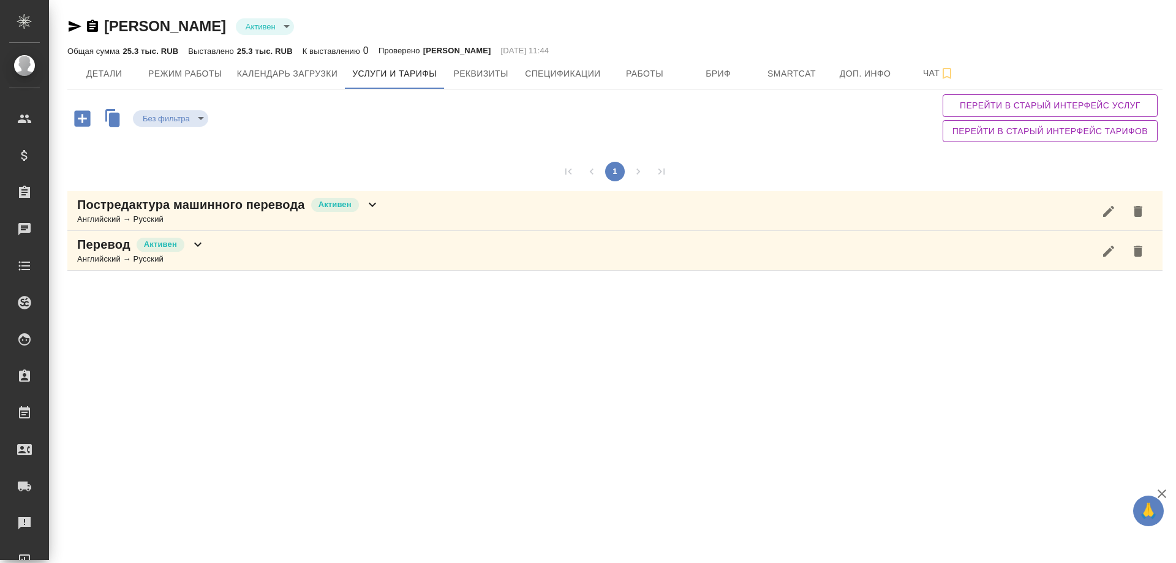
click at [374, 209] on icon at bounding box center [372, 204] width 15 height 15
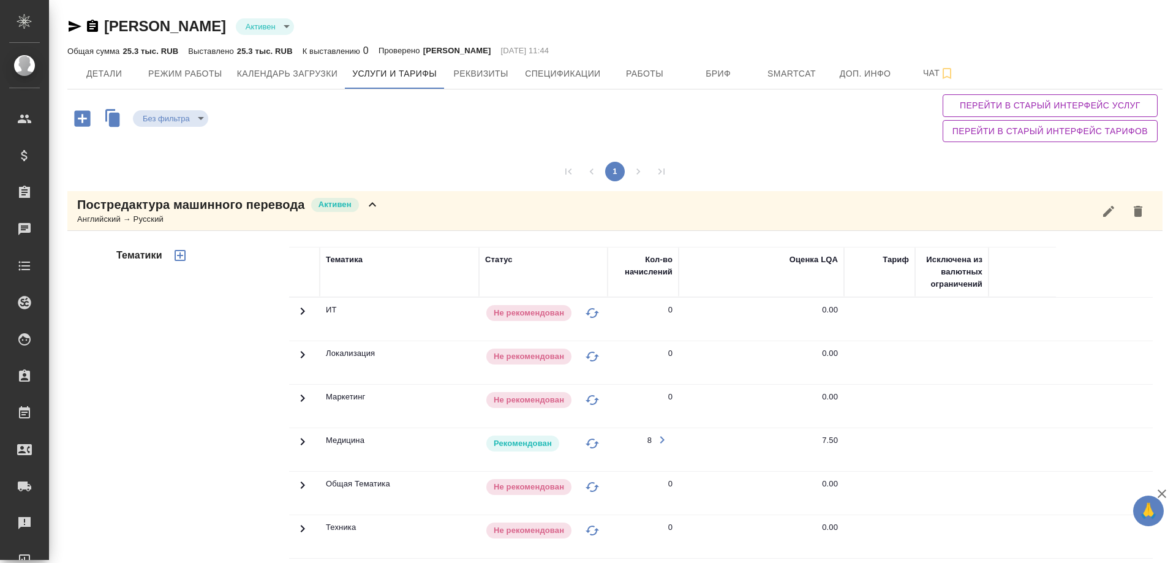
click at [299, 440] on icon at bounding box center [302, 441] width 15 height 15
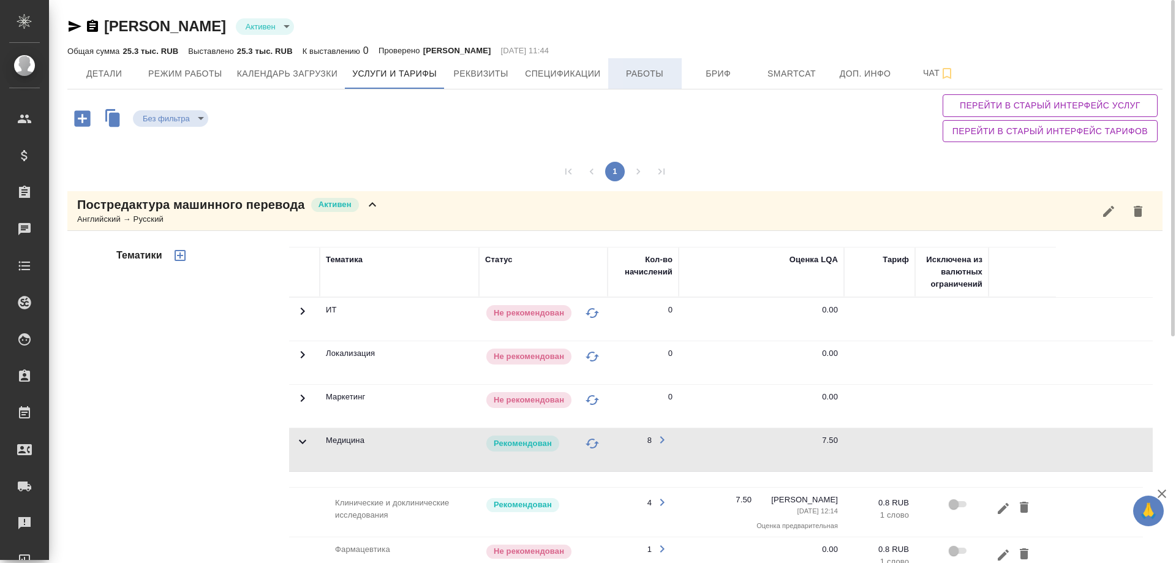
click at [653, 75] on span "Работы" at bounding box center [645, 73] width 59 height 15
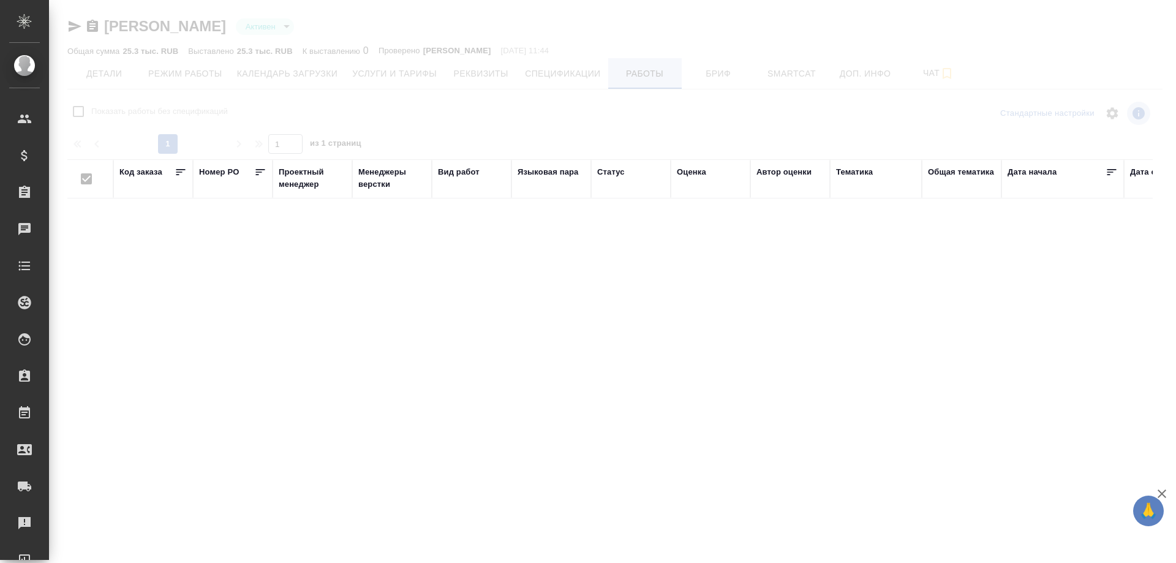
checkbox input "false"
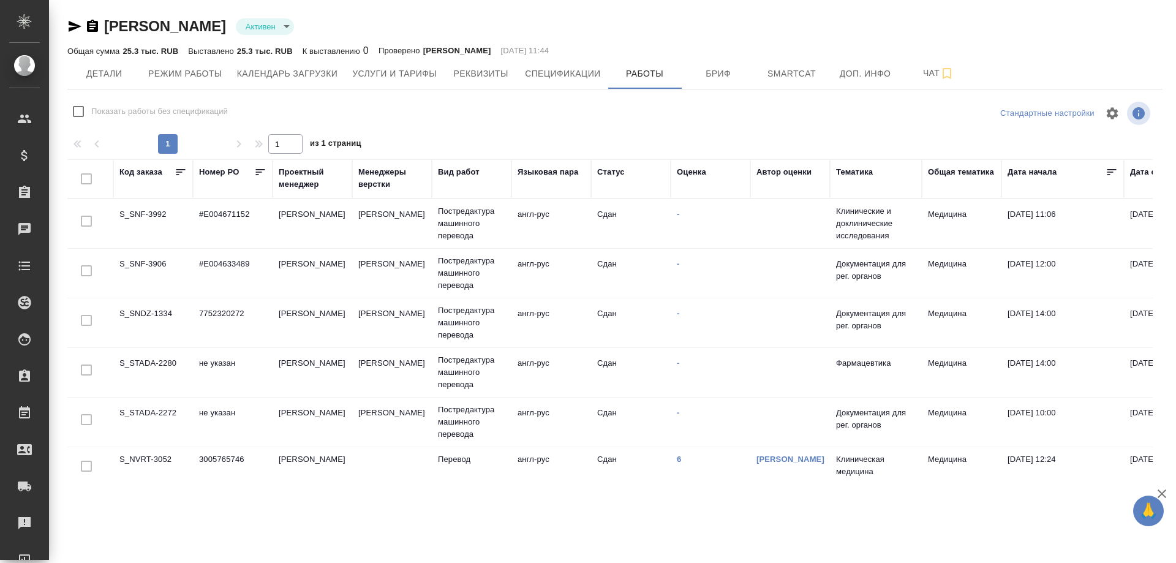
click at [151, 360] on td "S_STADA-2280" at bounding box center [153, 372] width 80 height 43
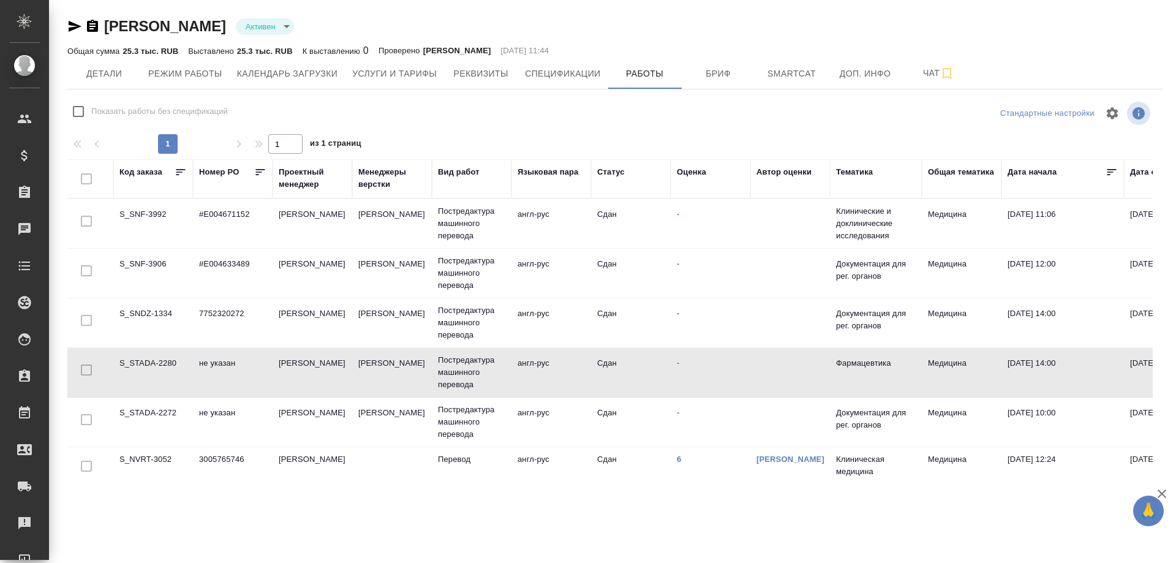
click at [151, 360] on td "S_STADA-2280" at bounding box center [153, 372] width 80 height 43
click at [95, 78] on span "Детали" at bounding box center [104, 73] width 59 height 15
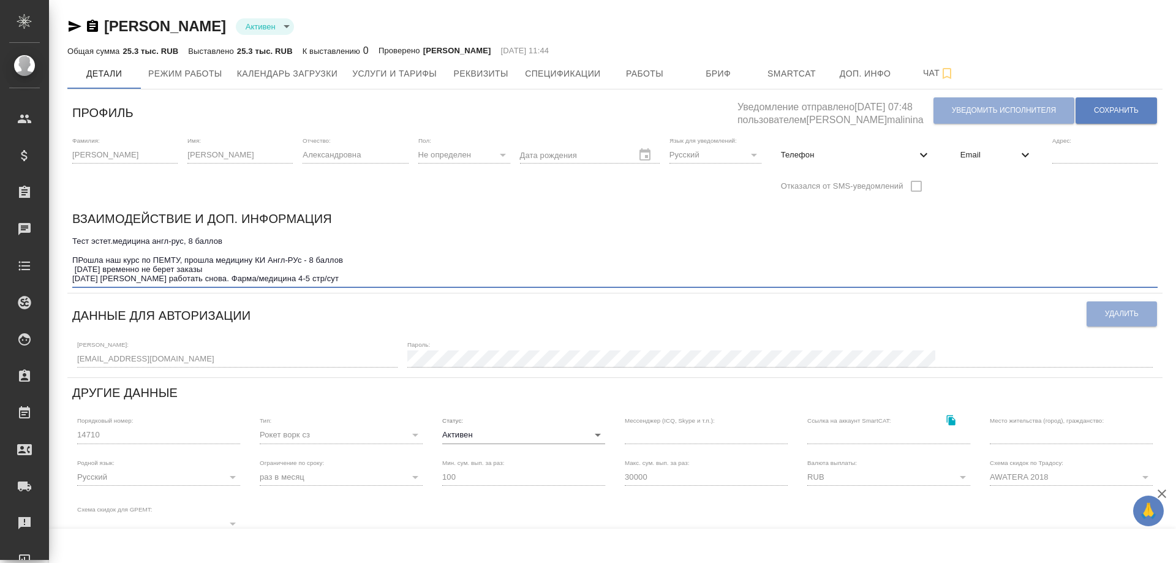
drag, startPoint x: 208, startPoint y: 278, endPoint x: 274, endPoint y: 278, distance: 66.2
click at [274, 278] on textarea "Тест эстет.медицина англ-рус, 8 баллов ПРошла наш курс по ПЕМТУ, прошла медицин…" at bounding box center [615, 260] width 1086 height 47
type textarea "Тест эстет.медицина англ-рус, 8 баллов ПРошла наш курс по ПЕМТУ, прошла медицин…"
click at [1094, 105] on span "Сохранить" at bounding box center [1116, 110] width 45 height 10
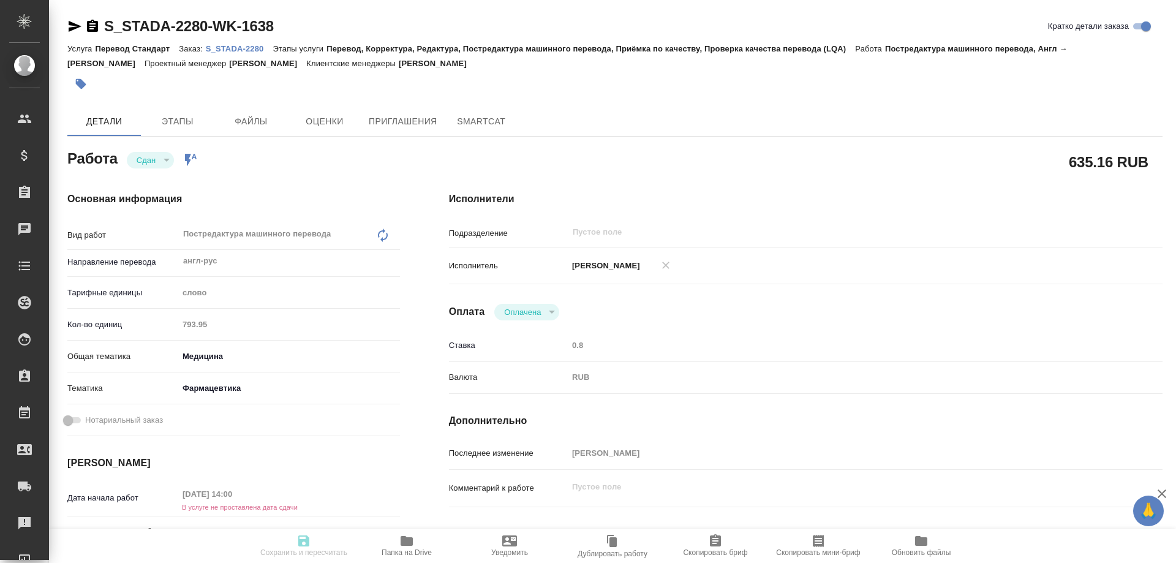
type textarea "x"
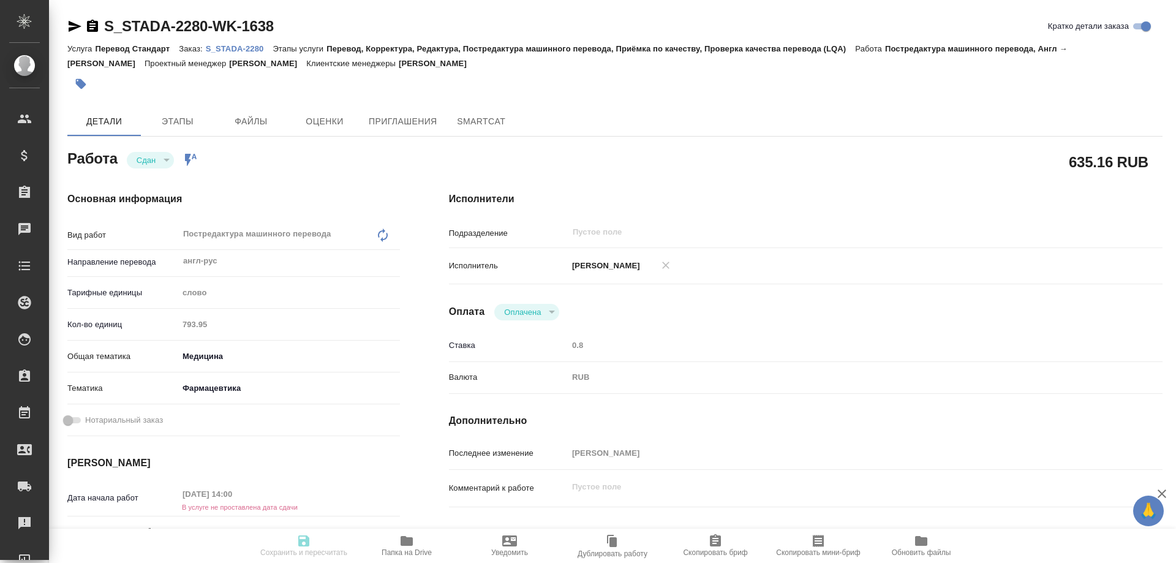
type textarea "x"
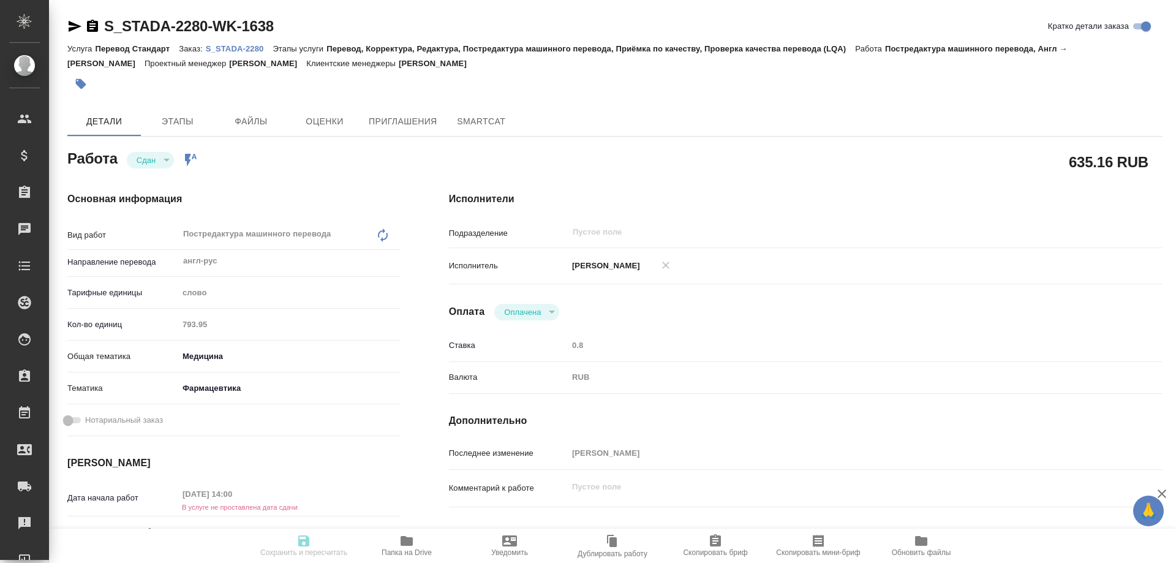
type textarea "x"
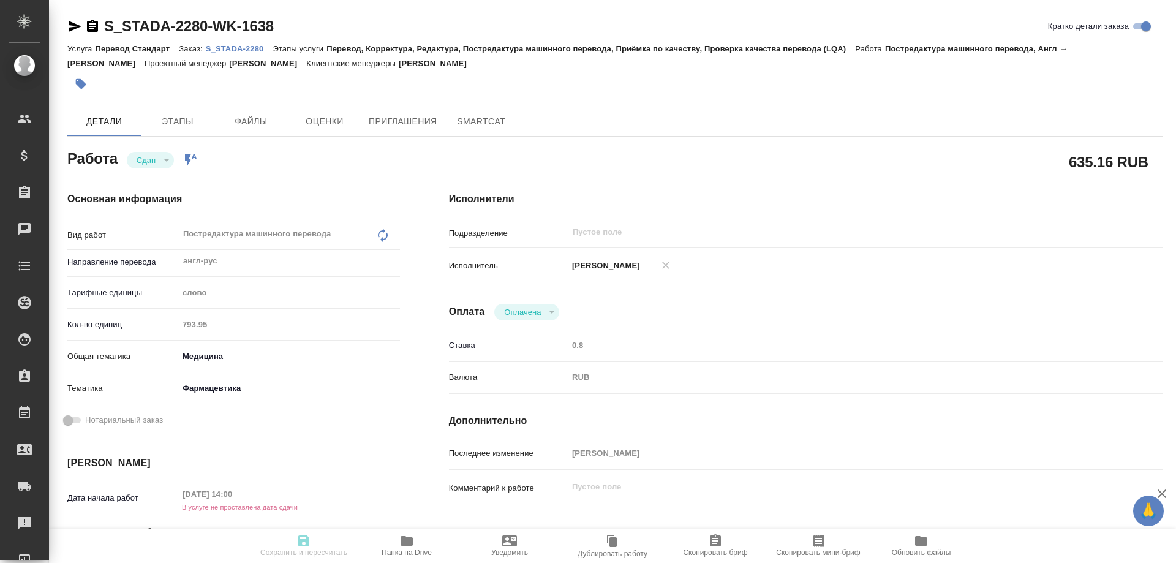
type textarea "x"
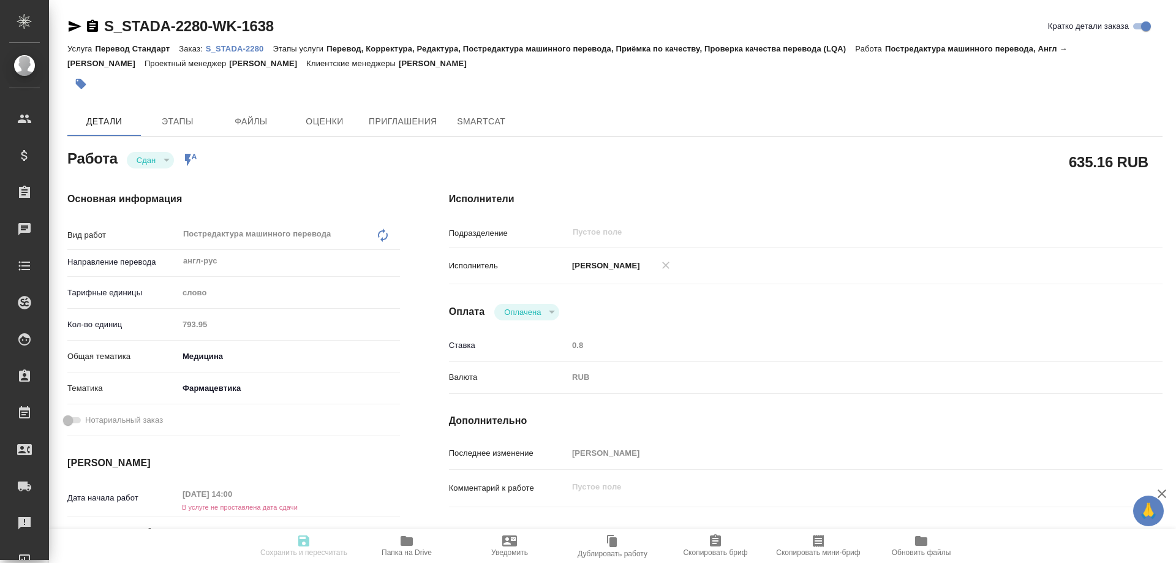
type textarea "x"
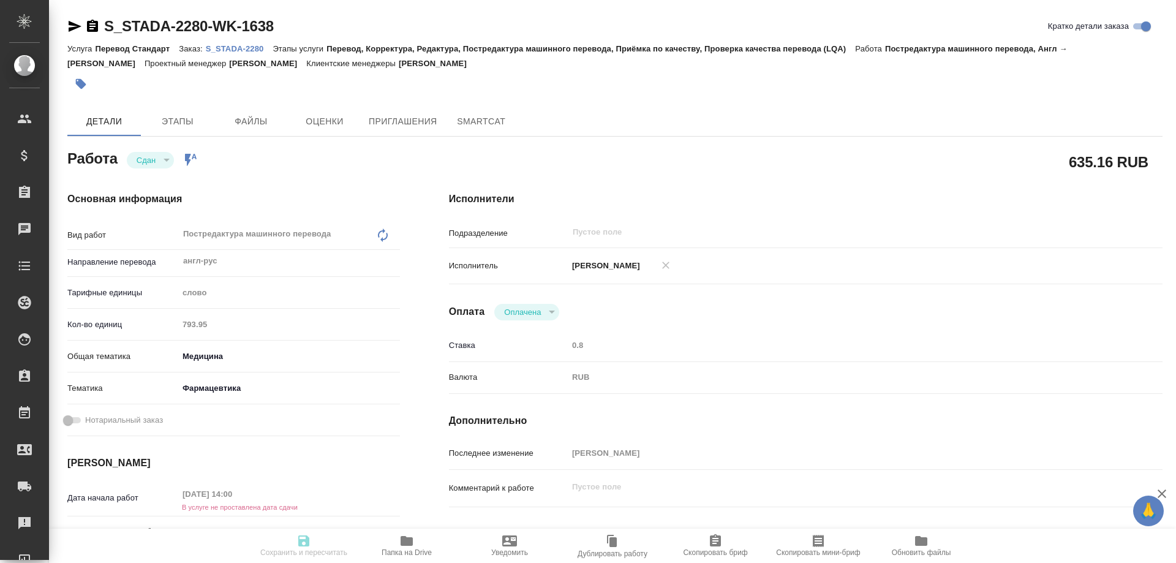
type textarea "x"
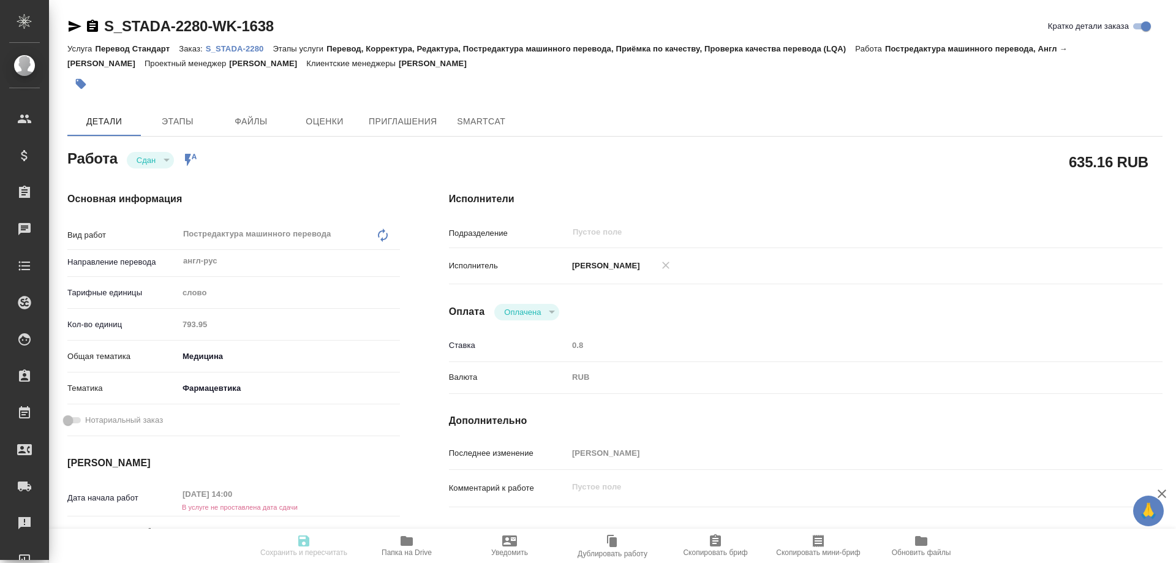
type textarea "x"
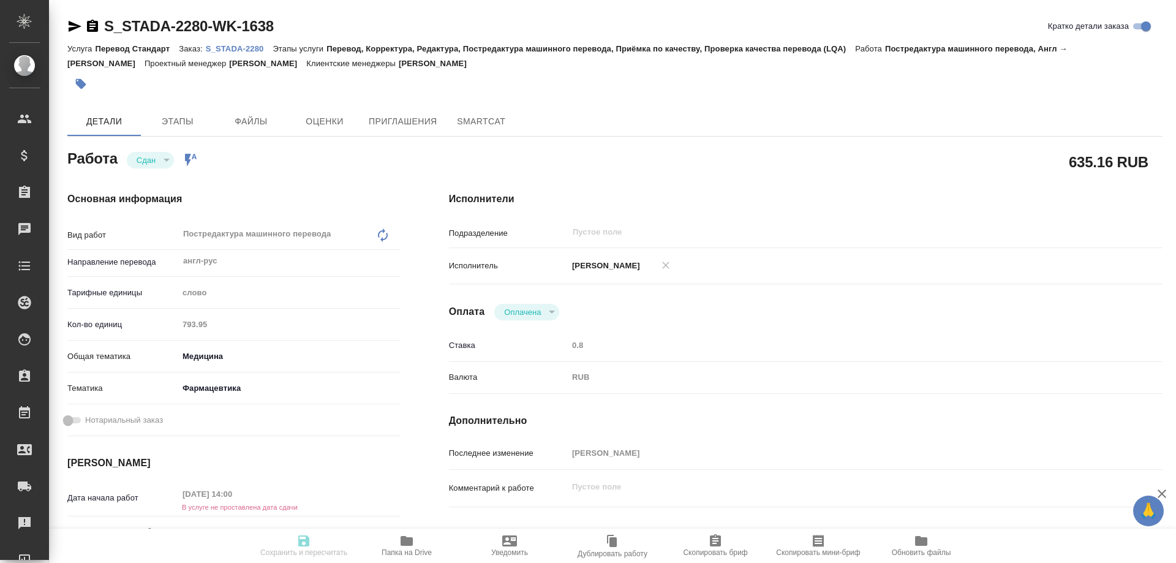
type textarea "x"
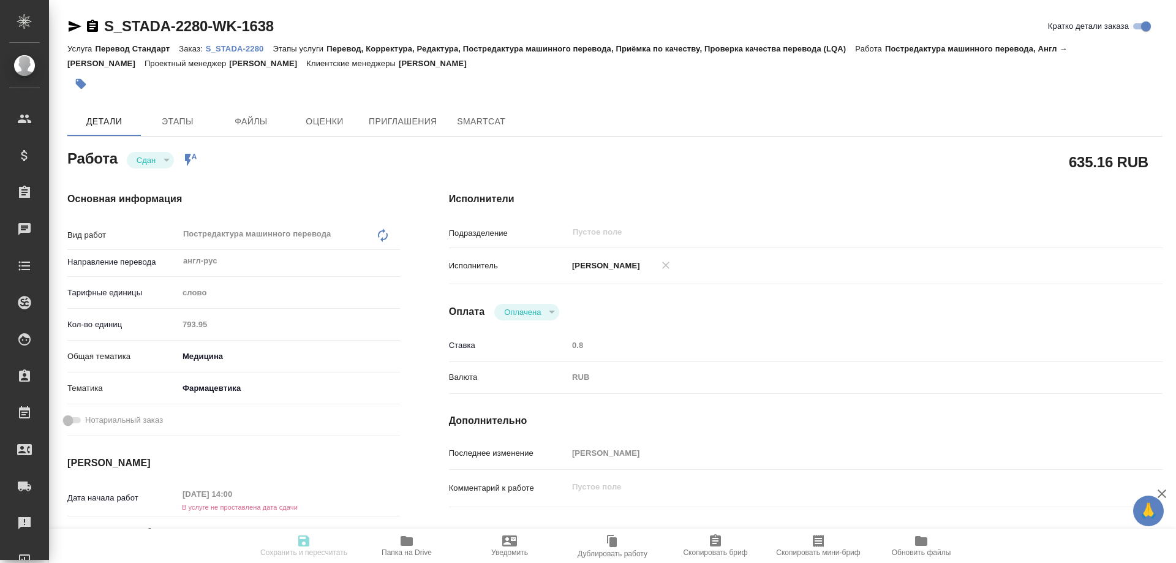
type textarea "x"
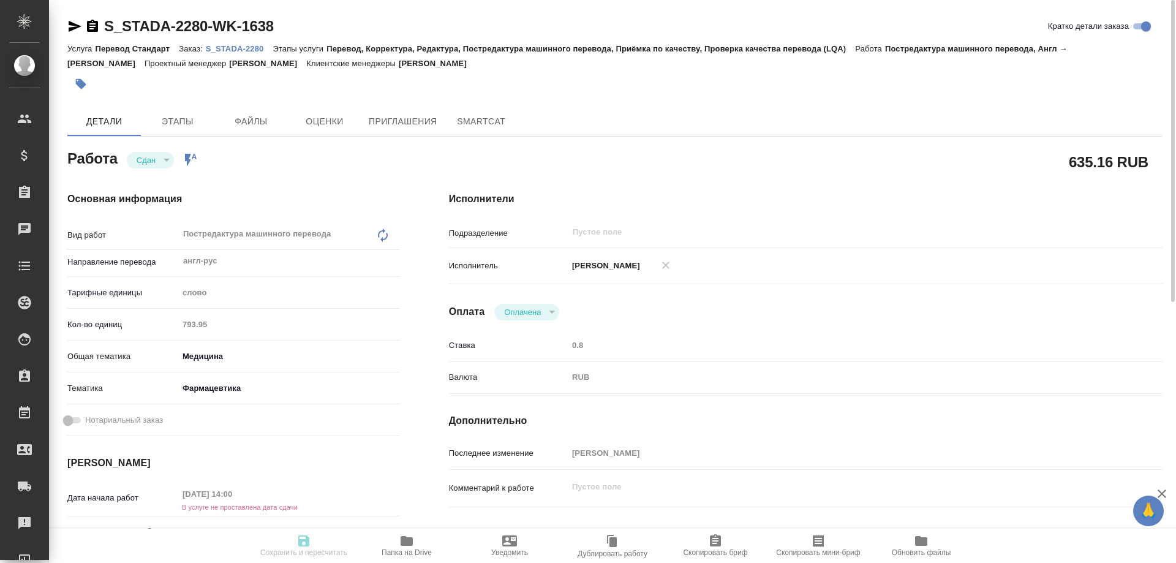
click at [246, 45] on p "S_STADA-2280" at bounding box center [239, 48] width 67 height 9
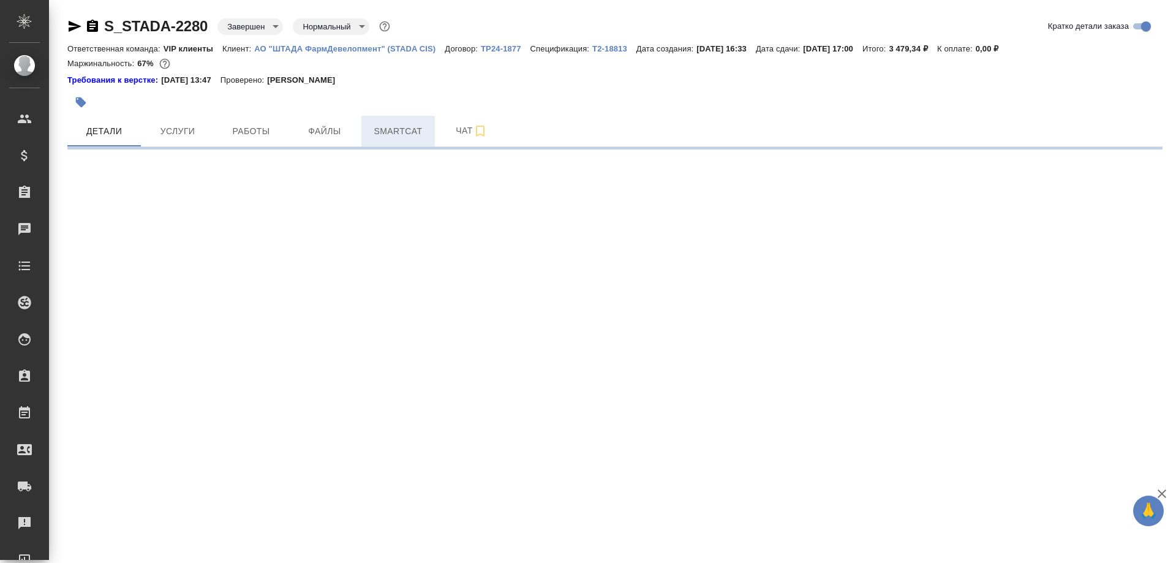
select select "RU"
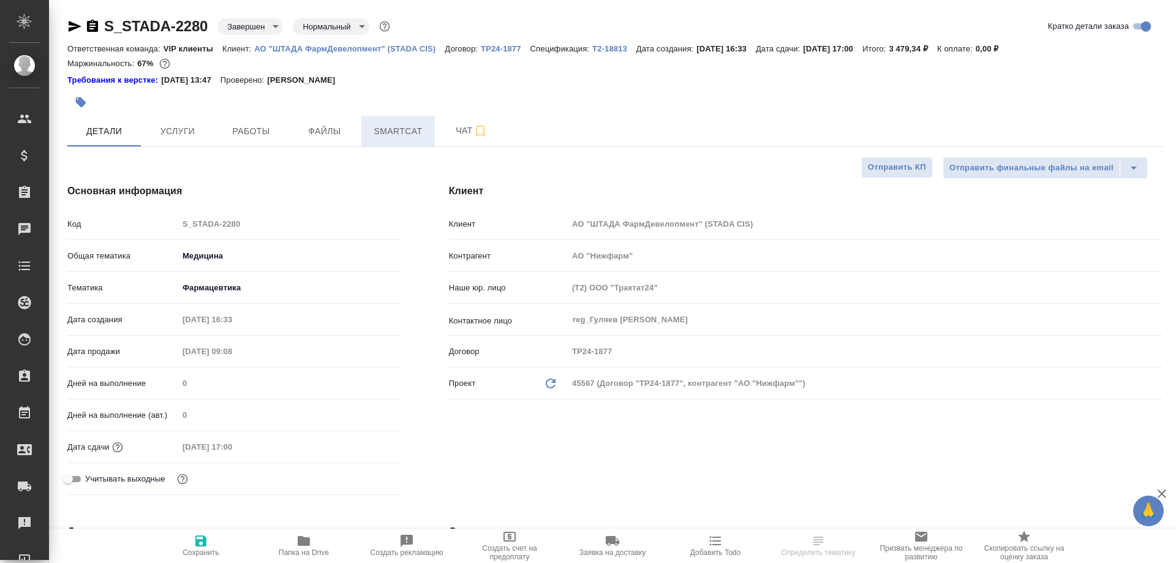
type textarea "x"
click at [396, 127] on span "Smartcat" at bounding box center [398, 131] width 59 height 15
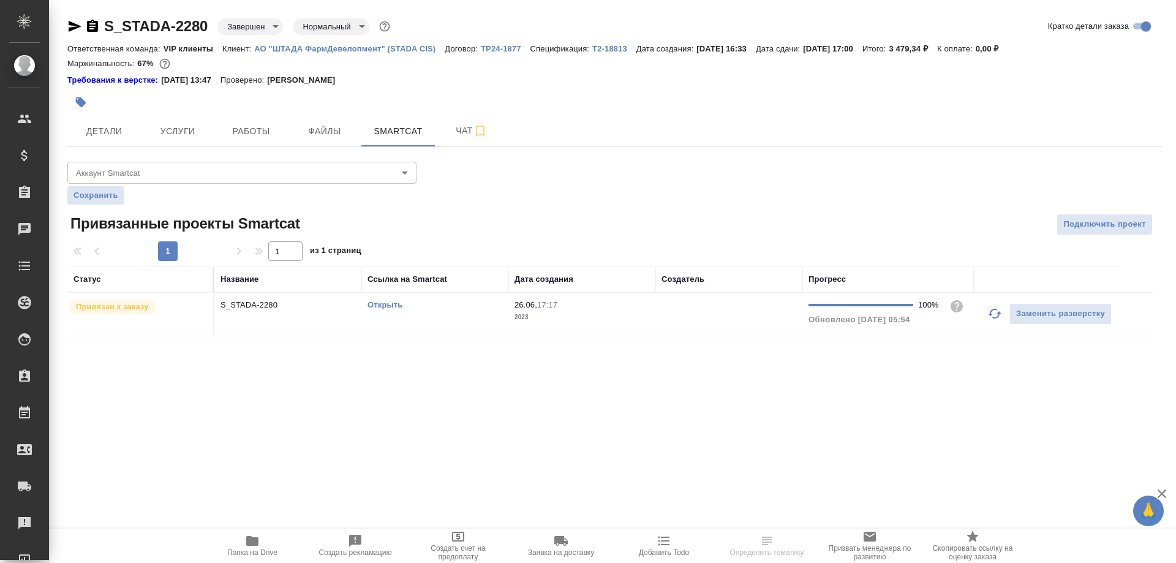
click at [380, 303] on link "Открыть" at bounding box center [385, 304] width 35 height 9
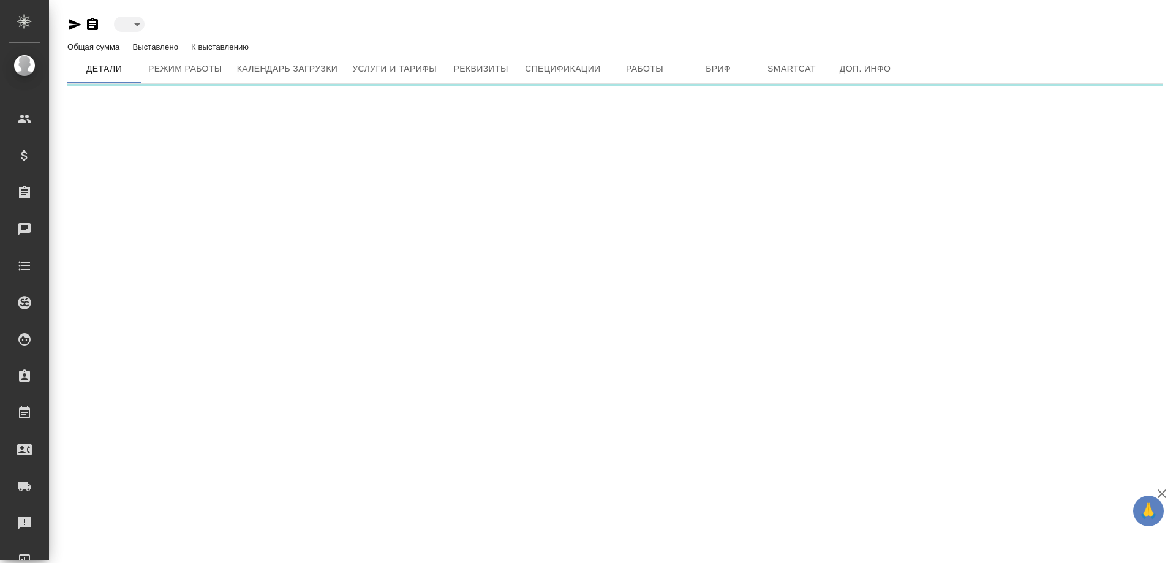
type input "active"
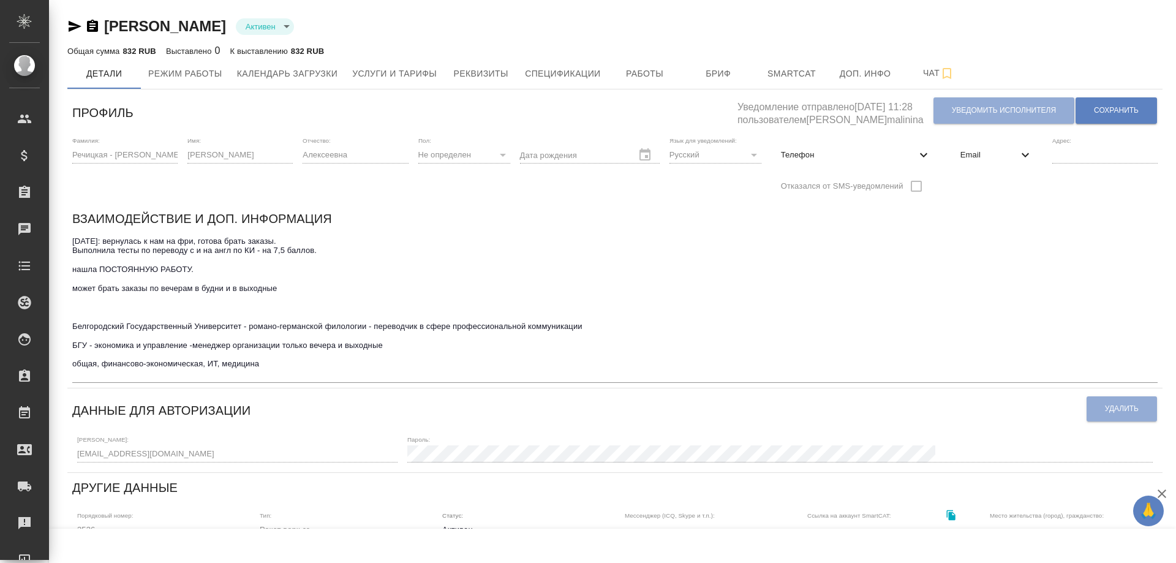
click at [94, 23] on icon "button" at bounding box center [92, 26] width 15 height 15
click at [390, 77] on span "Услуги и тарифы" at bounding box center [394, 73] width 85 height 15
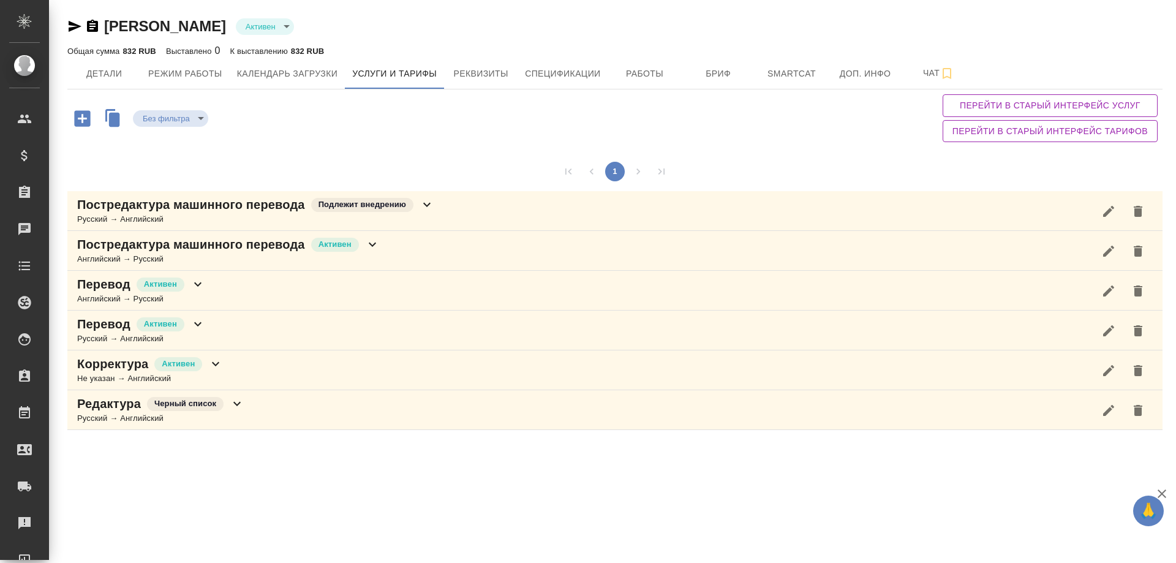
click at [371, 243] on icon at bounding box center [372, 244] width 15 height 15
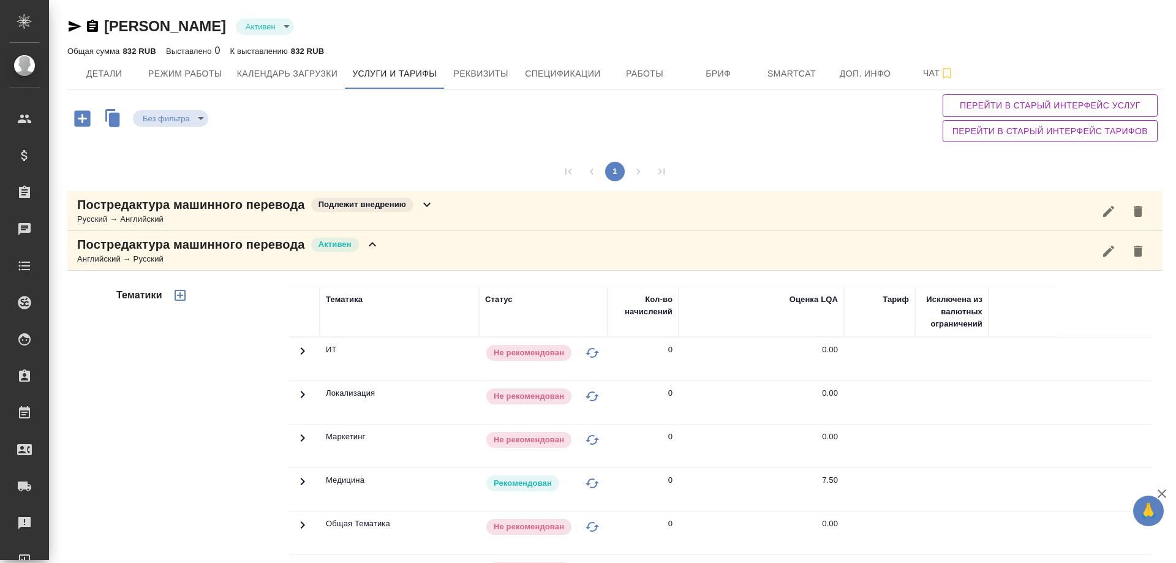
click at [302, 480] on icon at bounding box center [303, 481] width 4 height 7
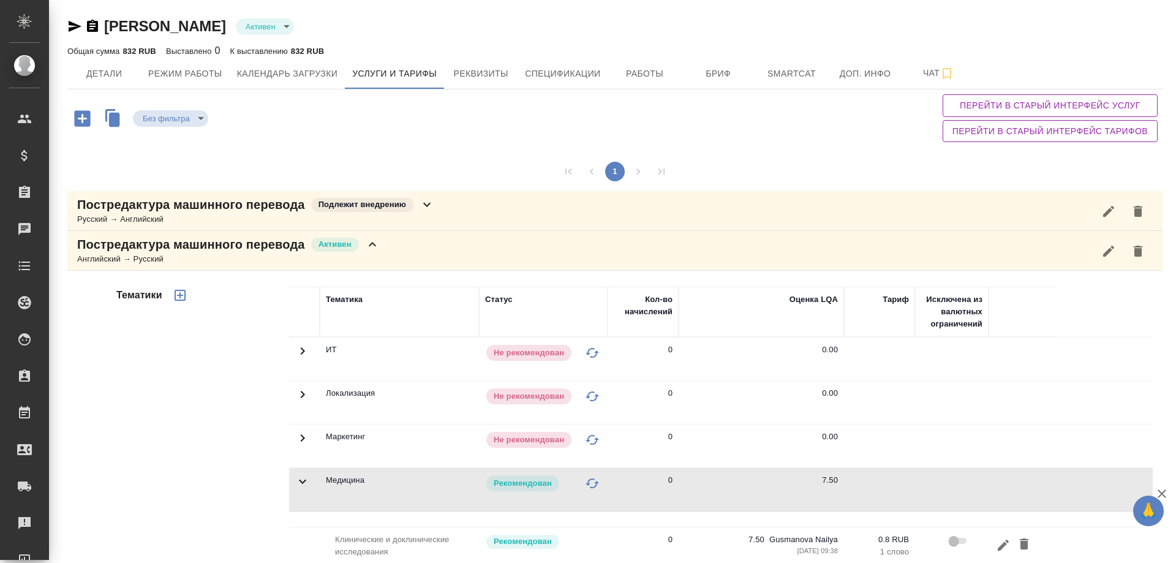
click at [431, 202] on icon at bounding box center [427, 204] width 15 height 15
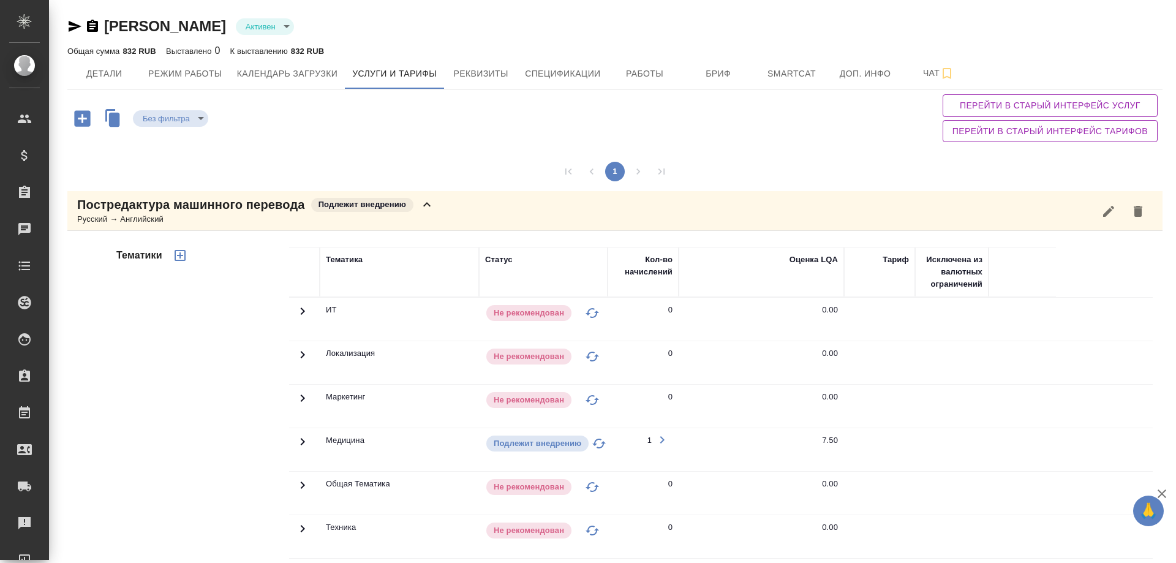
click at [299, 446] on icon at bounding box center [302, 441] width 15 height 15
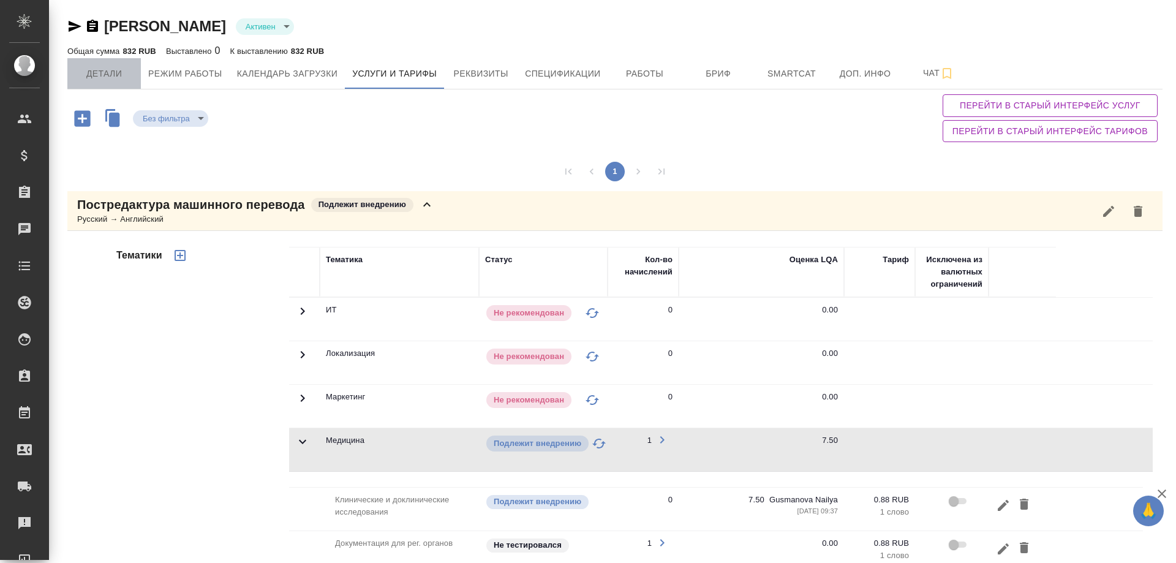
click at [113, 77] on span "Детали" at bounding box center [104, 73] width 59 height 15
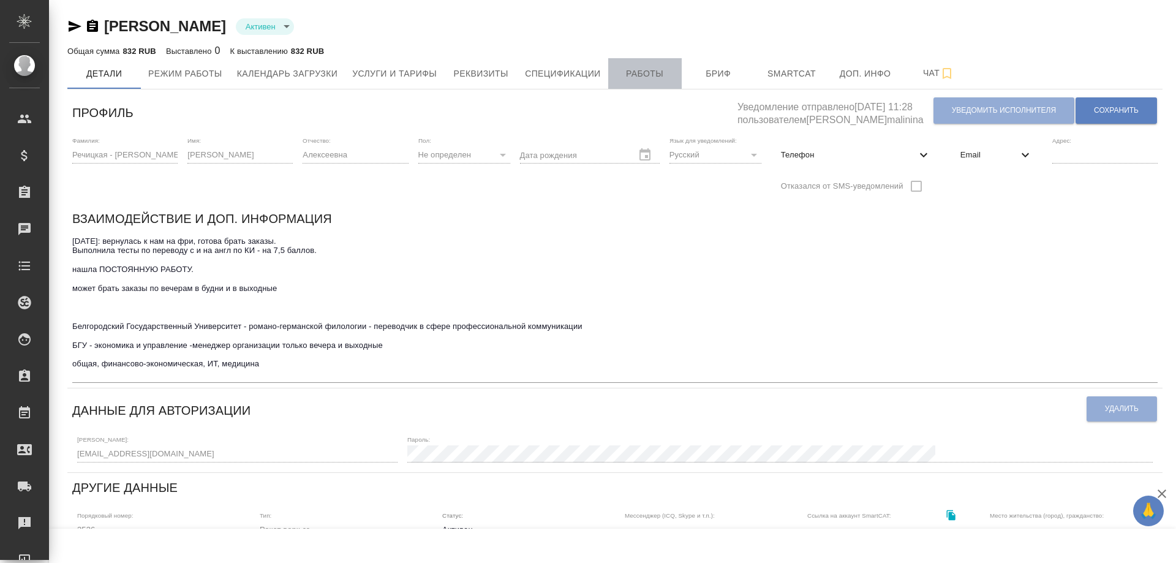
click at [661, 67] on span "Работы" at bounding box center [645, 73] width 59 height 15
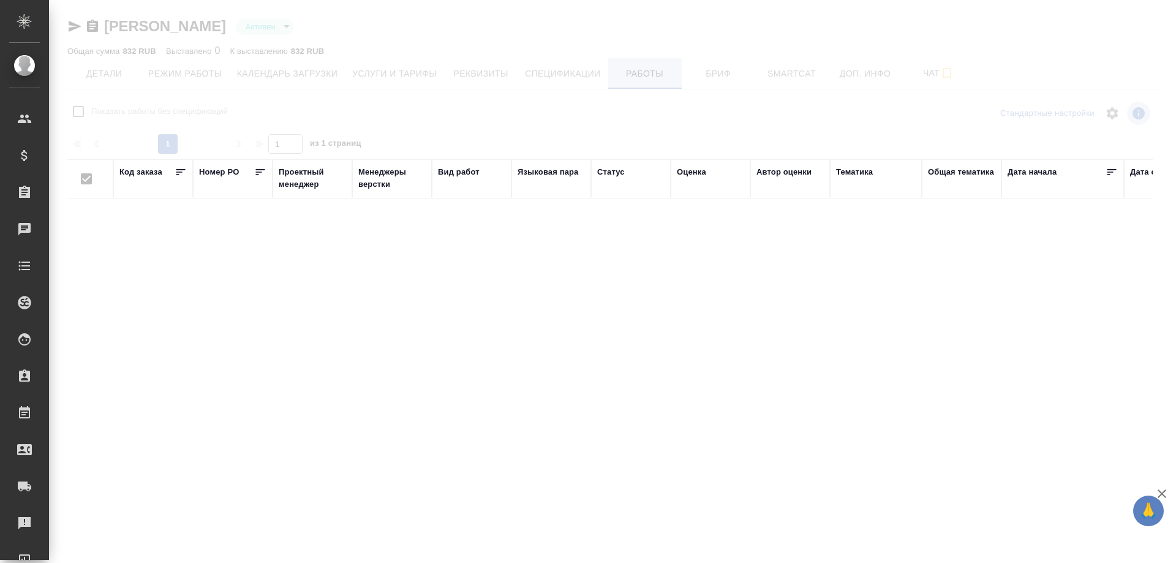
checkbox input "false"
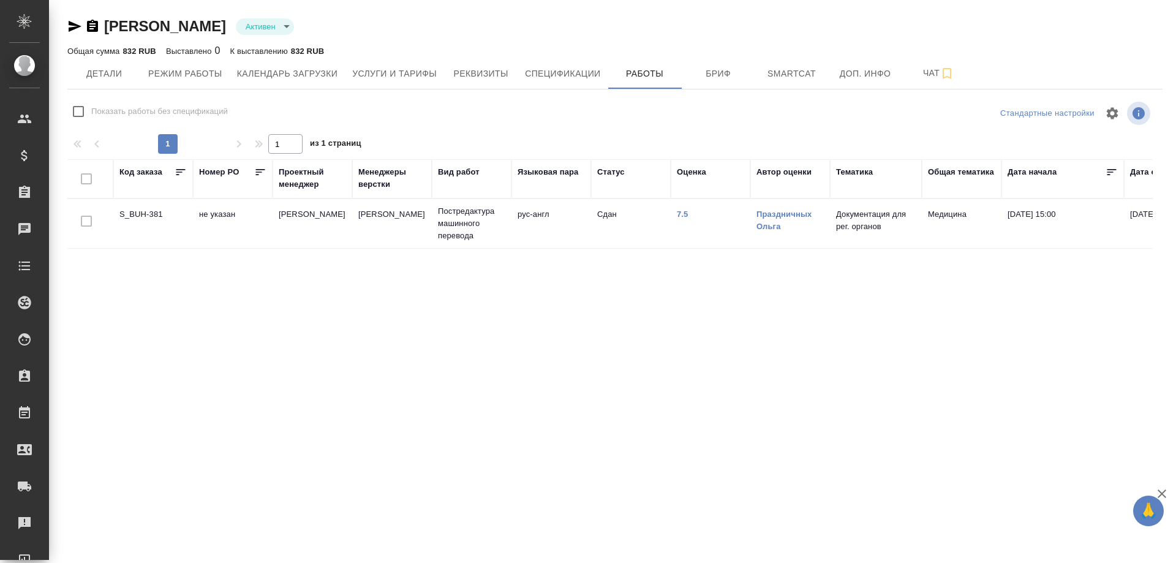
click at [141, 213] on td "S_BUH-381" at bounding box center [153, 223] width 80 height 43
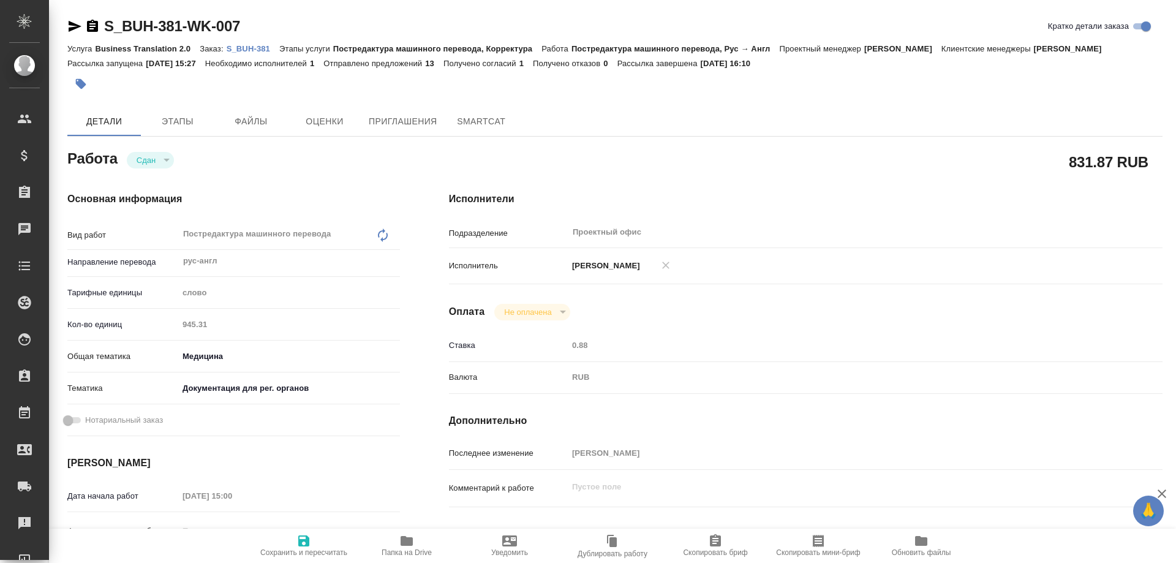
type textarea "x"
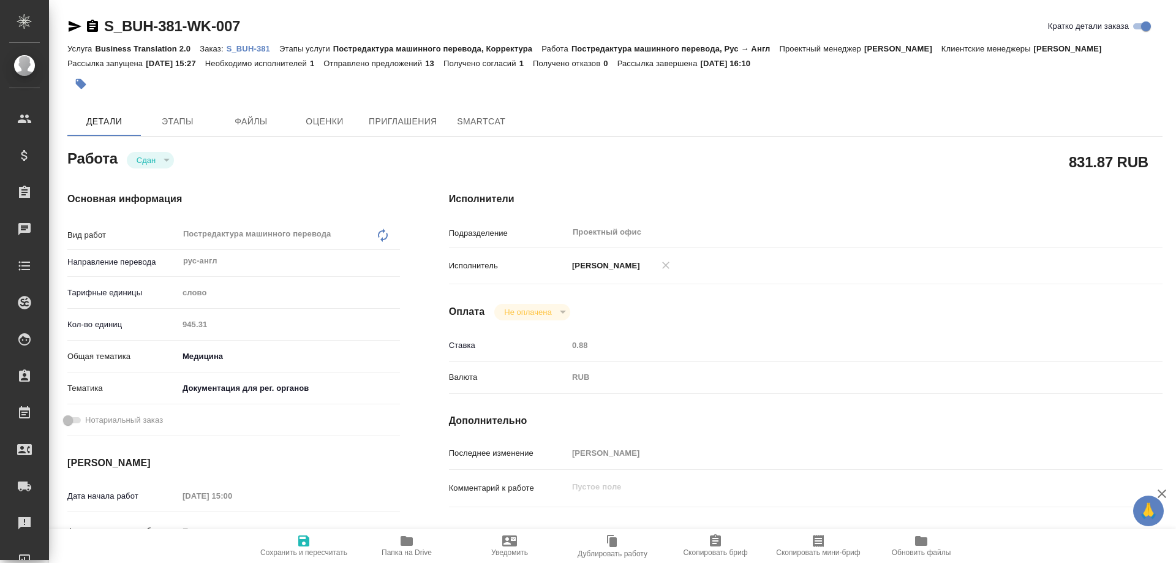
type textarea "x"
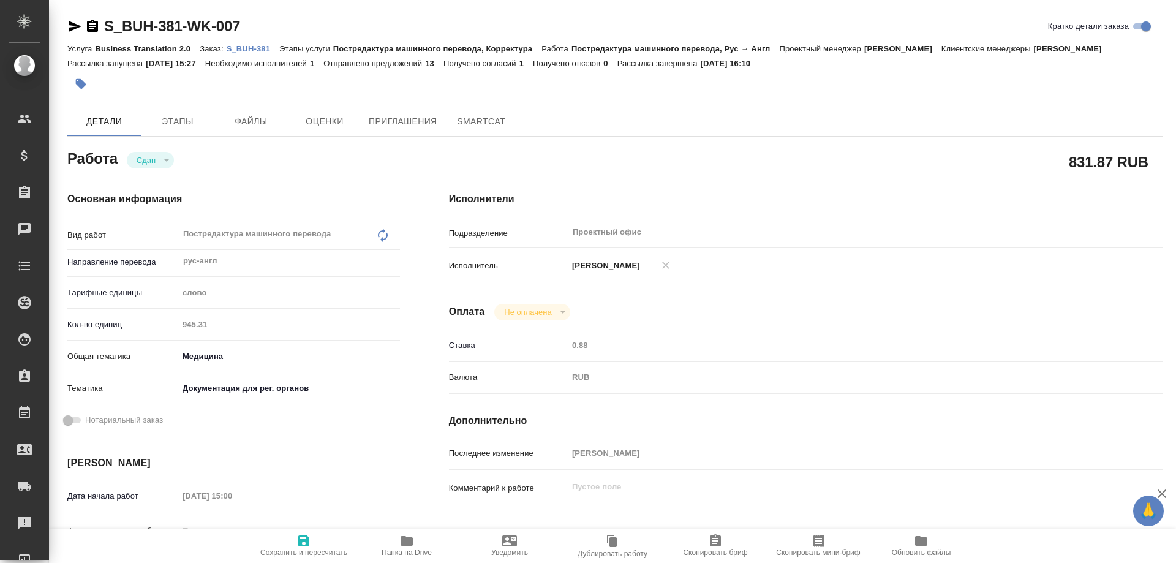
type textarea "x"
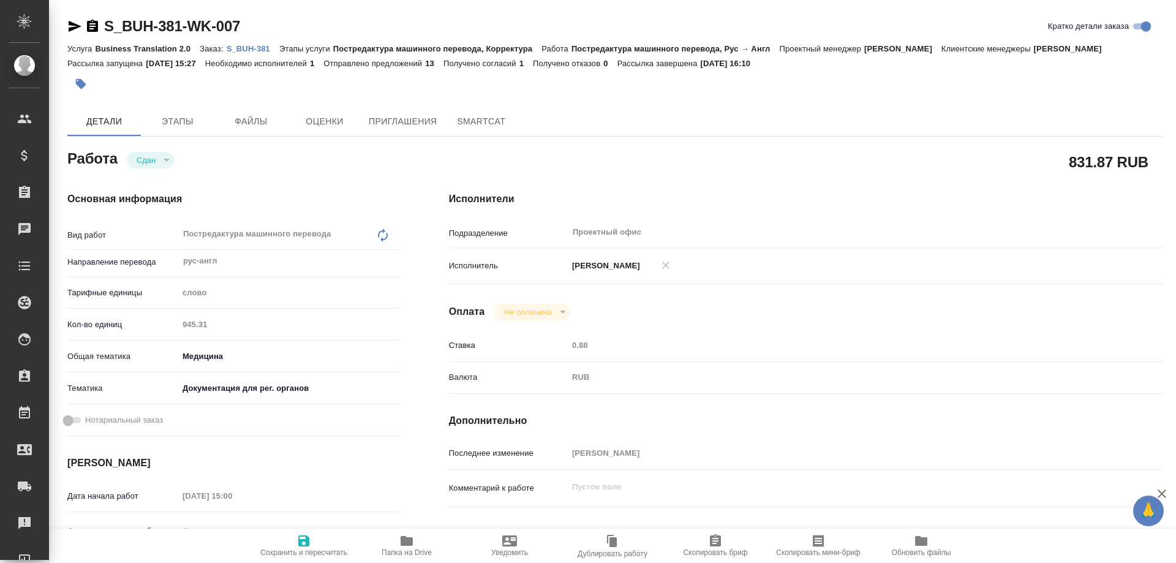
type textarea "x"
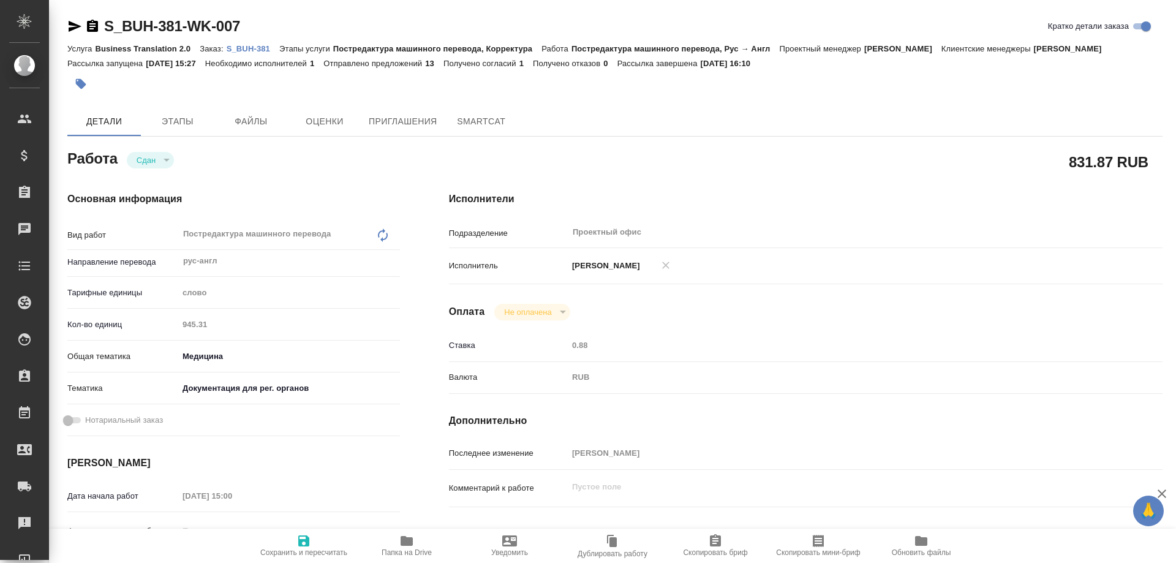
type textarea "x"
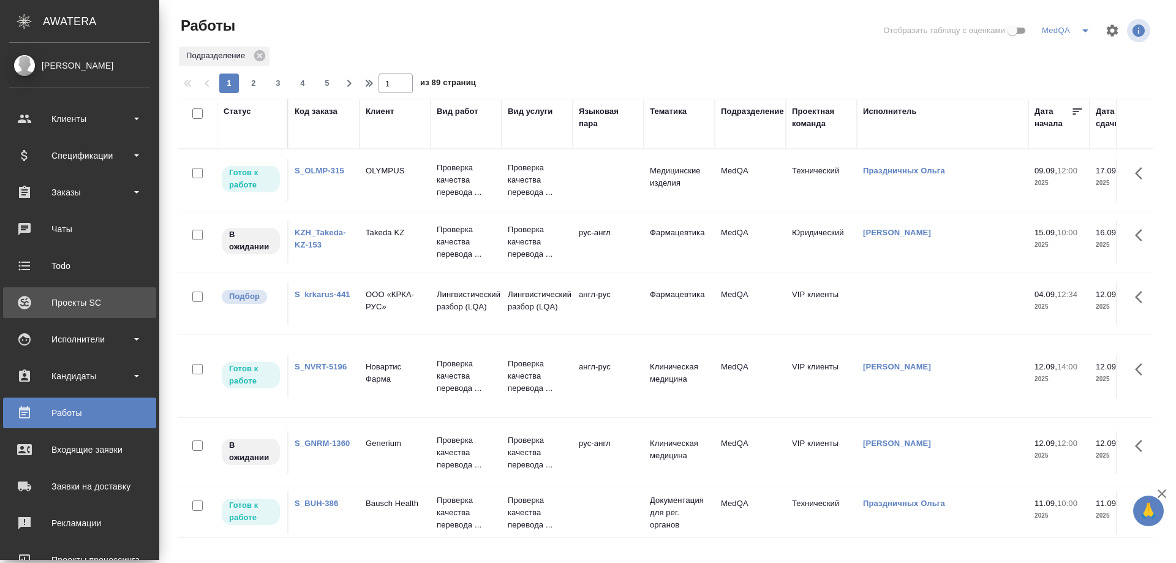
click at [69, 301] on div "Проекты SC" at bounding box center [79, 302] width 141 height 18
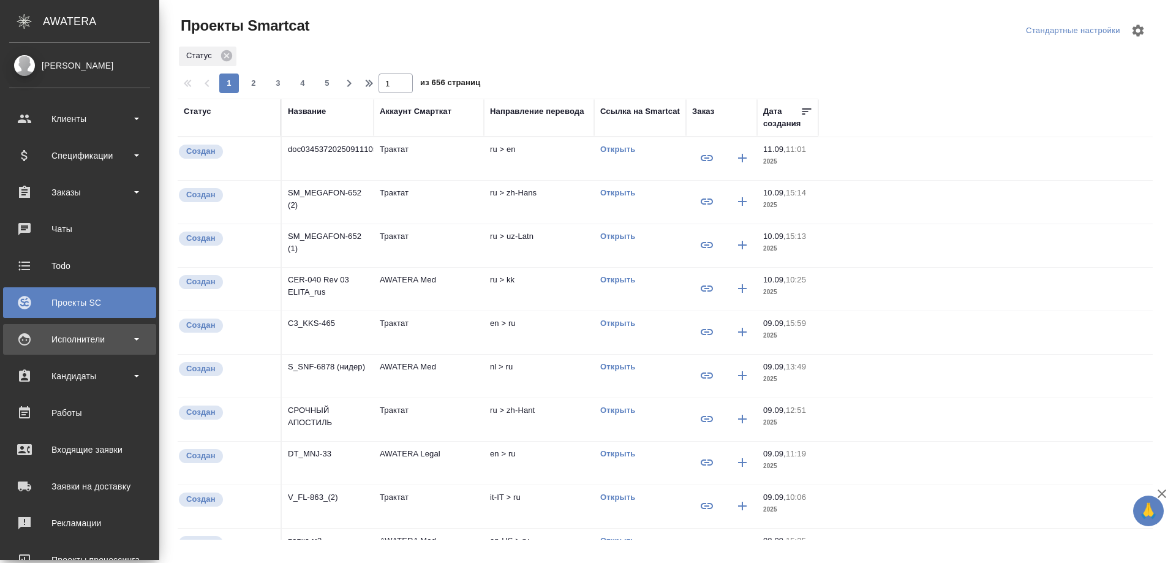
click at [61, 331] on div "Исполнители" at bounding box center [79, 339] width 141 height 18
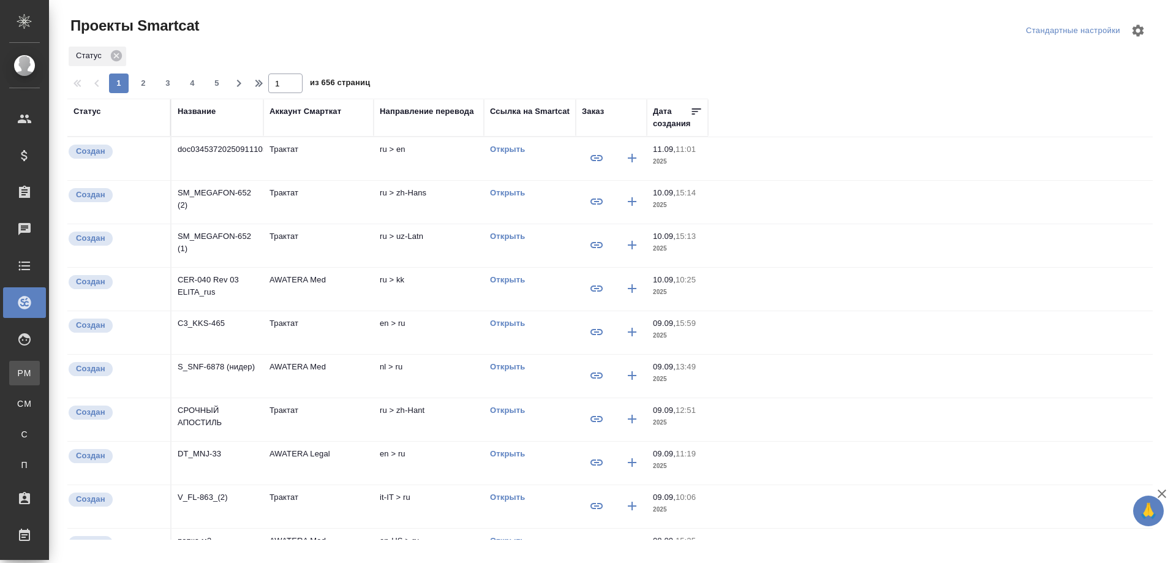
click at [18, 370] on div "Для PM/LQA" at bounding box center [9, 373] width 18 height 12
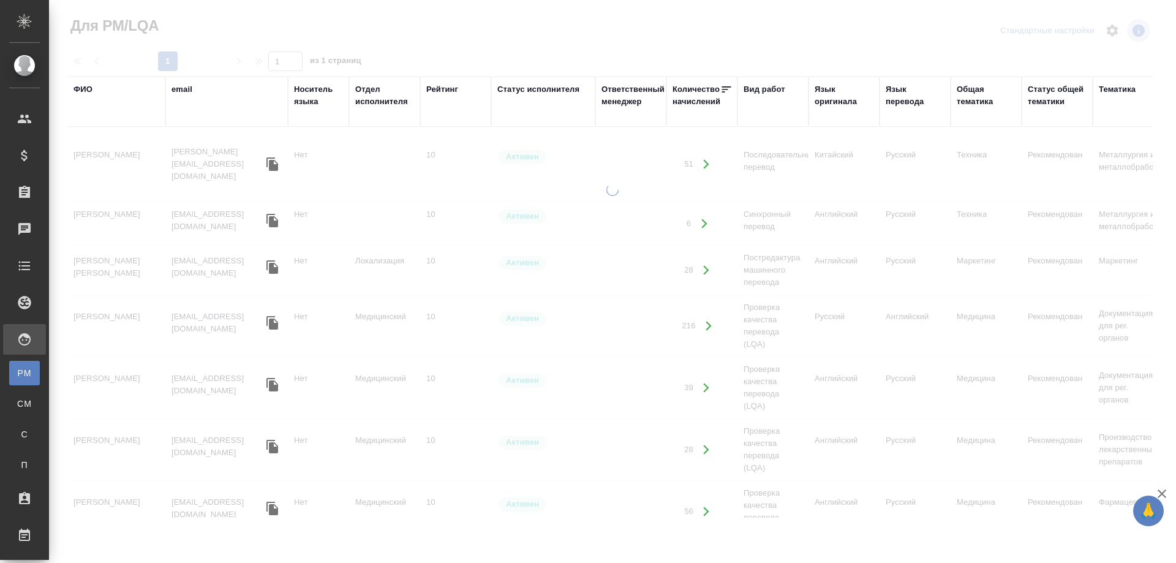
click at [81, 91] on div "ФИО" at bounding box center [83, 89] width 19 height 12
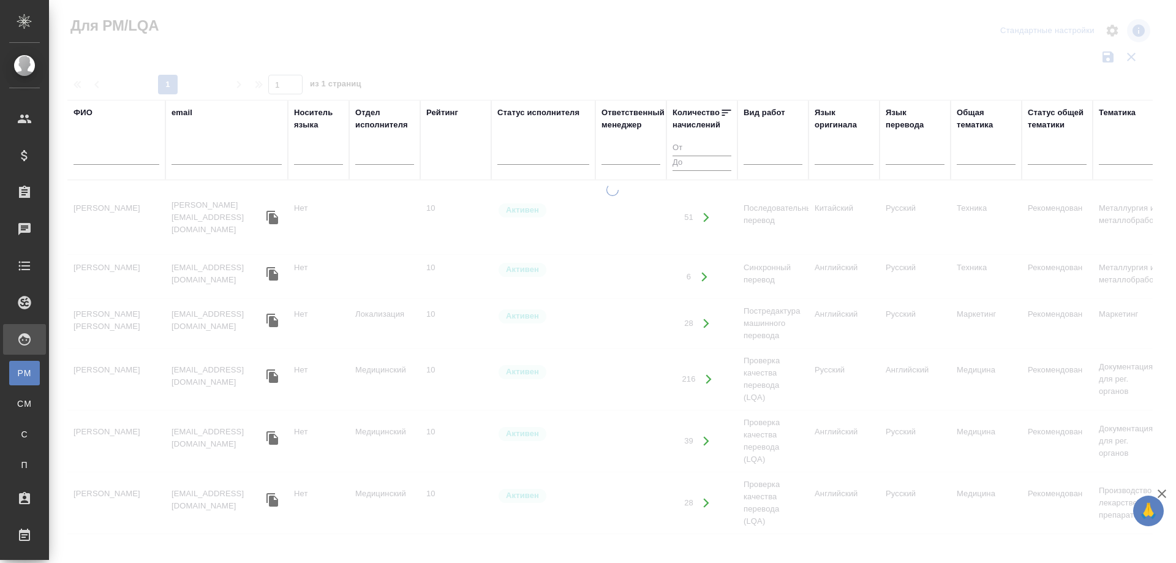
click at [92, 160] on input "text" at bounding box center [117, 156] width 86 height 15
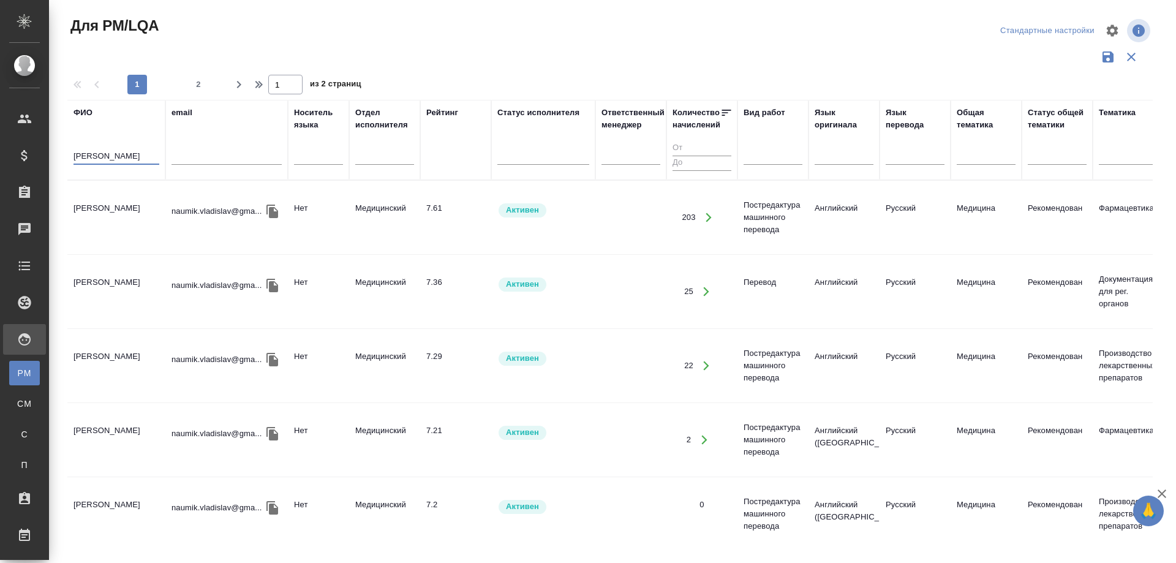
type input "Наумик"
click at [99, 212] on td "Наумик Владислав Владимирович" at bounding box center [116, 217] width 98 height 43
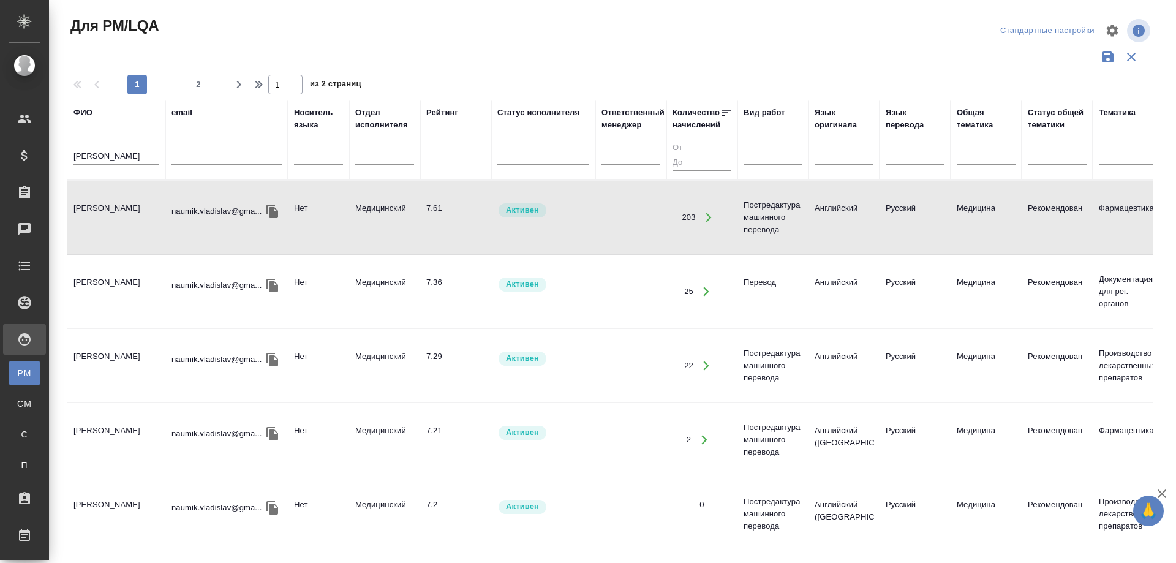
click at [99, 212] on td "Наумик Владислав Владимирович" at bounding box center [116, 217] width 98 height 43
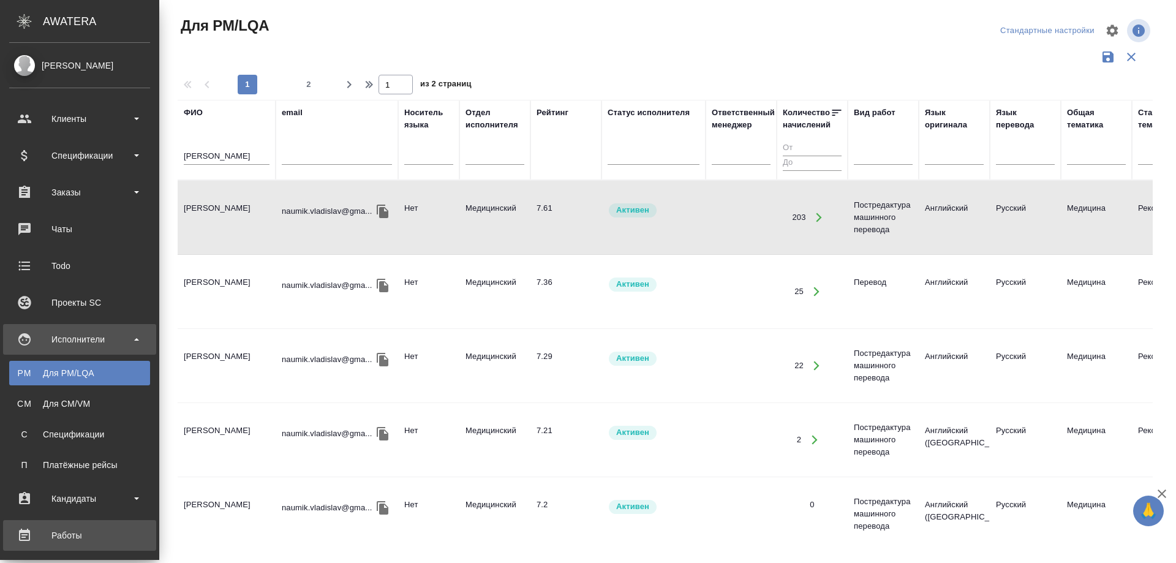
click at [64, 533] on div "Работы" at bounding box center [79, 535] width 141 height 18
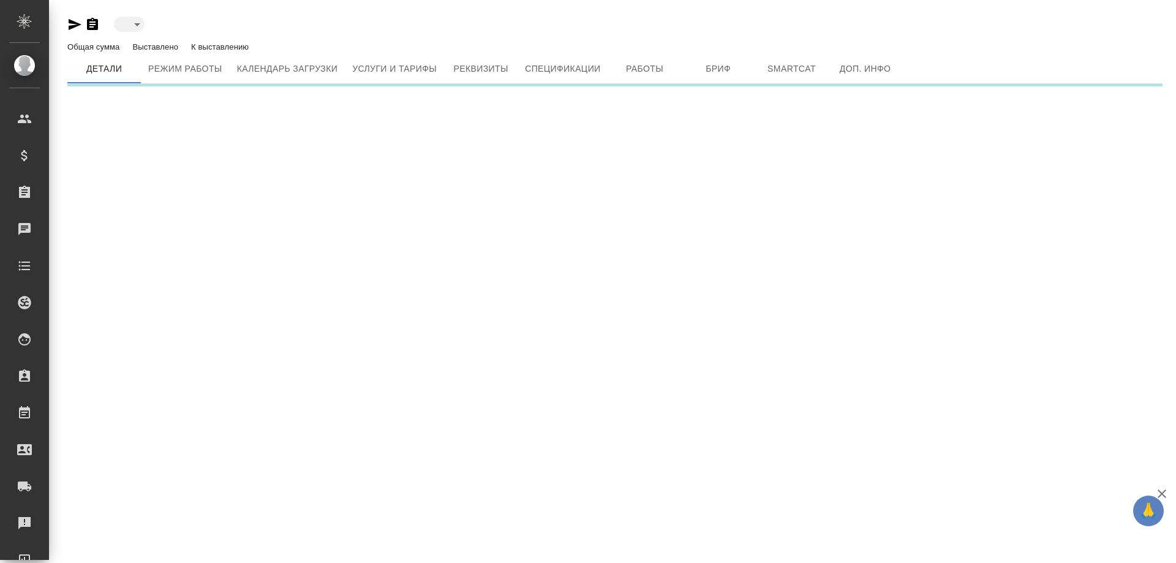
type input "active"
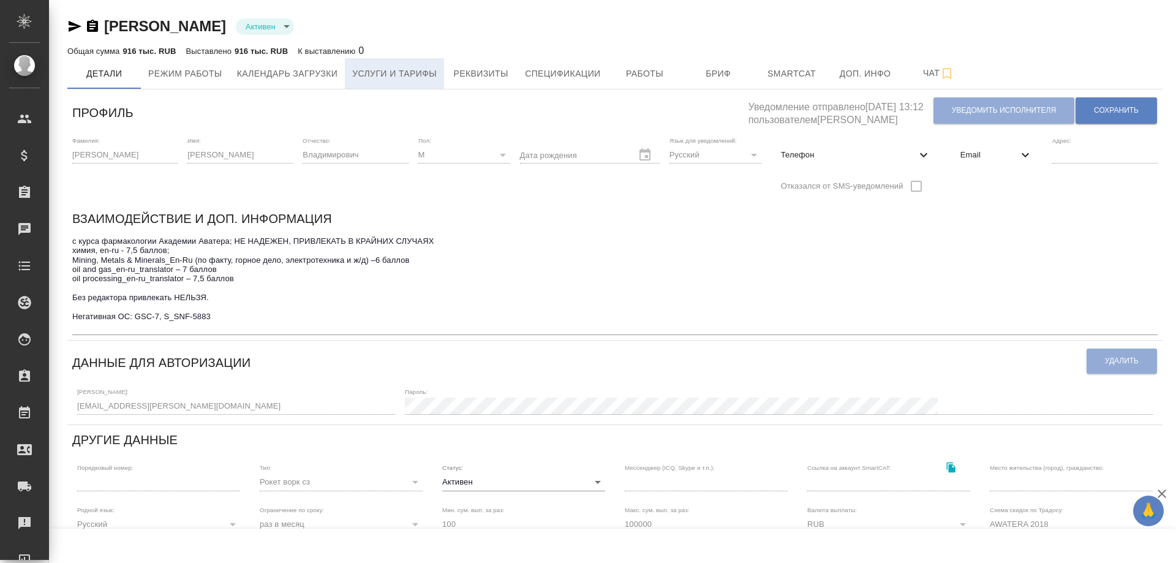
click at [379, 77] on span "Услуги и тарифы" at bounding box center [394, 73] width 85 height 15
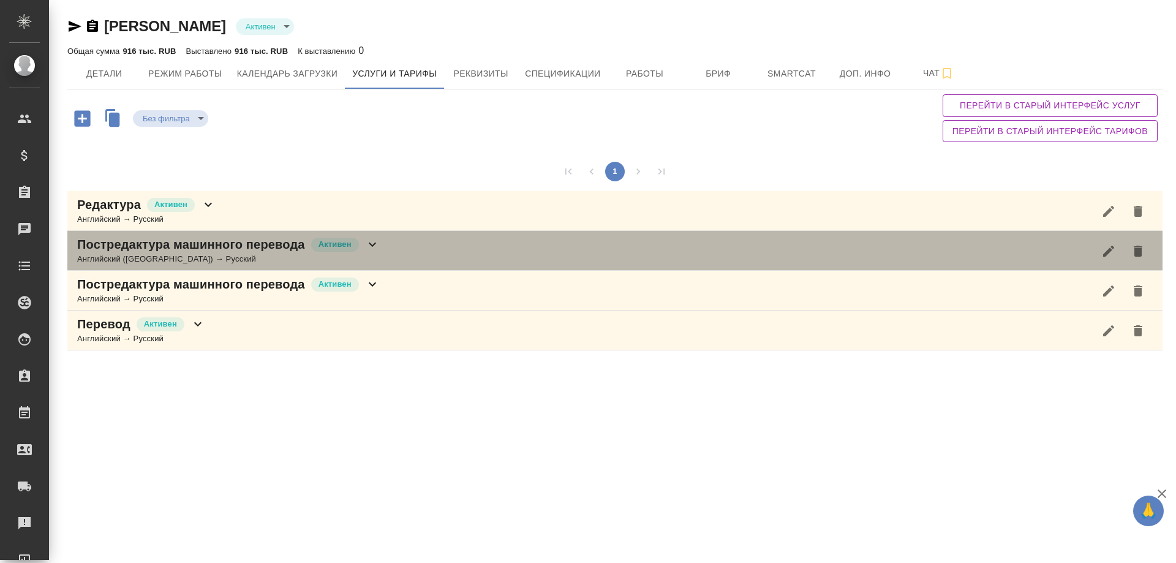
click at [373, 245] on icon at bounding box center [372, 245] width 7 height 4
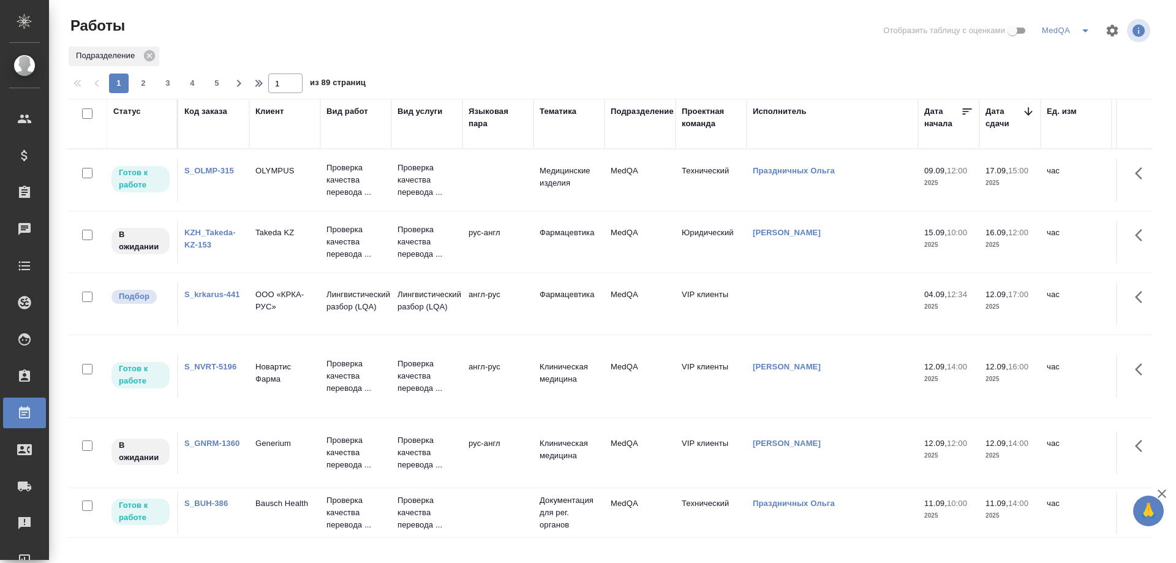
click at [208, 441] on link "S_GNRM-1360" at bounding box center [211, 443] width 55 height 9
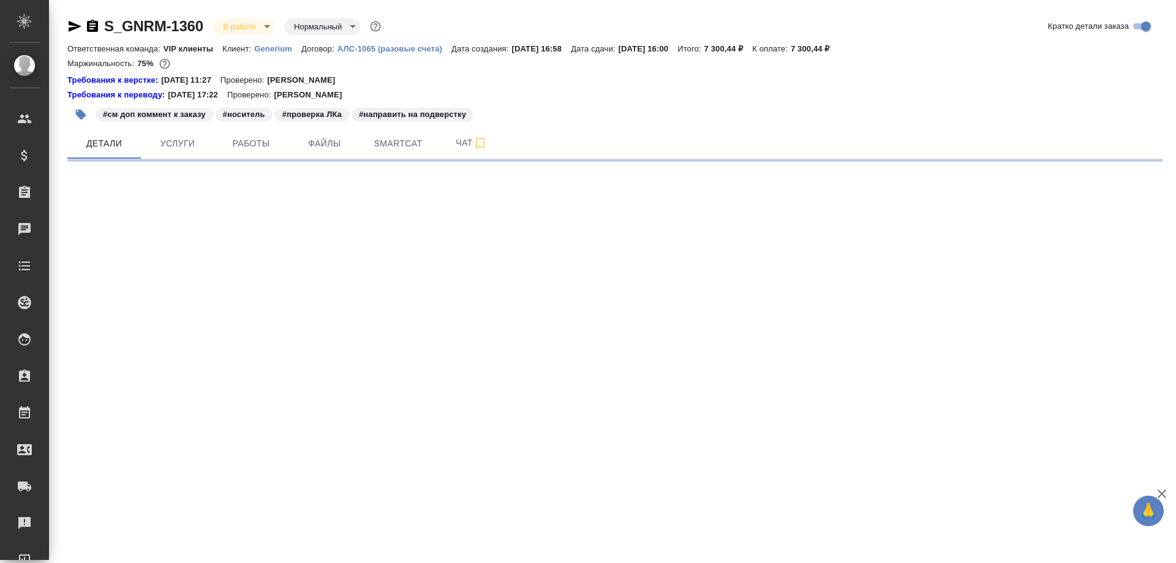
select select "RU"
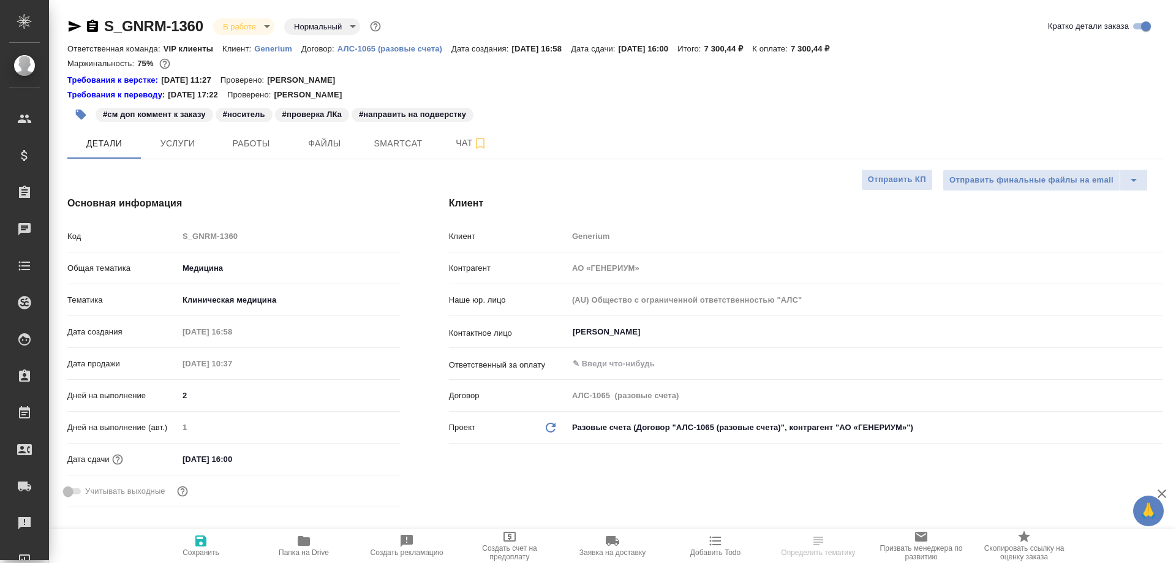
type input "[PERSON_NAME]"
type textarea "x"
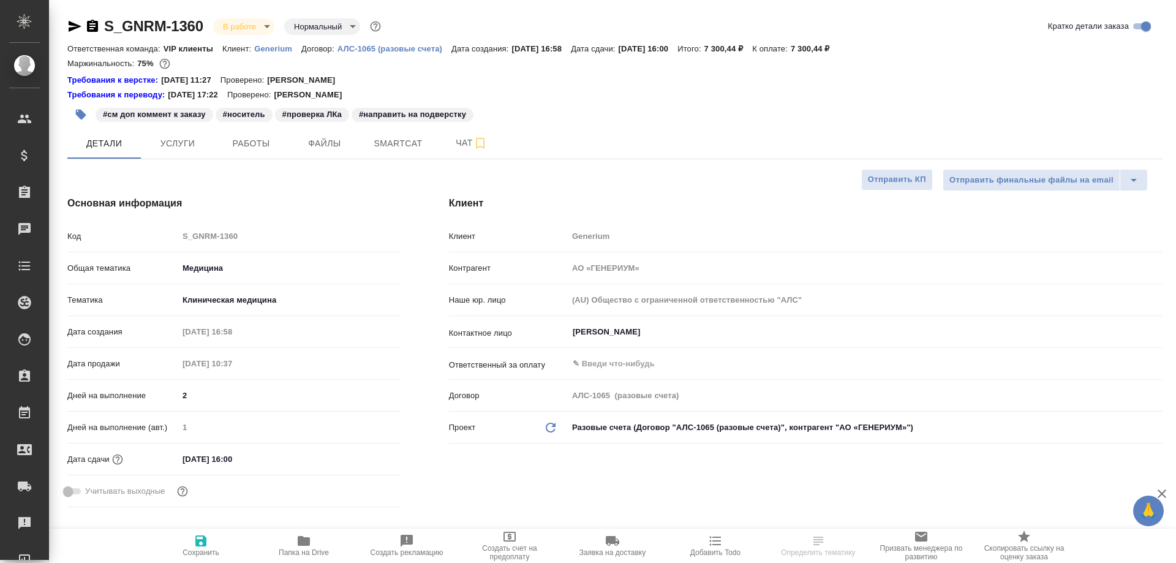
type textarea "x"
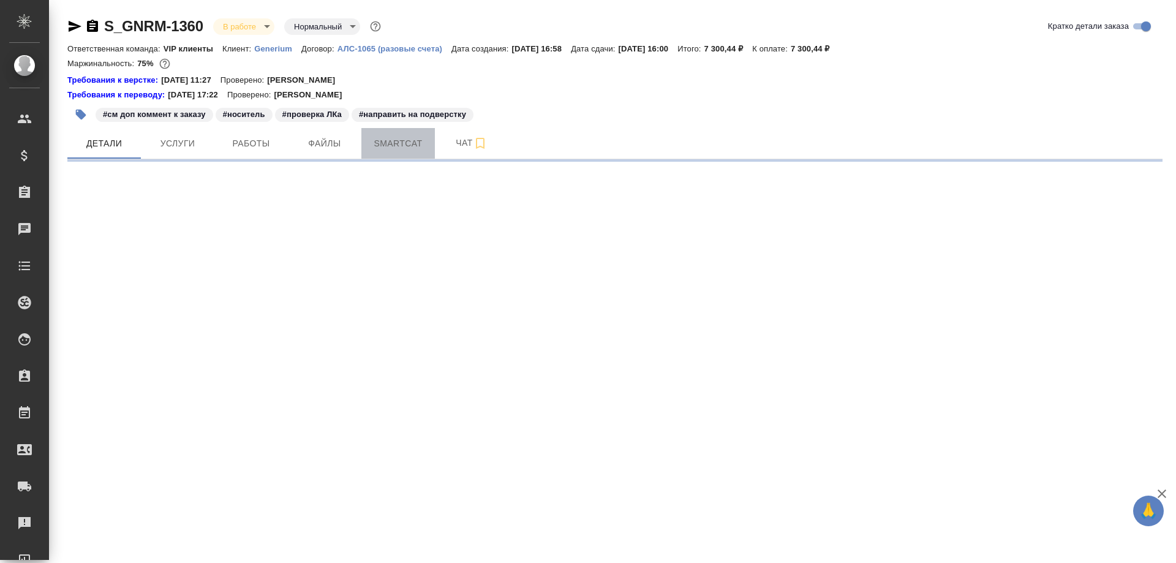
click at [396, 153] on button "Smartcat" at bounding box center [398, 143] width 74 height 31
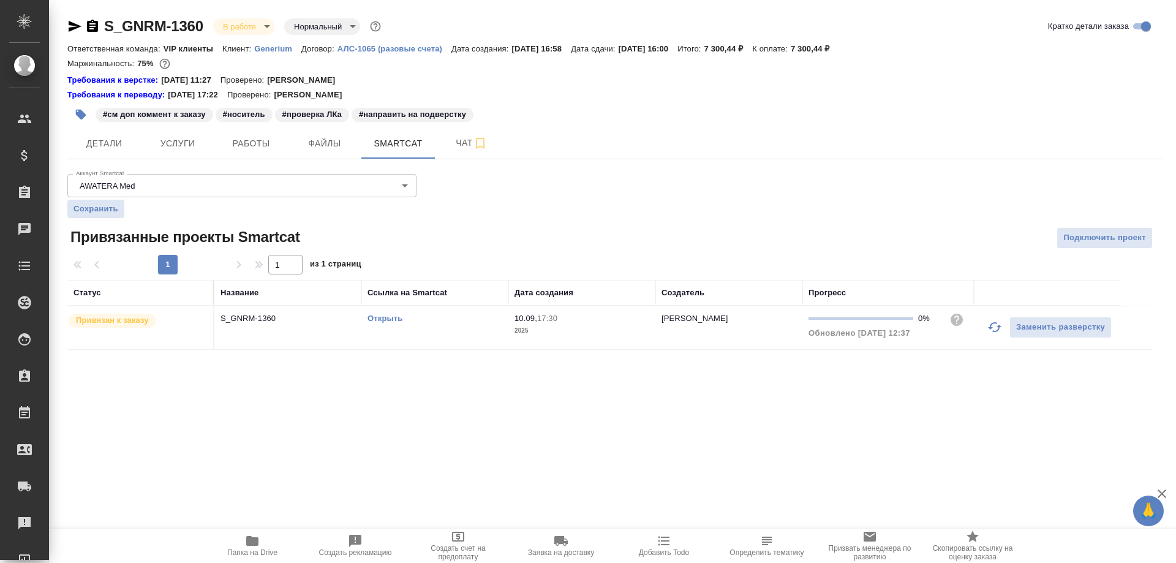
click at [383, 321] on link "Открыть" at bounding box center [385, 318] width 35 height 9
